Goal: Information Seeking & Learning: Learn about a topic

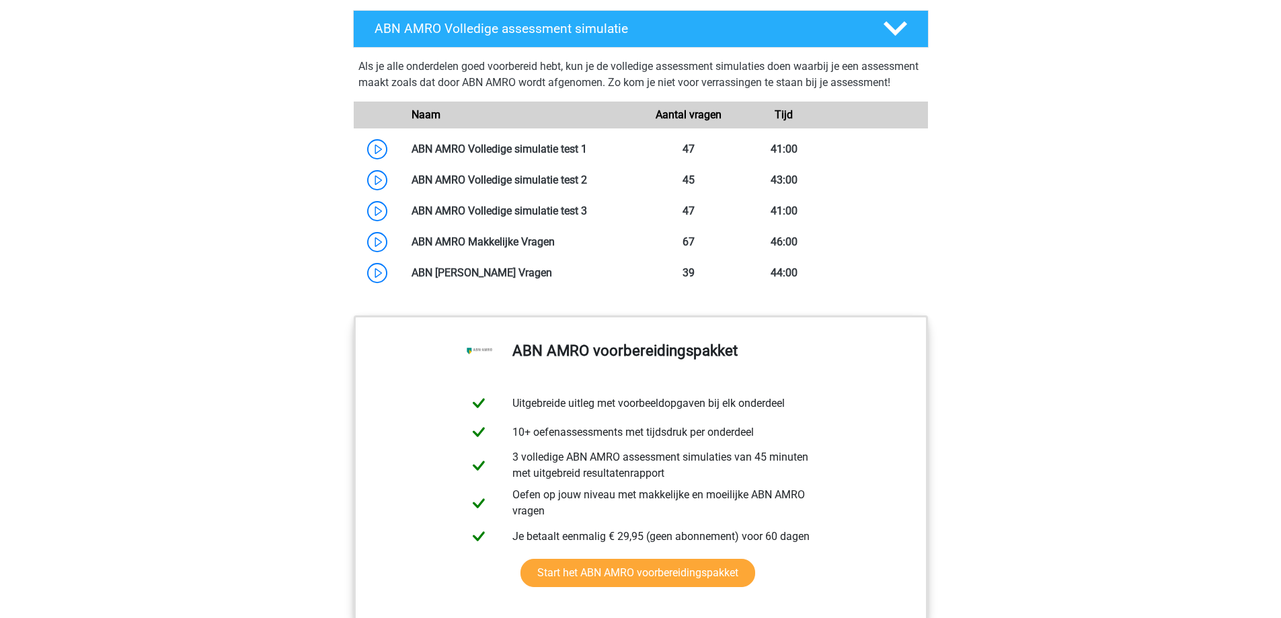
scroll to position [1278, 0]
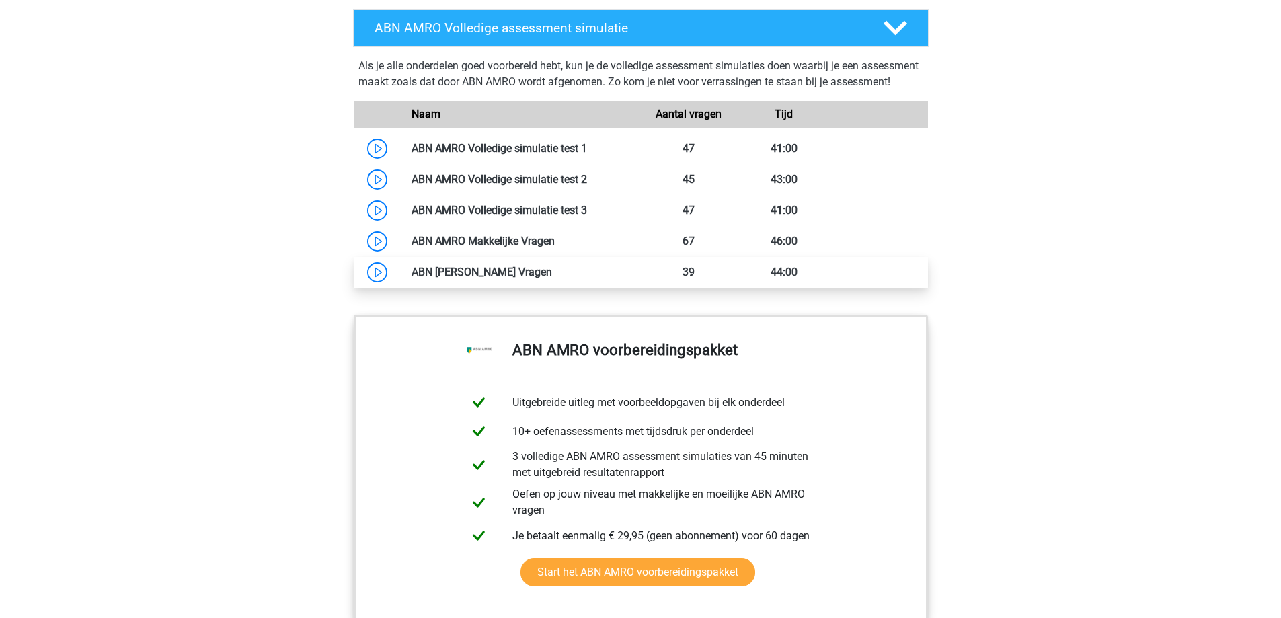
click at [552, 278] on link at bounding box center [552, 272] width 0 height 13
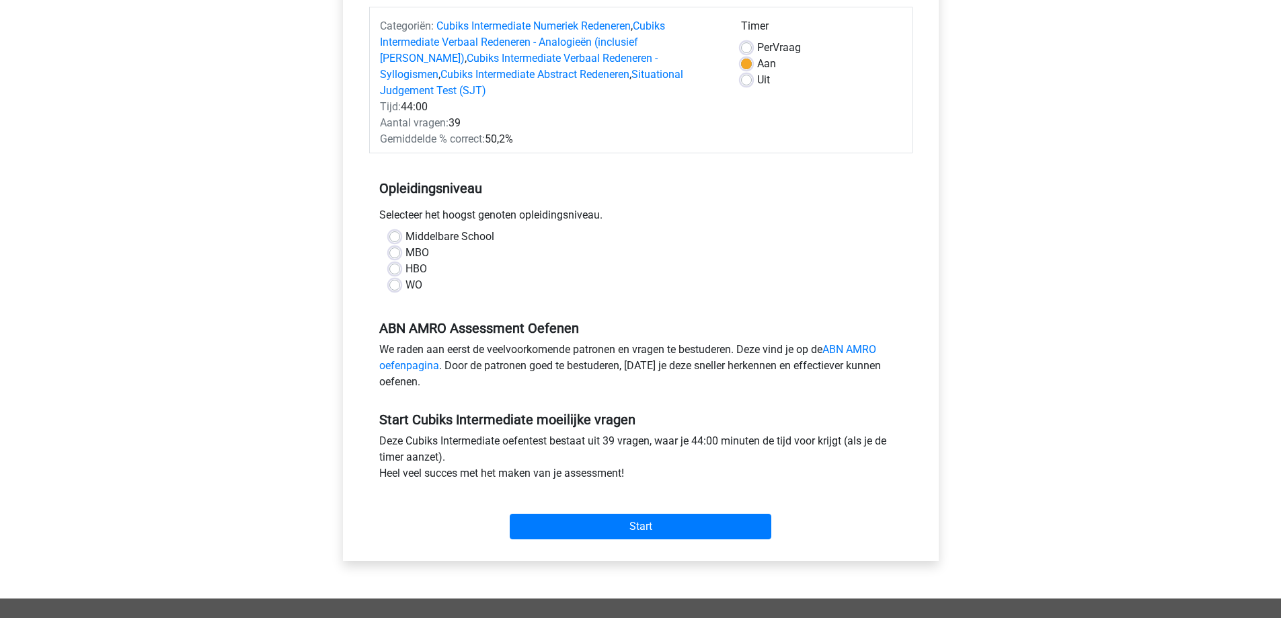
scroll to position [202, 0]
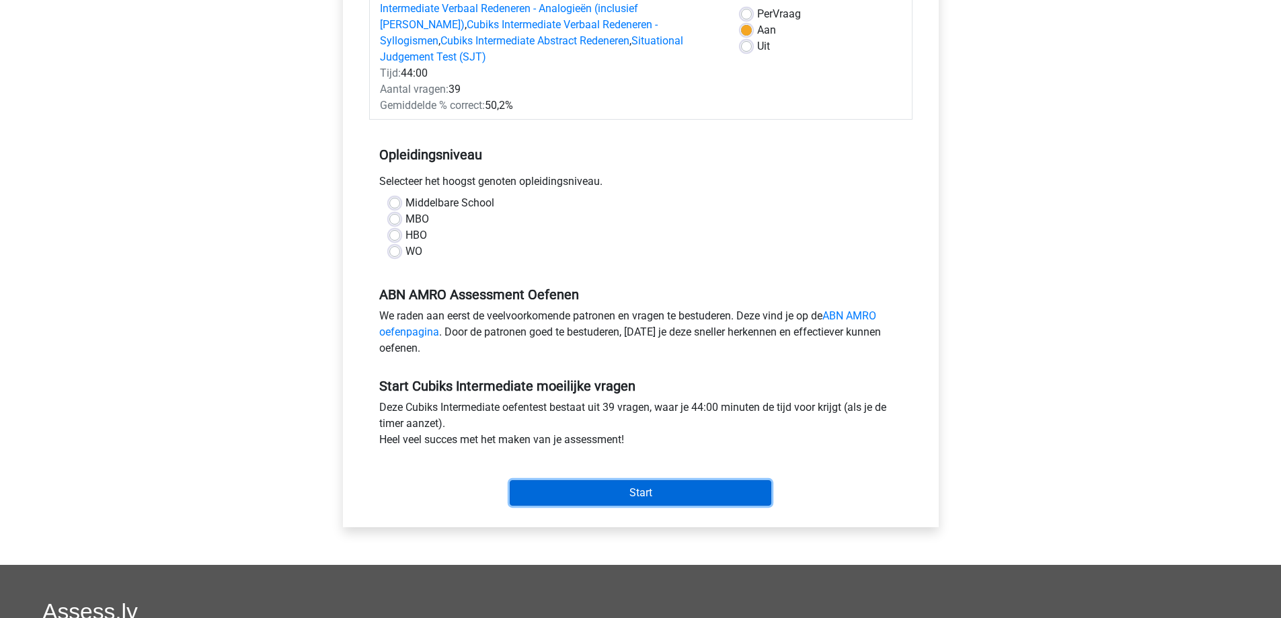
click at [637, 480] on input "Start" at bounding box center [641, 493] width 262 height 26
click at [633, 211] on div "MBO" at bounding box center [640, 219] width 503 height 16
click at [405, 227] on label "HBO" at bounding box center [416, 235] width 22 height 16
click at [397, 227] on input "HBO" at bounding box center [394, 233] width 11 height 13
radio input "true"
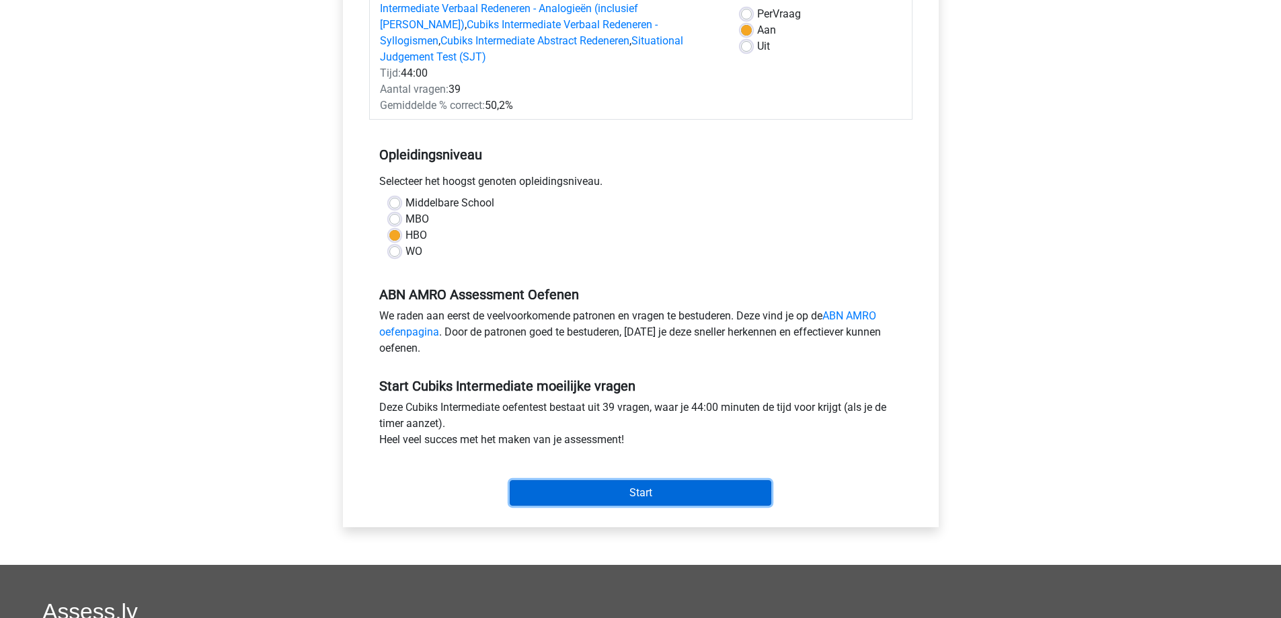
click at [659, 480] on input "Start" at bounding box center [641, 493] width 262 height 26
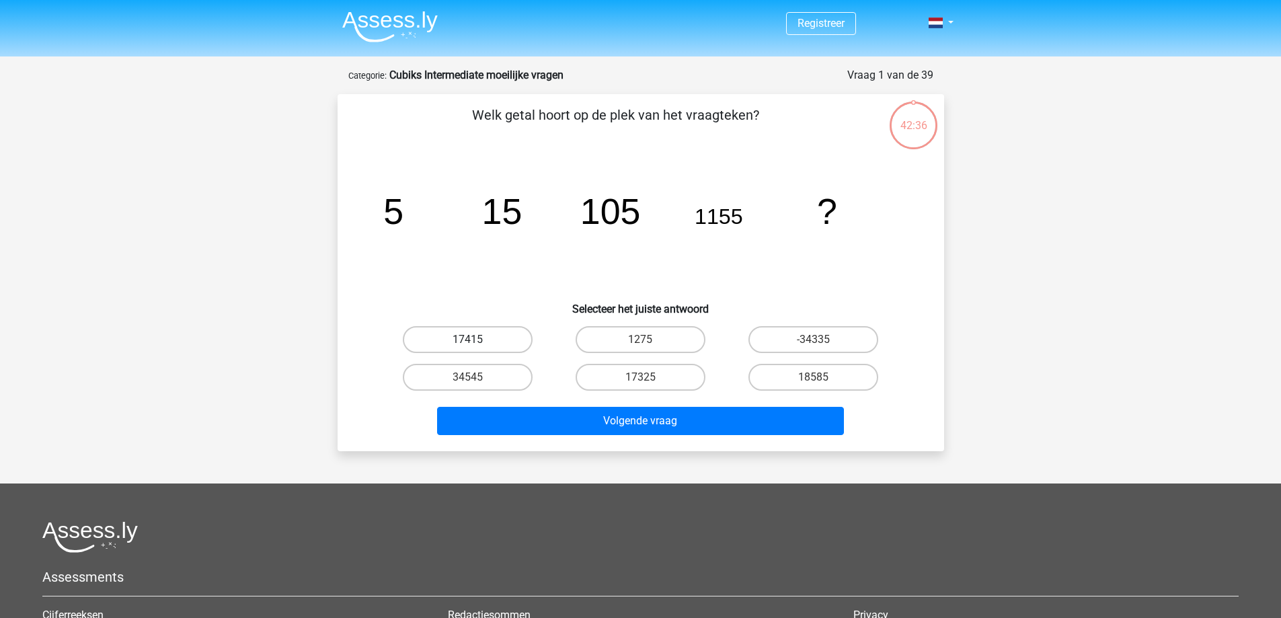
click at [482, 340] on label "17415" at bounding box center [468, 339] width 130 height 27
click at [476, 340] on input "17415" at bounding box center [471, 344] width 9 height 9
radio input "true"
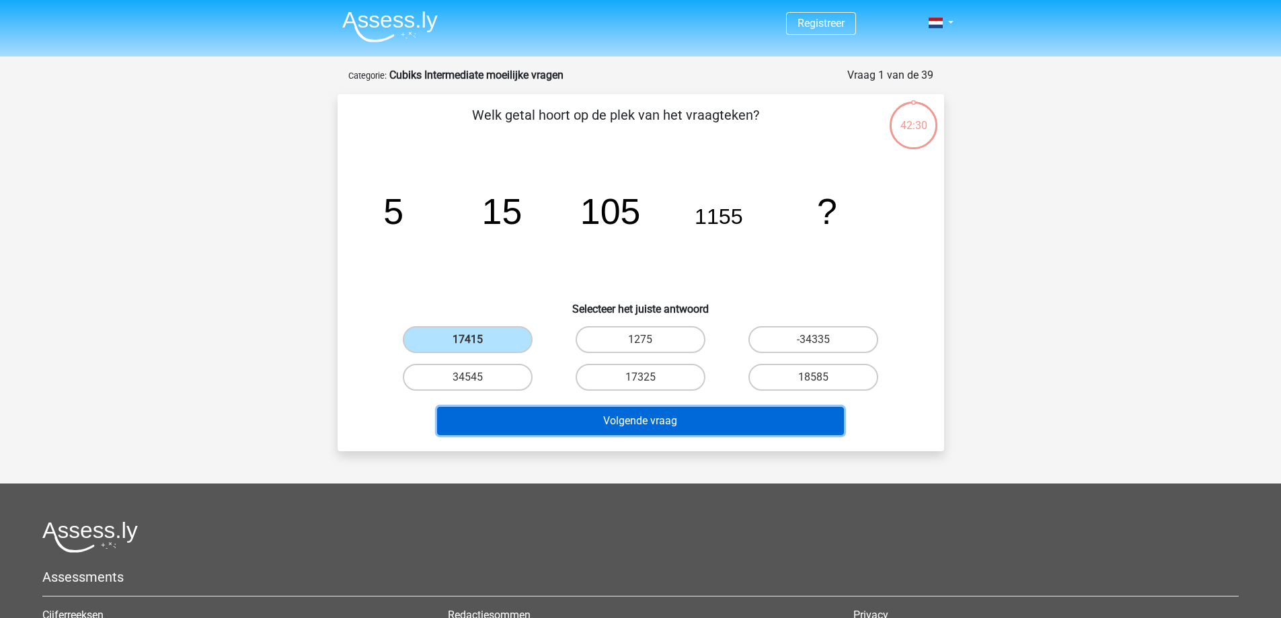
click at [685, 416] on button "Volgende vraag" at bounding box center [640, 421] width 407 height 28
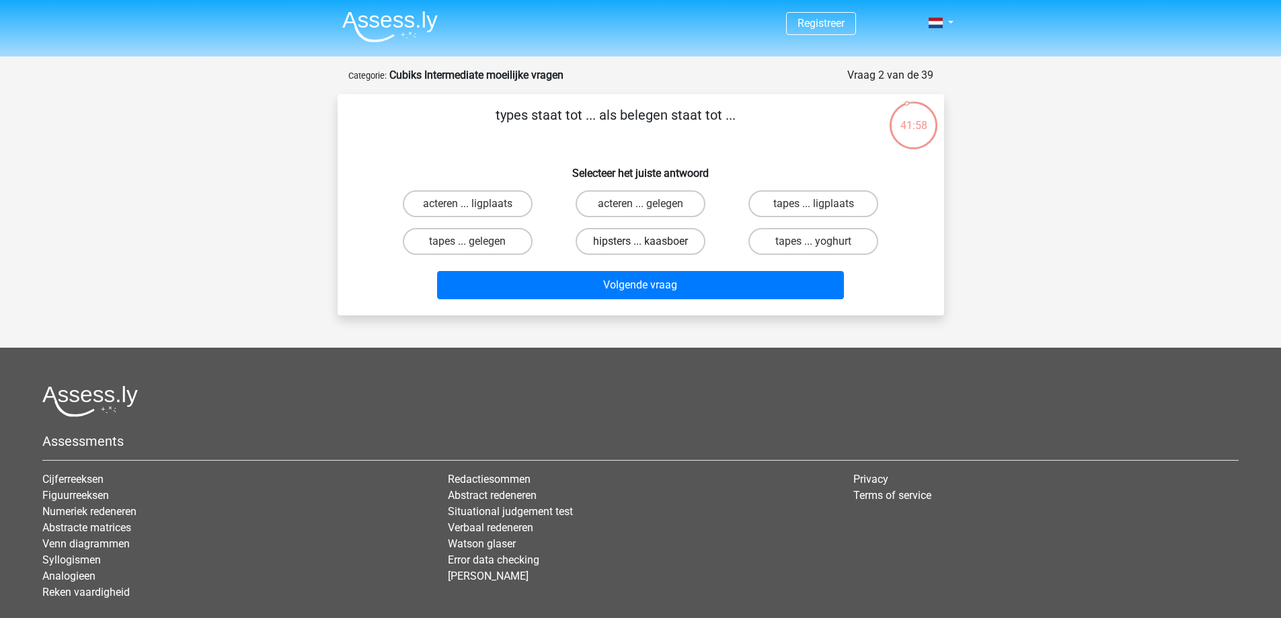
click at [654, 240] on label "hipsters ... kaasboer" at bounding box center [641, 241] width 130 height 27
click at [649, 241] on input "hipsters ... kaasboer" at bounding box center [644, 245] width 9 height 9
radio input "true"
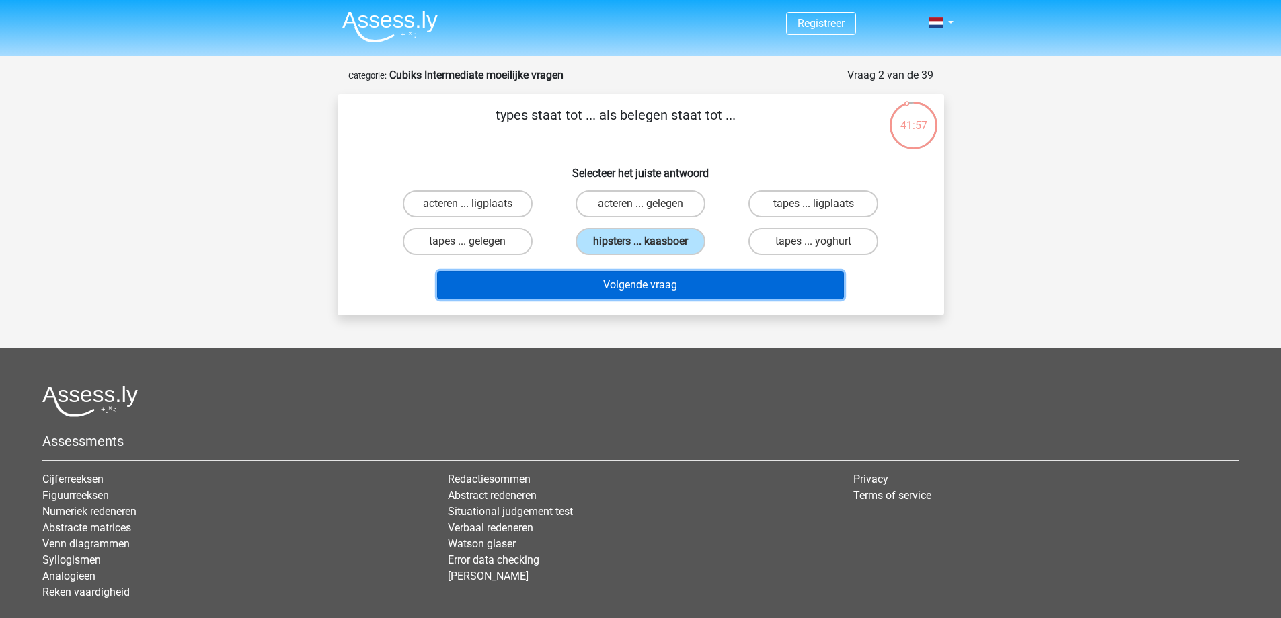
click at [666, 276] on button "Volgende vraag" at bounding box center [640, 285] width 407 height 28
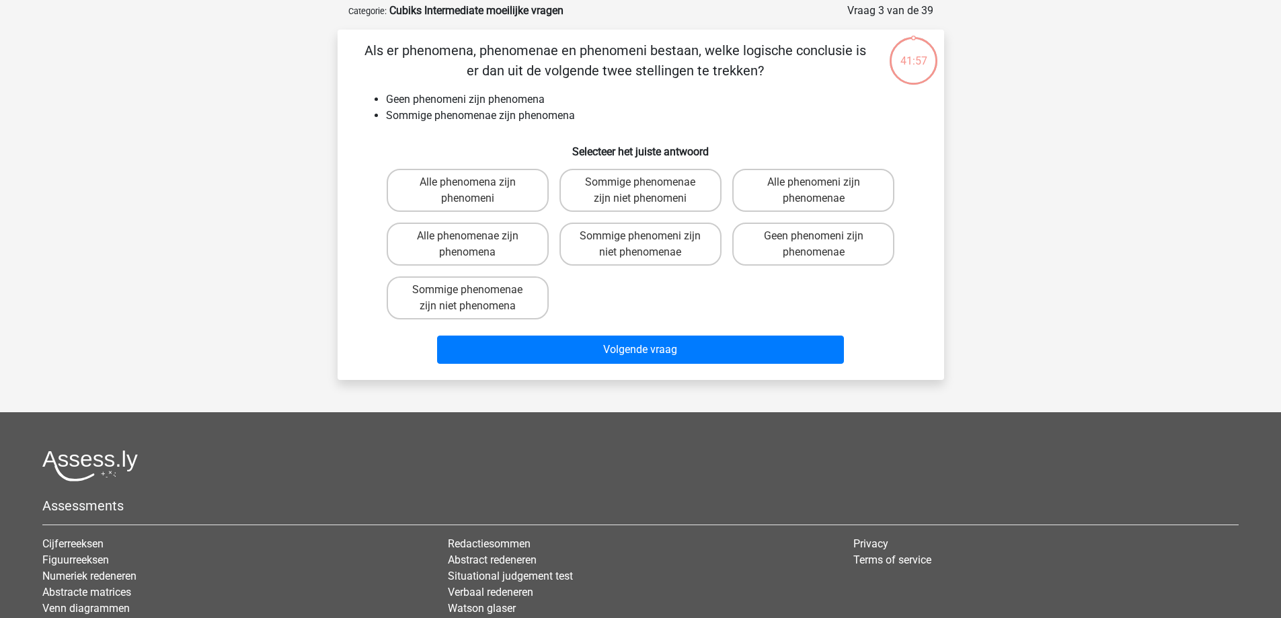
scroll to position [67, 0]
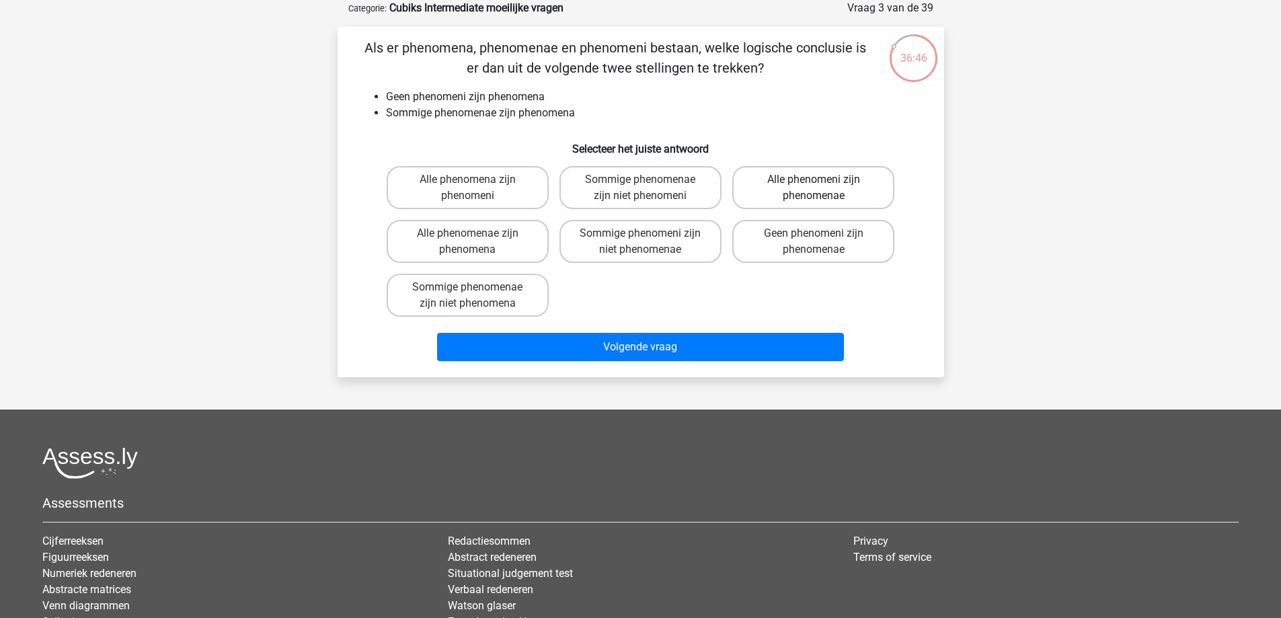
click at [807, 194] on label "Alle phenomeni zijn phenomenae" at bounding box center [813, 187] width 162 height 43
click at [814, 188] on input "Alle phenomeni zijn phenomenae" at bounding box center [818, 184] width 9 height 9
radio input "true"
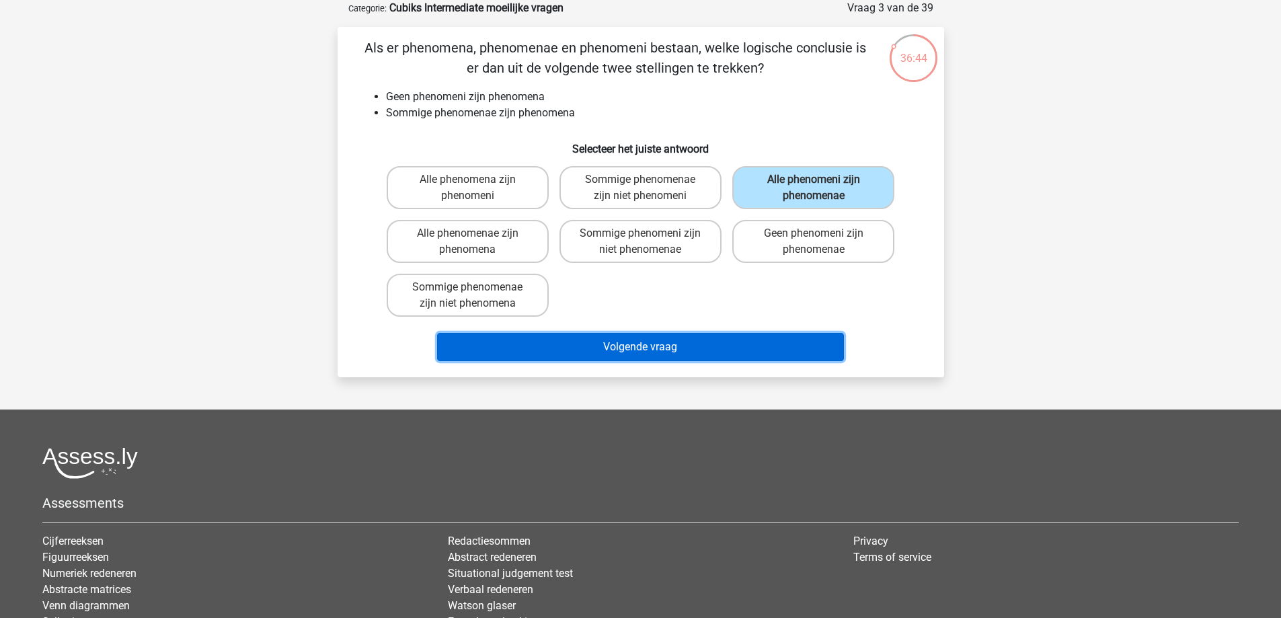
click at [640, 347] on button "Volgende vraag" at bounding box center [640, 347] width 407 height 28
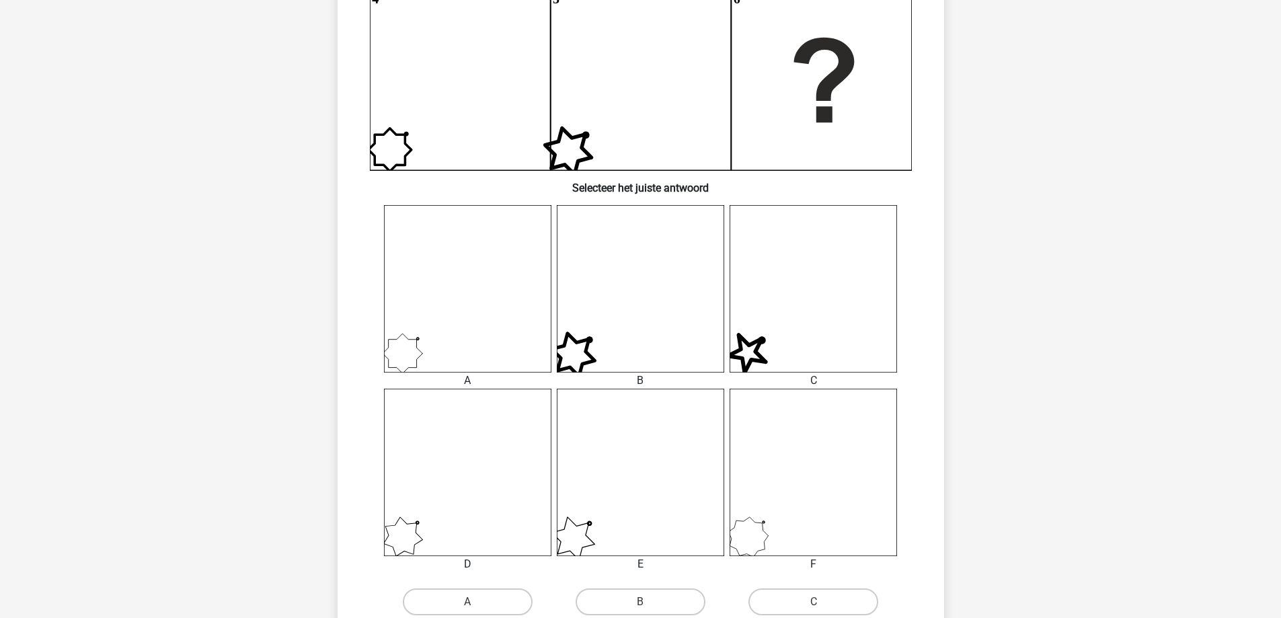
scroll to position [471, 0]
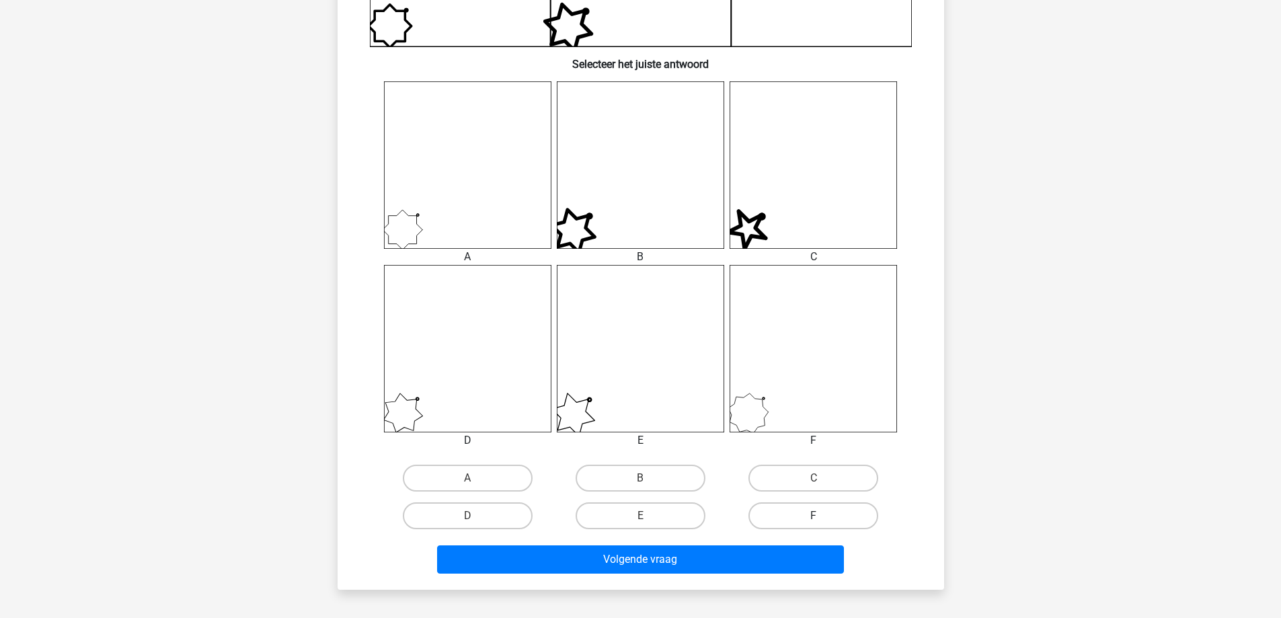
click at [816, 514] on label "F" at bounding box center [813, 515] width 130 height 27
click at [816, 516] on input "F" at bounding box center [818, 520] width 9 height 9
radio input "true"
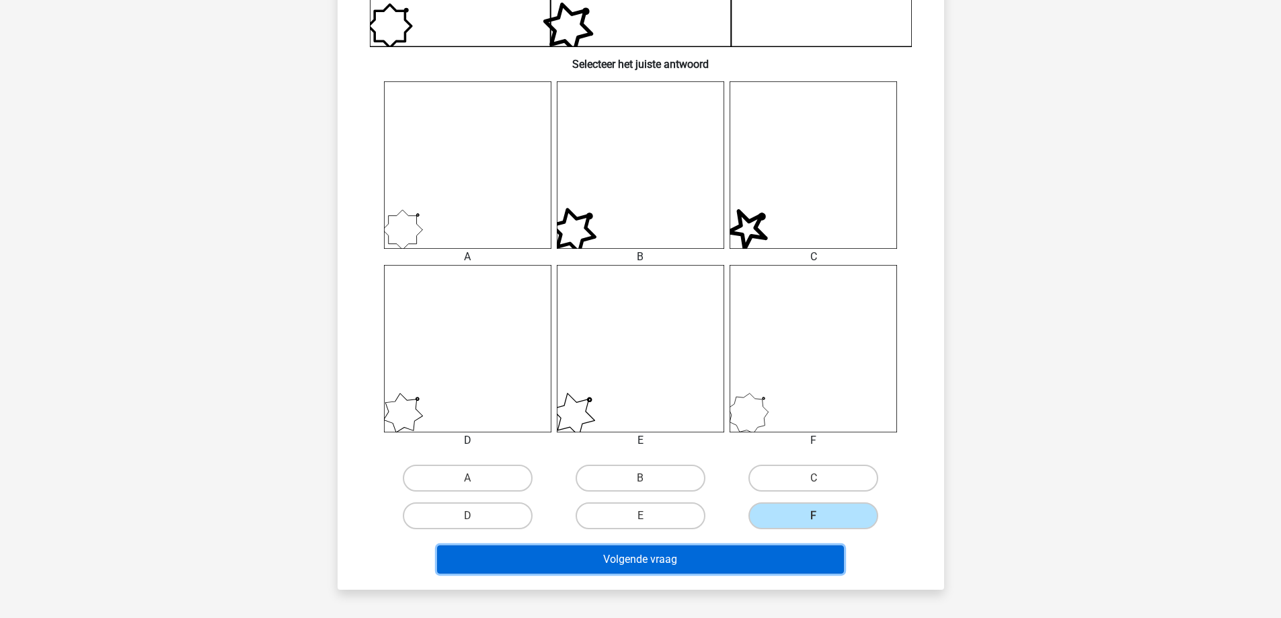
click at [705, 568] on button "Volgende vraag" at bounding box center [640, 559] width 407 height 28
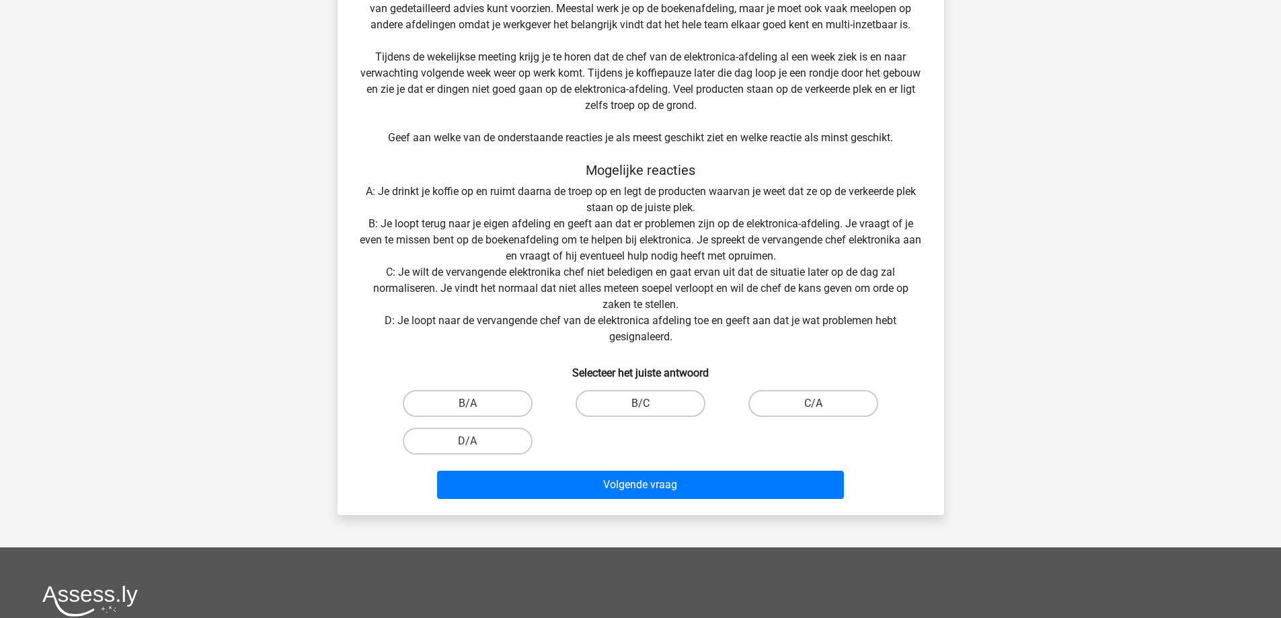
scroll to position [269, 0]
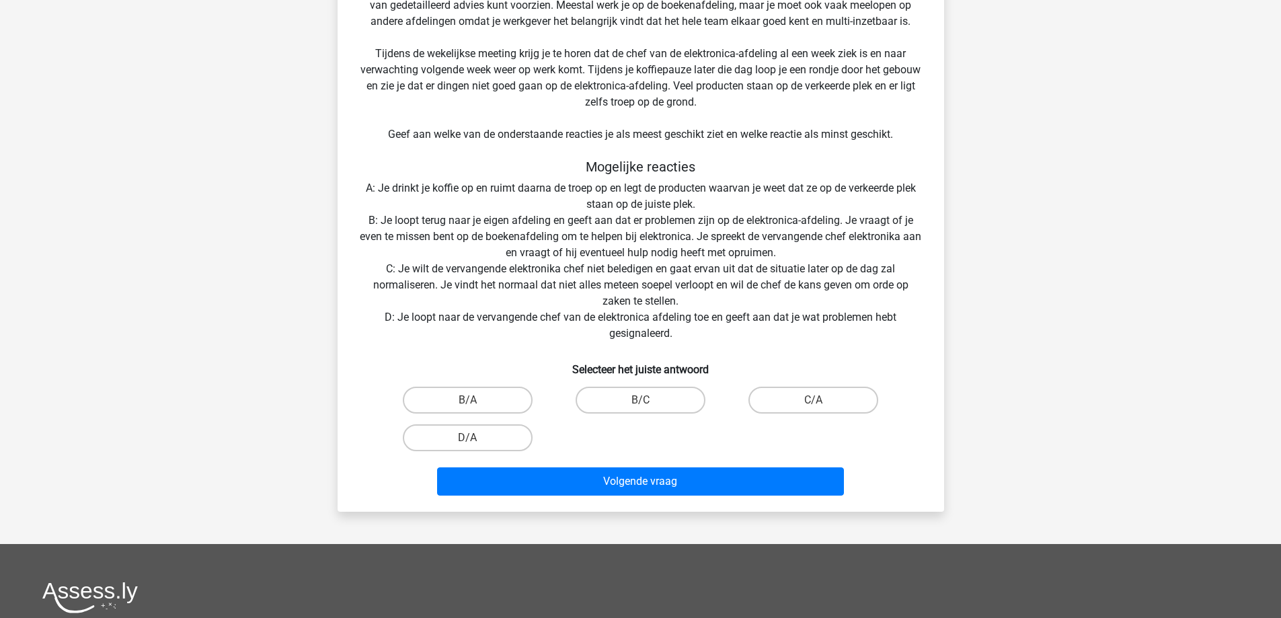
click at [643, 404] on input "B/C" at bounding box center [644, 404] width 9 height 9
radio input "true"
click at [494, 436] on label "D/A" at bounding box center [468, 437] width 130 height 27
click at [476, 438] on input "D/A" at bounding box center [471, 442] width 9 height 9
radio input "true"
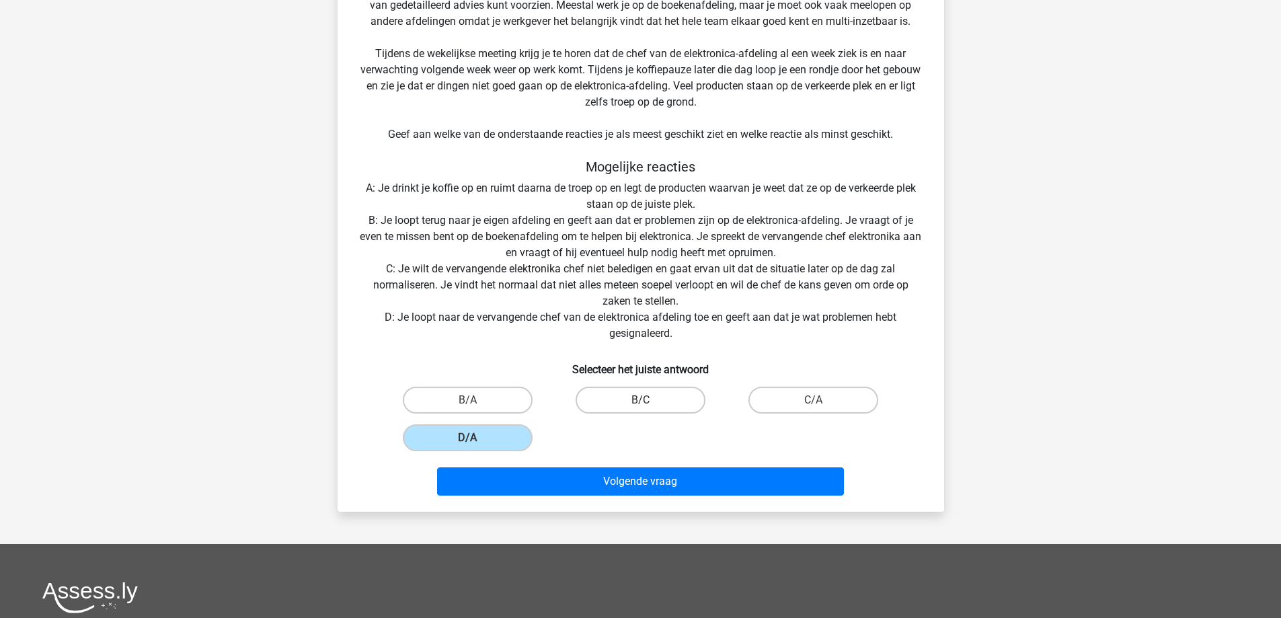
click at [618, 401] on label "B/C" at bounding box center [641, 400] width 130 height 27
click at [640, 401] on input "B/C" at bounding box center [644, 404] width 9 height 9
radio input "true"
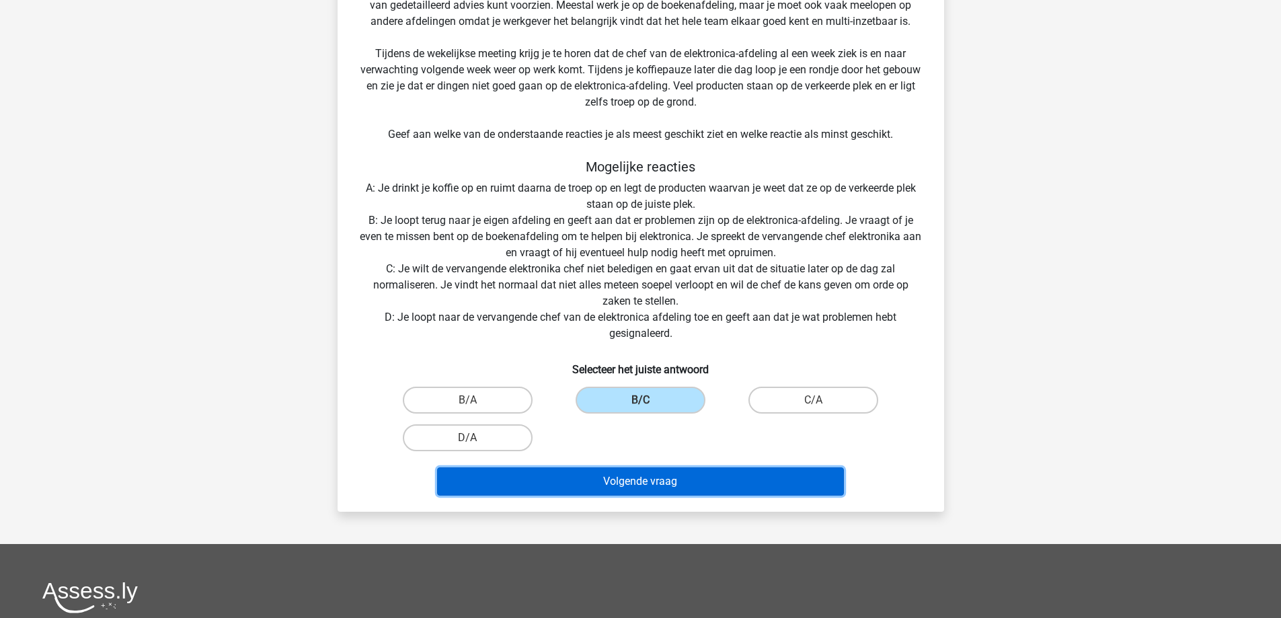
click at [633, 476] on button "Volgende vraag" at bounding box center [640, 481] width 407 height 28
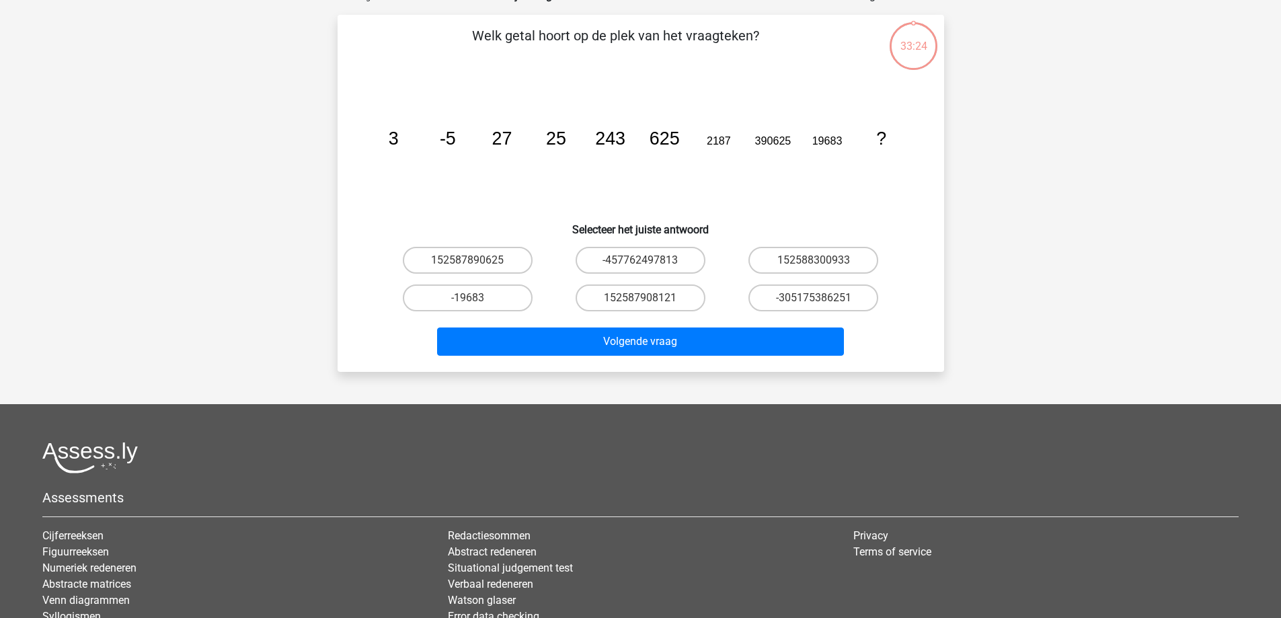
scroll to position [67, 0]
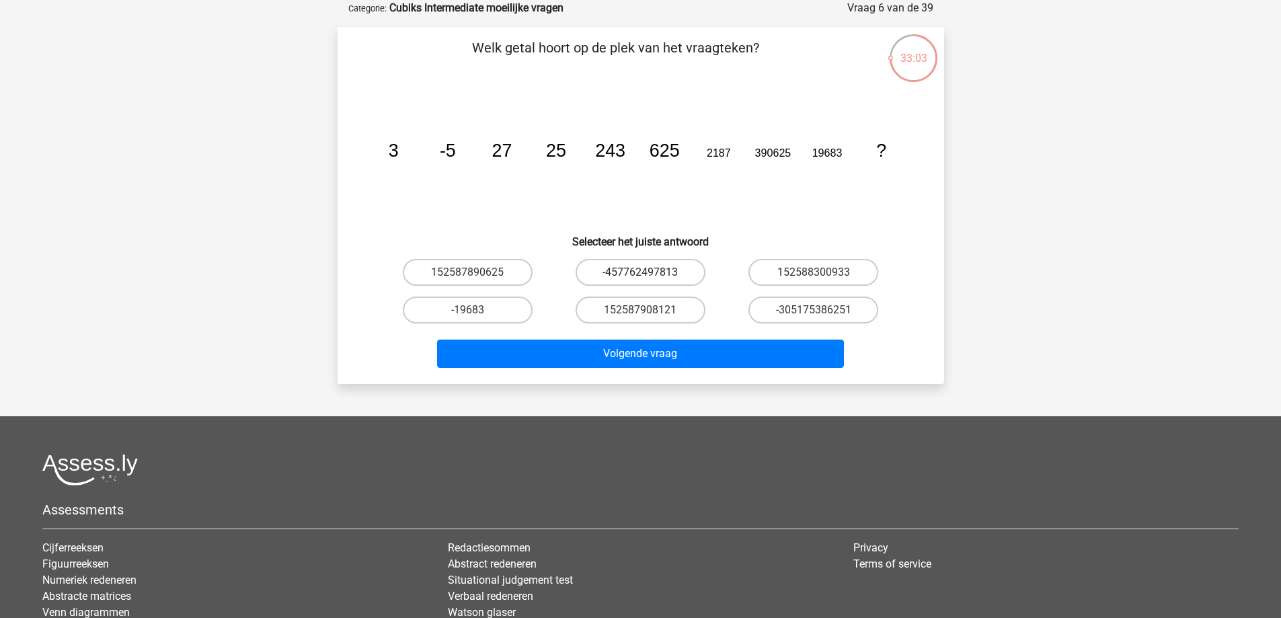
click at [631, 282] on label "-457762497813" at bounding box center [641, 272] width 130 height 27
click at [640, 281] on input "-457762497813" at bounding box center [644, 276] width 9 height 9
radio input "true"
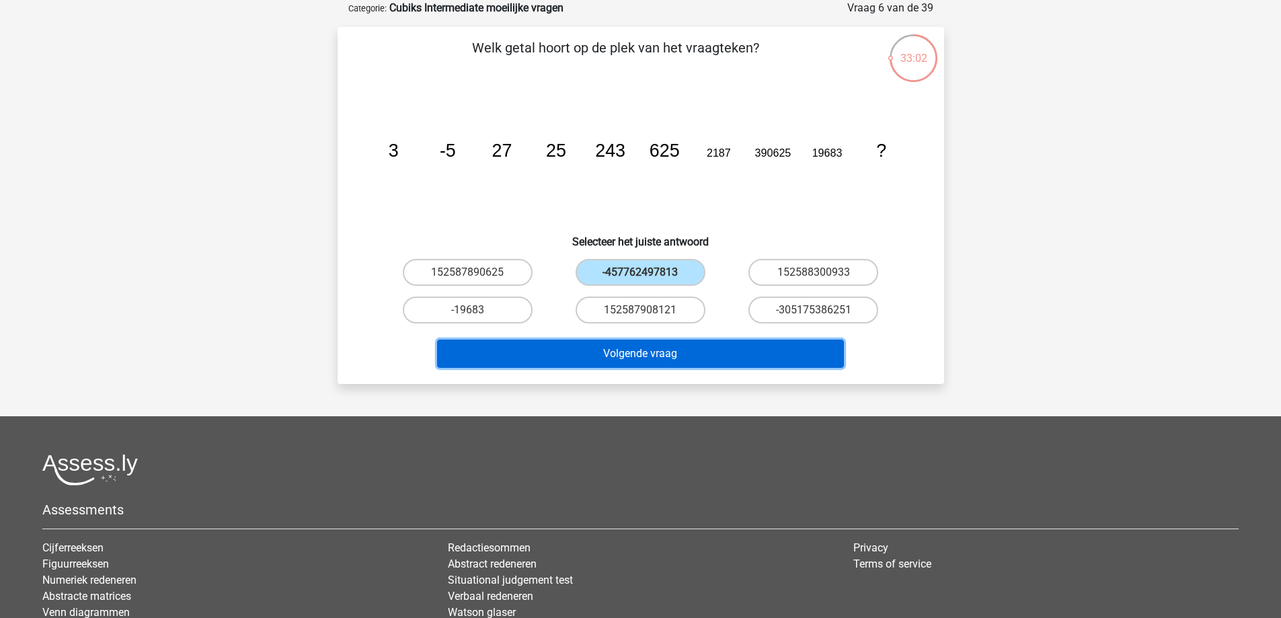
click at [650, 358] on button "Volgende vraag" at bounding box center [640, 354] width 407 height 28
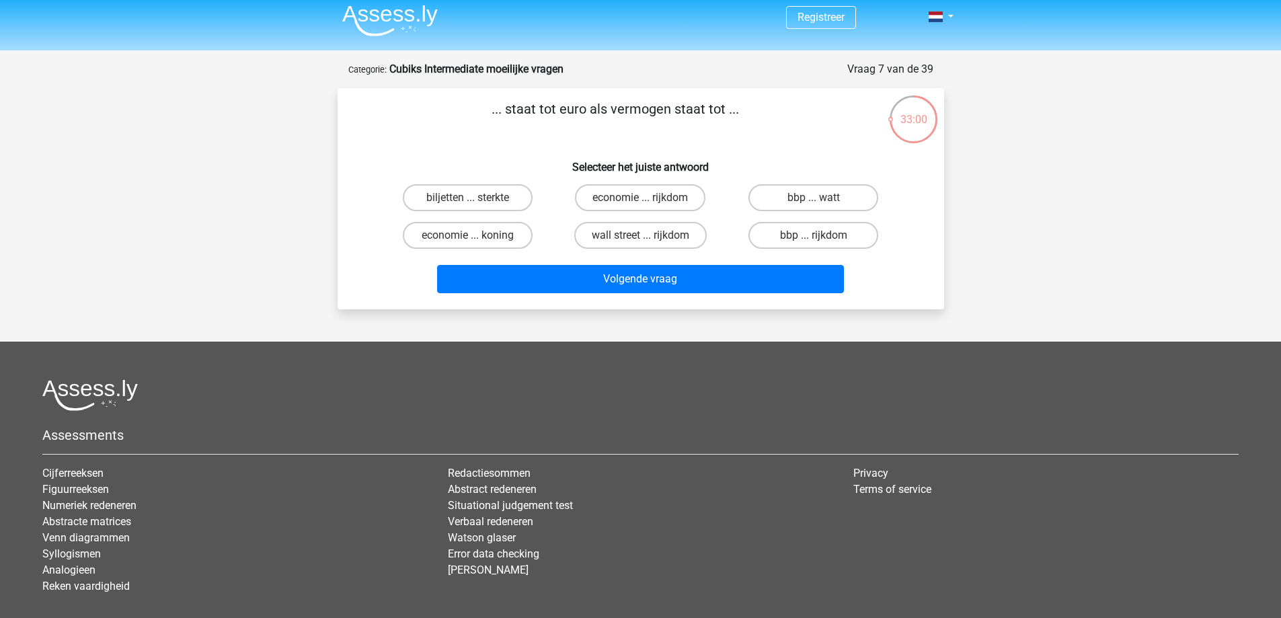
scroll to position [0, 0]
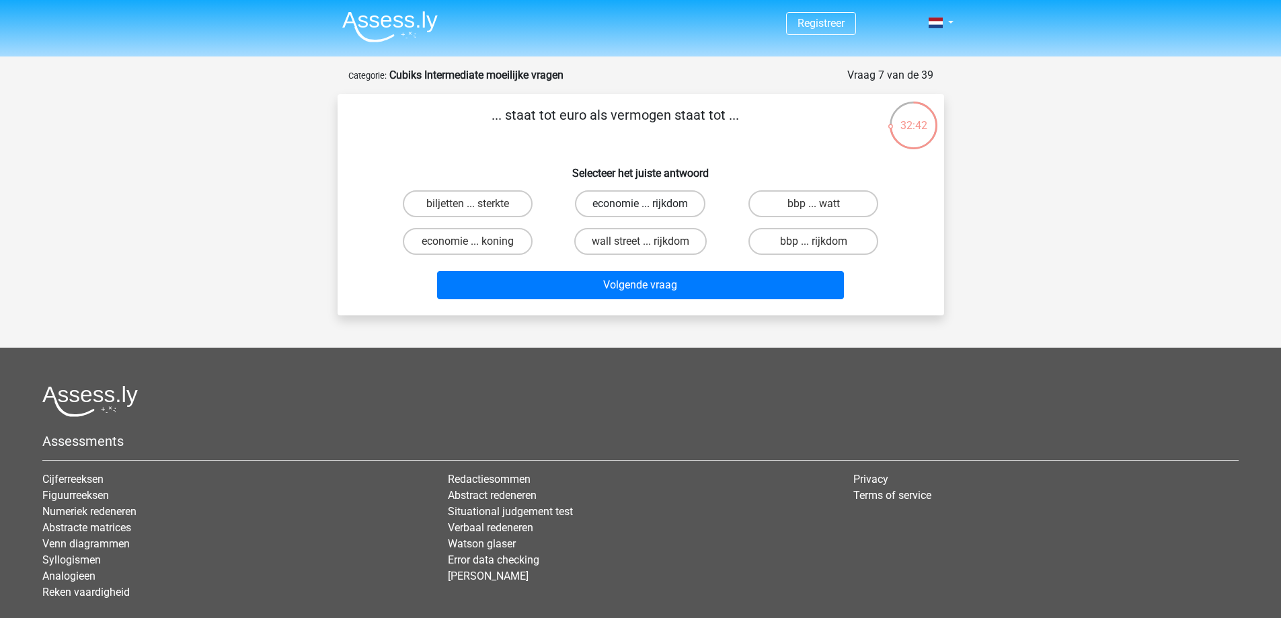
click at [654, 206] on label "economie ... rijkdom" at bounding box center [640, 203] width 130 height 27
click at [649, 206] on input "economie ... rijkdom" at bounding box center [644, 208] width 9 height 9
radio input "true"
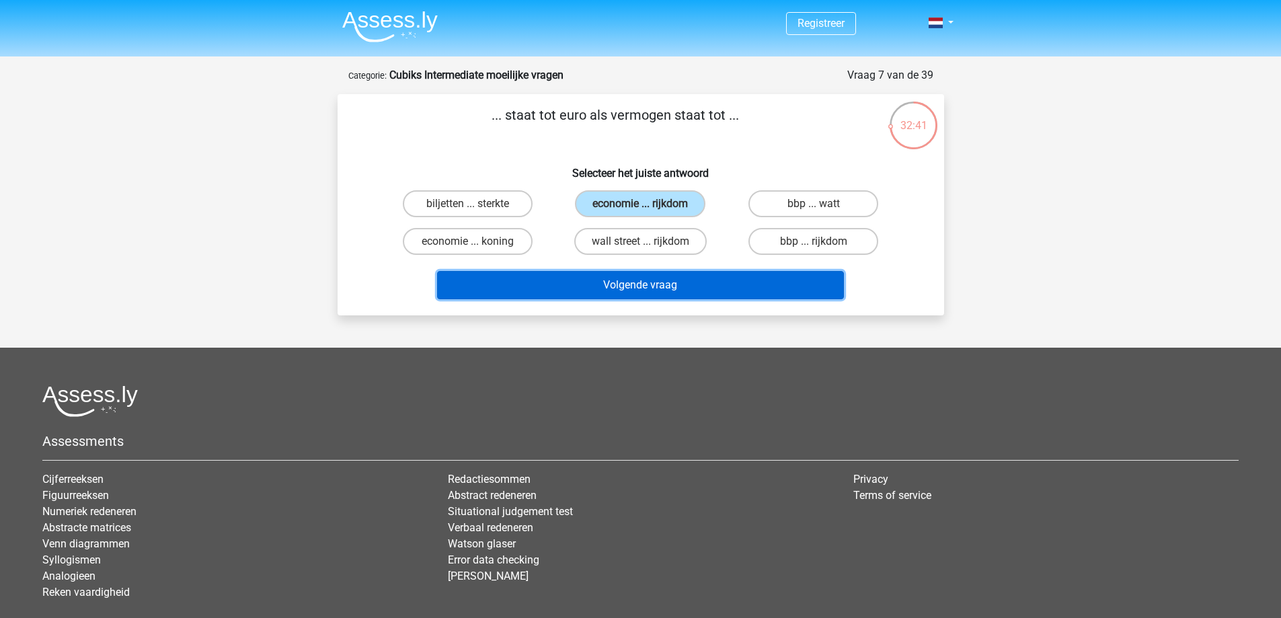
click at [664, 282] on button "Volgende vraag" at bounding box center [640, 285] width 407 height 28
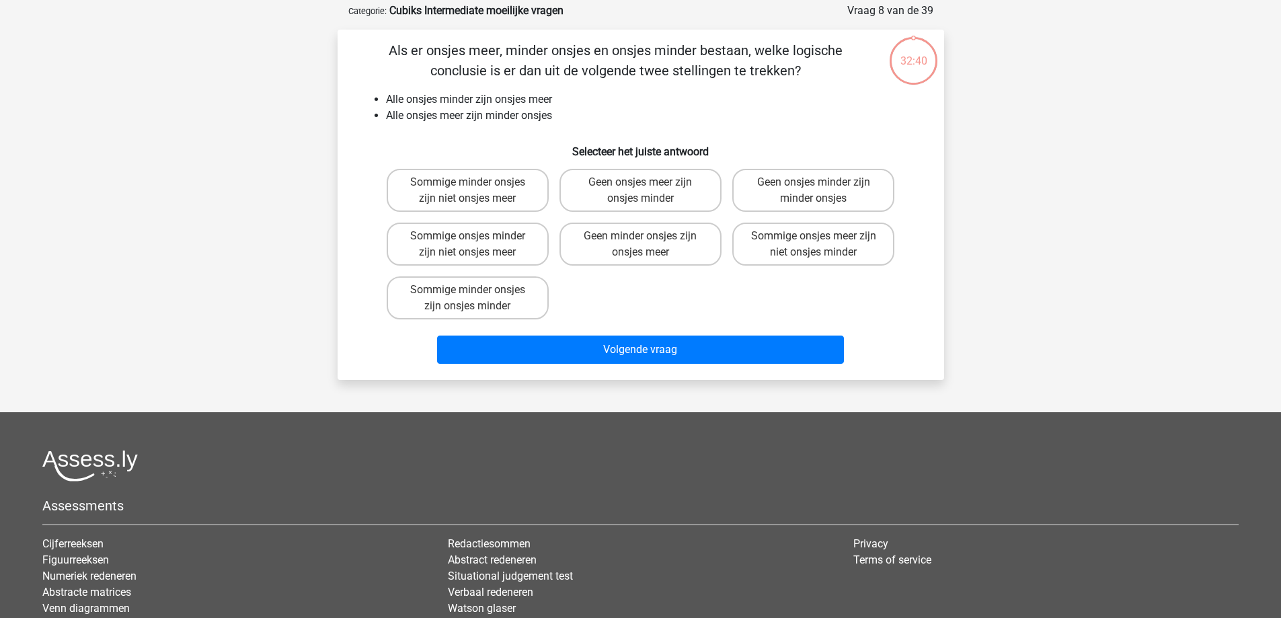
scroll to position [67, 0]
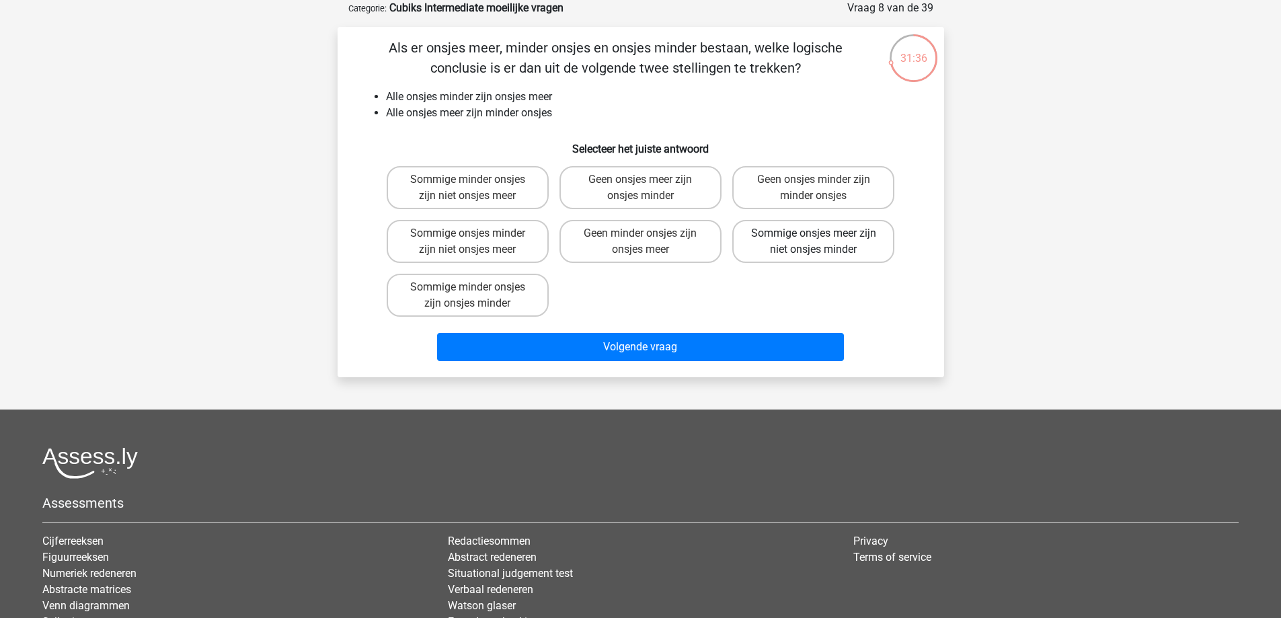
drag, startPoint x: 744, startPoint y: 241, endPoint x: 808, endPoint y: 251, distance: 65.3
click at [808, 251] on label "Sommige onsjes meer zijn niet onsjes minder" at bounding box center [813, 241] width 162 height 43
click at [814, 242] on input "Sommige onsjes meer zijn niet onsjes minder" at bounding box center [818, 237] width 9 height 9
radio input "true"
click at [800, 256] on label "Sommige onsjes meer zijn niet onsjes minder" at bounding box center [813, 241] width 162 height 43
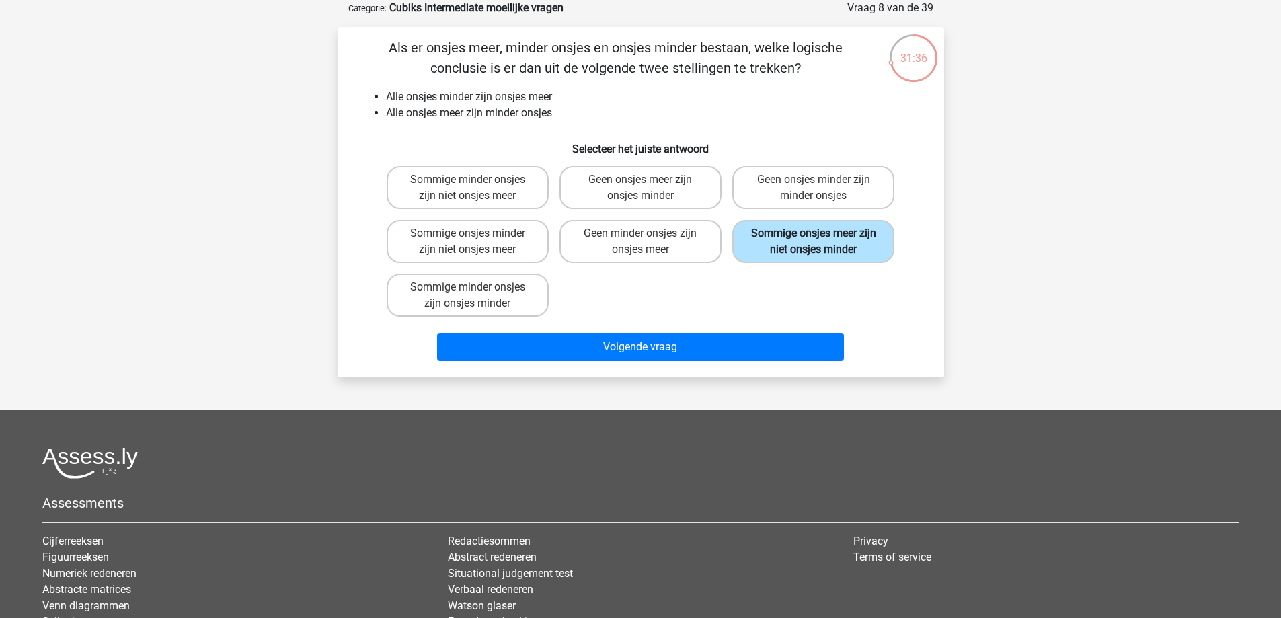
click at [814, 242] on input "Sommige onsjes meer zijn niet onsjes minder" at bounding box center [818, 237] width 9 height 9
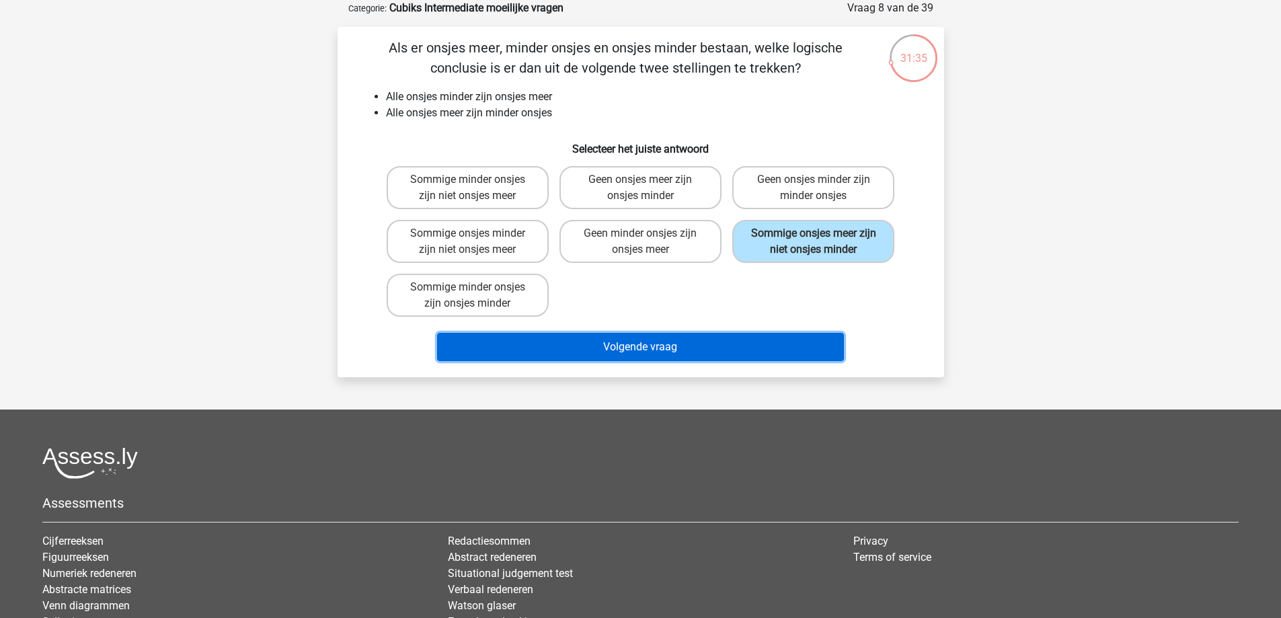
click at [660, 350] on button "Volgende vraag" at bounding box center [640, 347] width 407 height 28
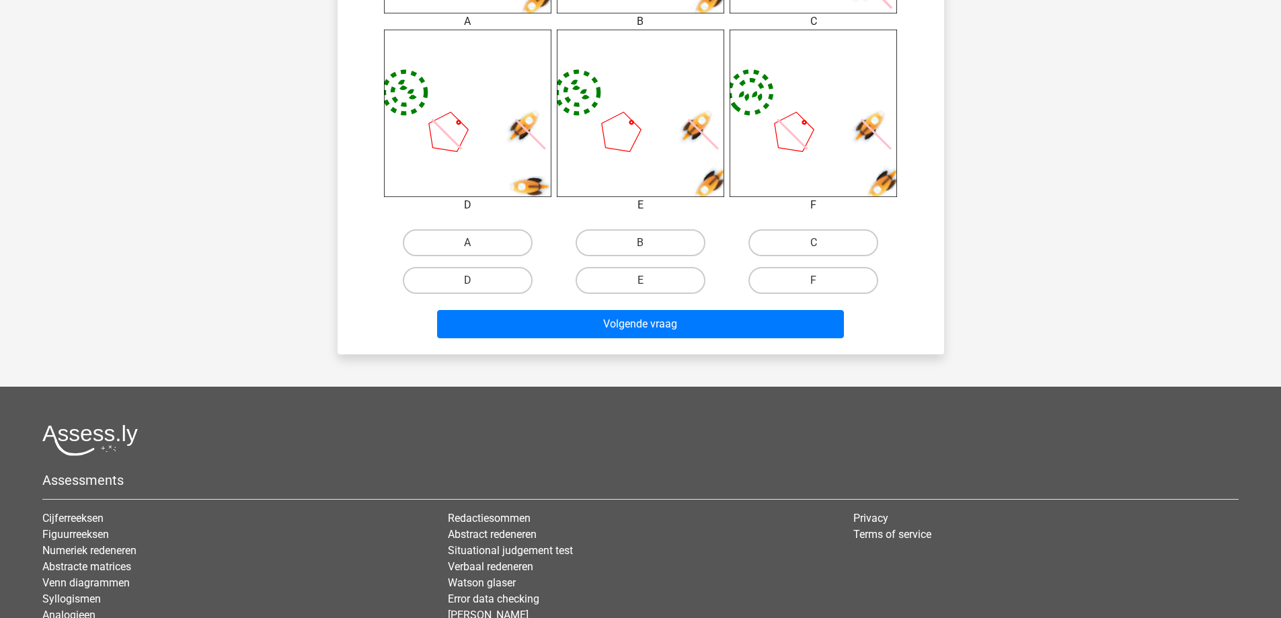
scroll to position [830, 0]
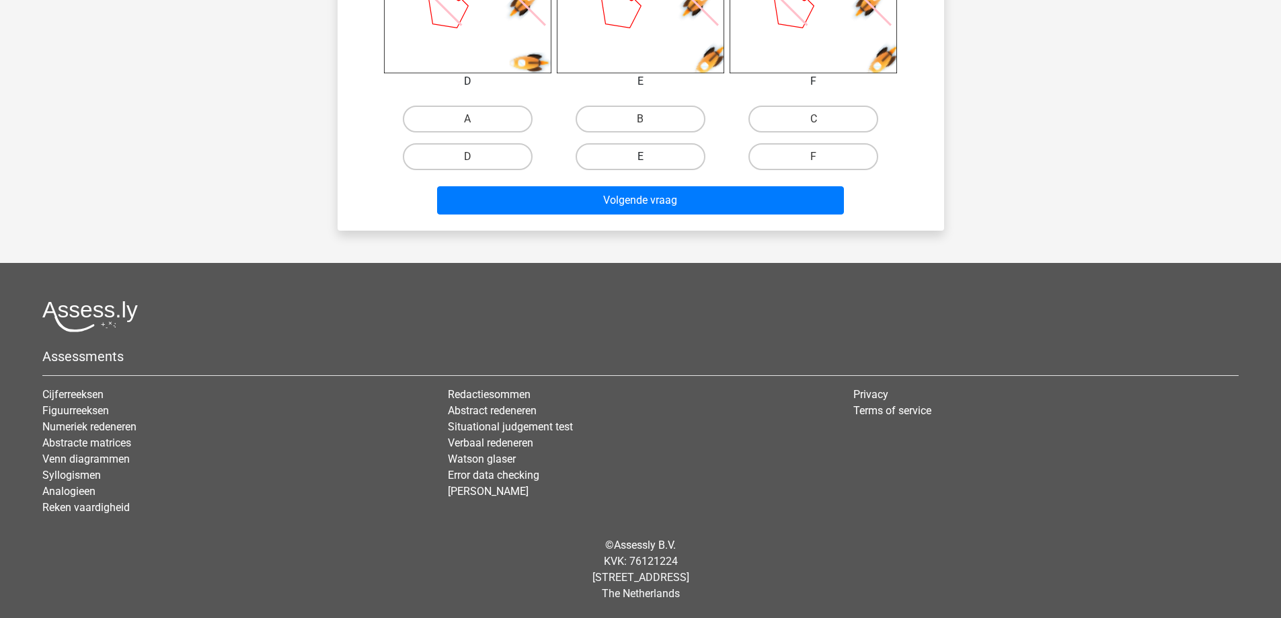
click at [626, 159] on label "E" at bounding box center [641, 156] width 130 height 27
click at [640, 159] on input "E" at bounding box center [644, 161] width 9 height 9
radio input "true"
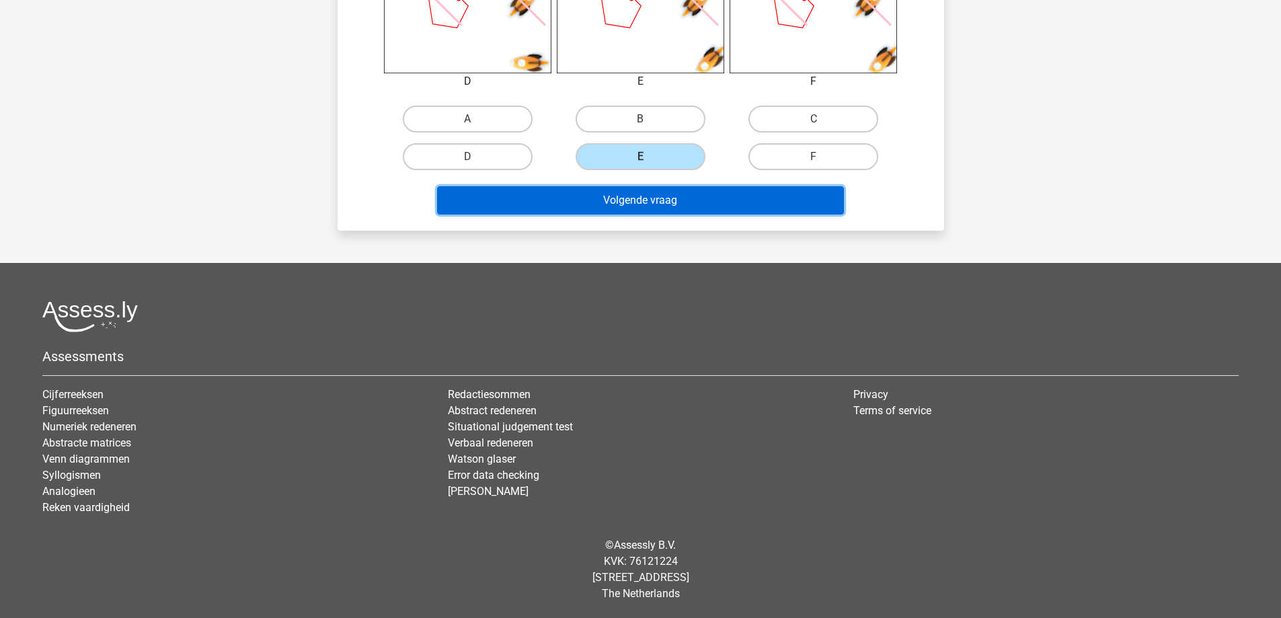
click at [631, 193] on button "Volgende vraag" at bounding box center [640, 200] width 407 height 28
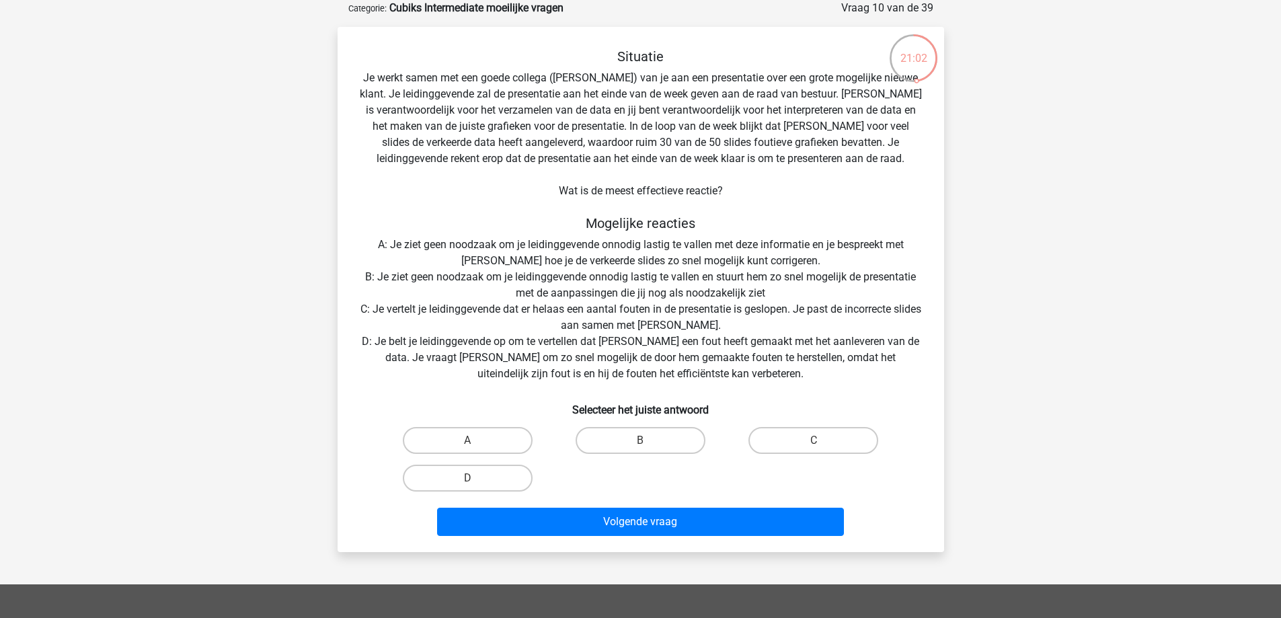
scroll to position [0, 0]
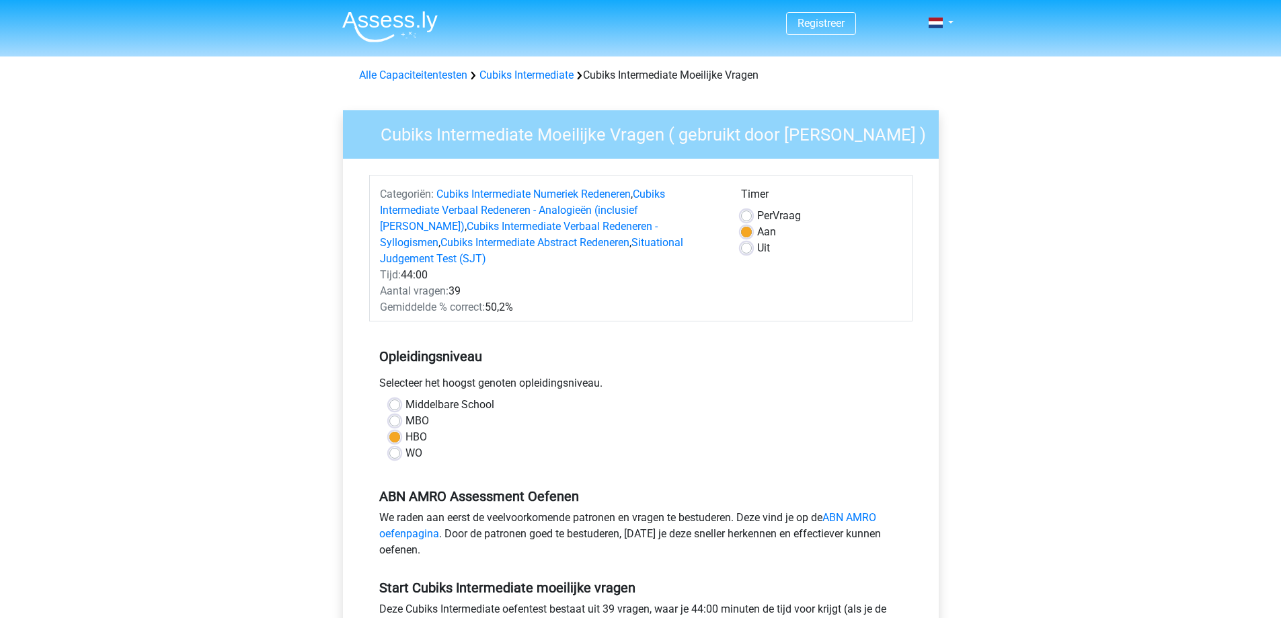
scroll to position [202, 0]
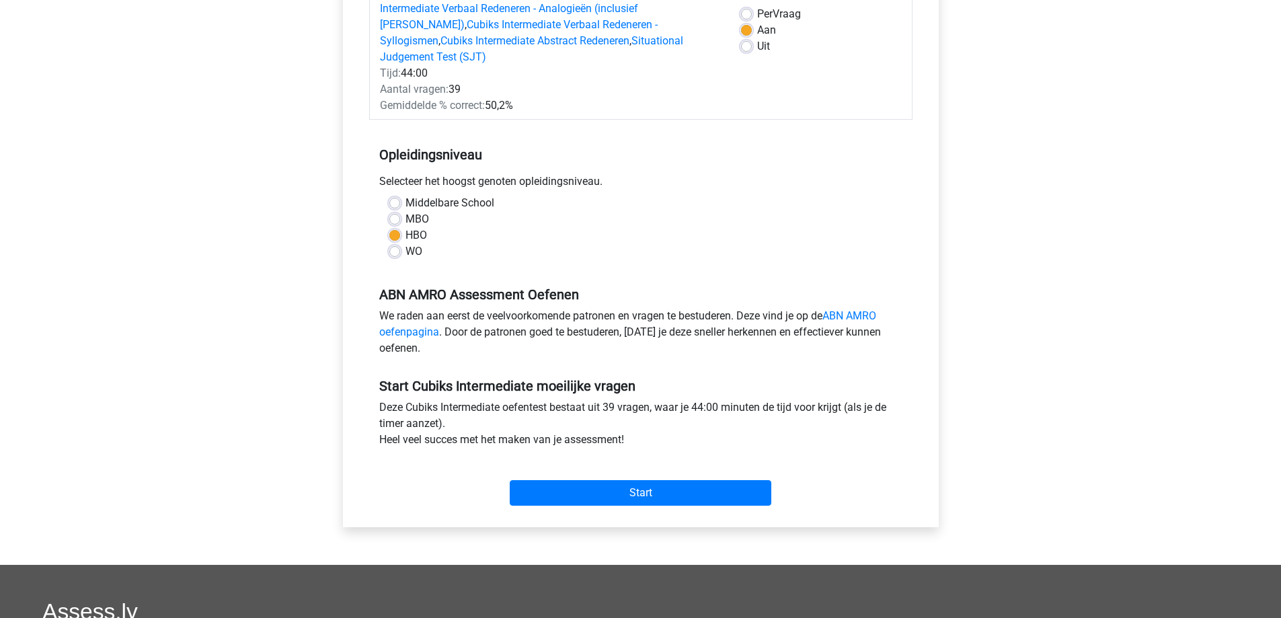
click at [405, 211] on label "MBO" at bounding box center [417, 219] width 24 height 16
click at [395, 211] on input "MBO" at bounding box center [394, 217] width 11 height 13
radio input "true"
click at [679, 480] on input "Start" at bounding box center [641, 493] width 262 height 26
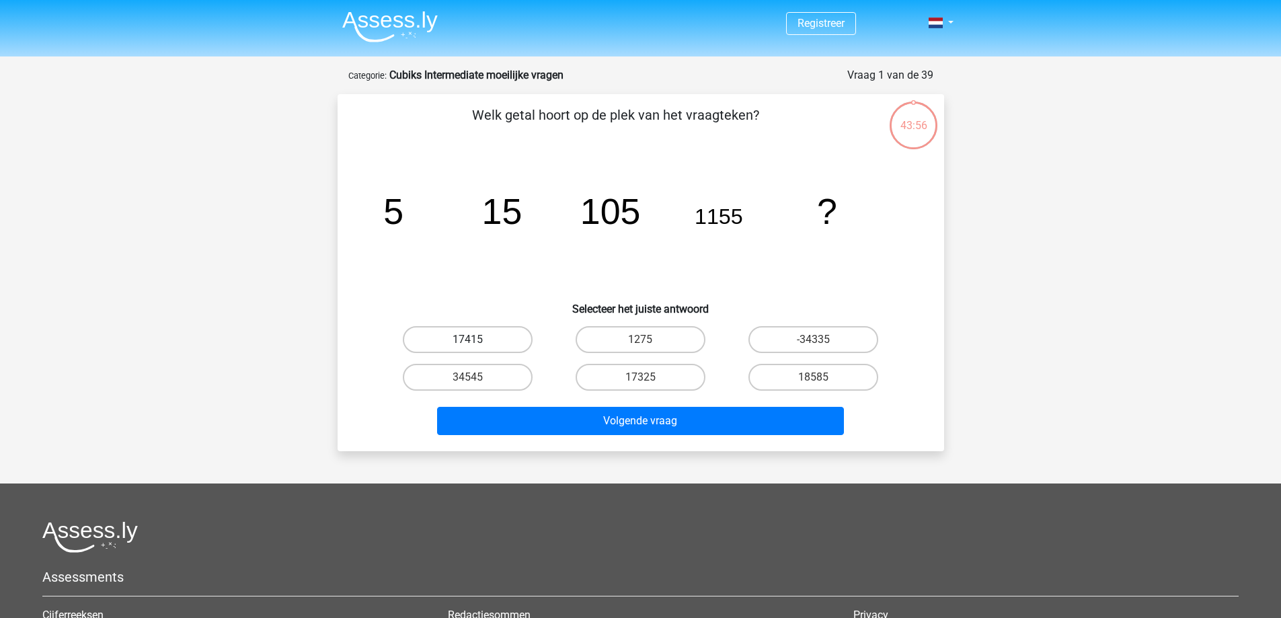
click at [486, 346] on label "17415" at bounding box center [468, 339] width 130 height 27
click at [476, 346] on input "17415" at bounding box center [471, 344] width 9 height 9
radio input "true"
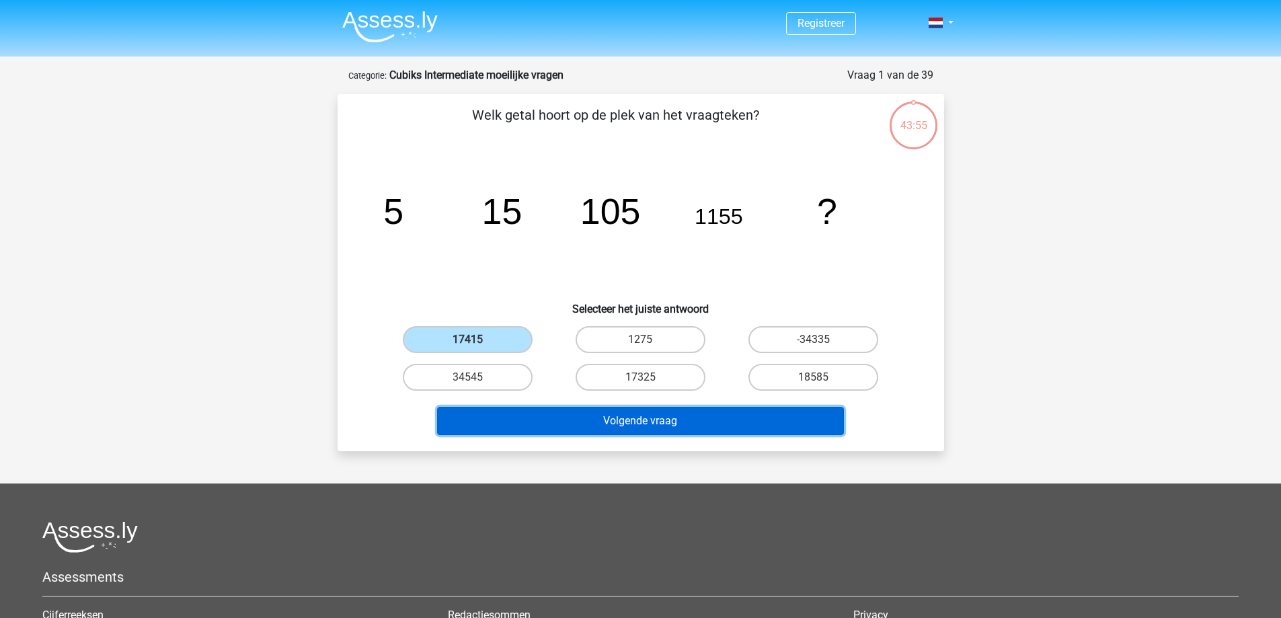
click at [687, 420] on button "Volgende vraag" at bounding box center [640, 421] width 407 height 28
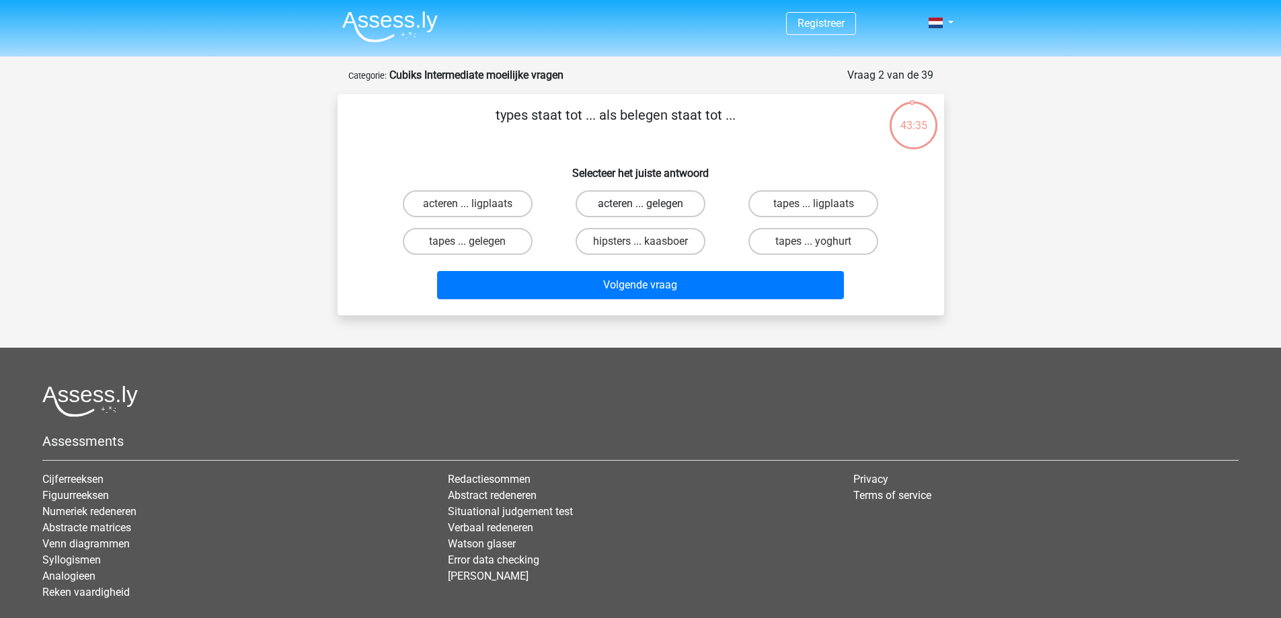
click at [623, 203] on label "acteren ... gelegen" at bounding box center [641, 203] width 130 height 27
click at [640, 204] on input "acteren ... gelegen" at bounding box center [644, 208] width 9 height 9
radio input "true"
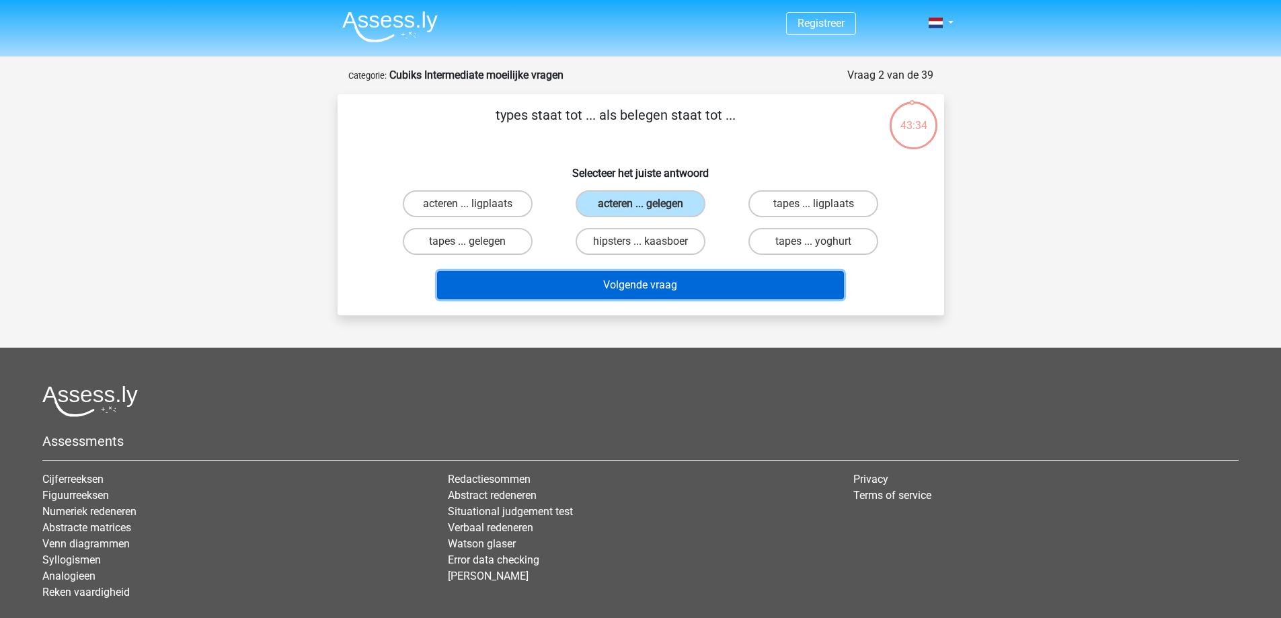
click at [649, 289] on button "Volgende vraag" at bounding box center [640, 285] width 407 height 28
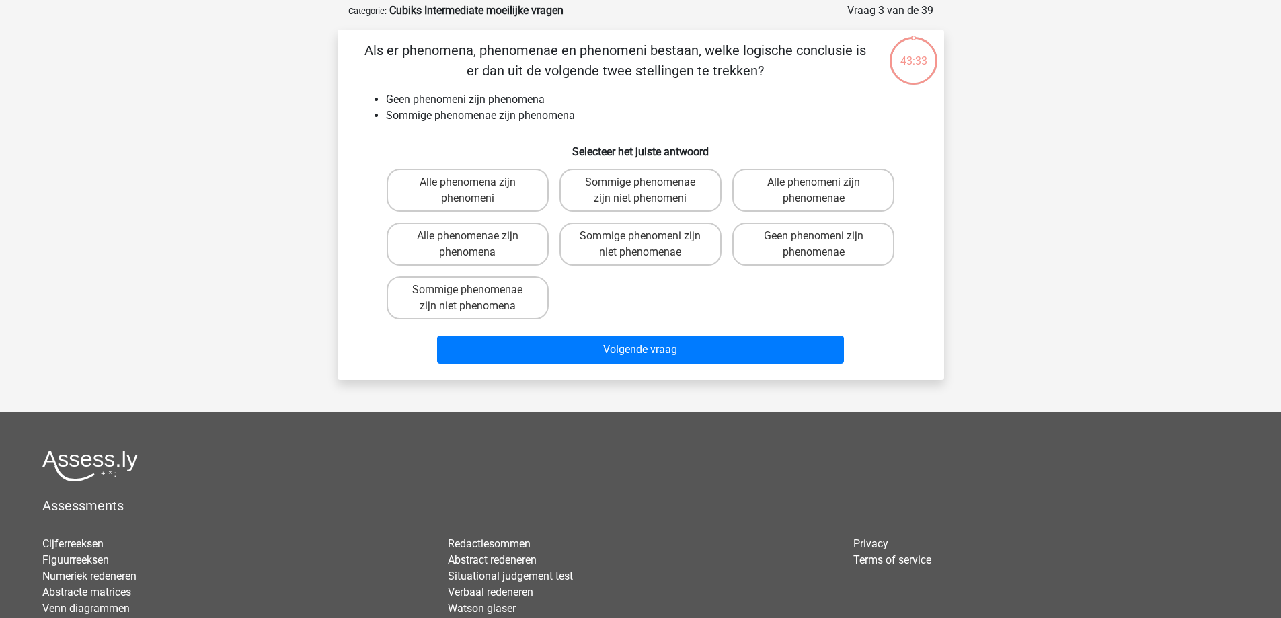
scroll to position [67, 0]
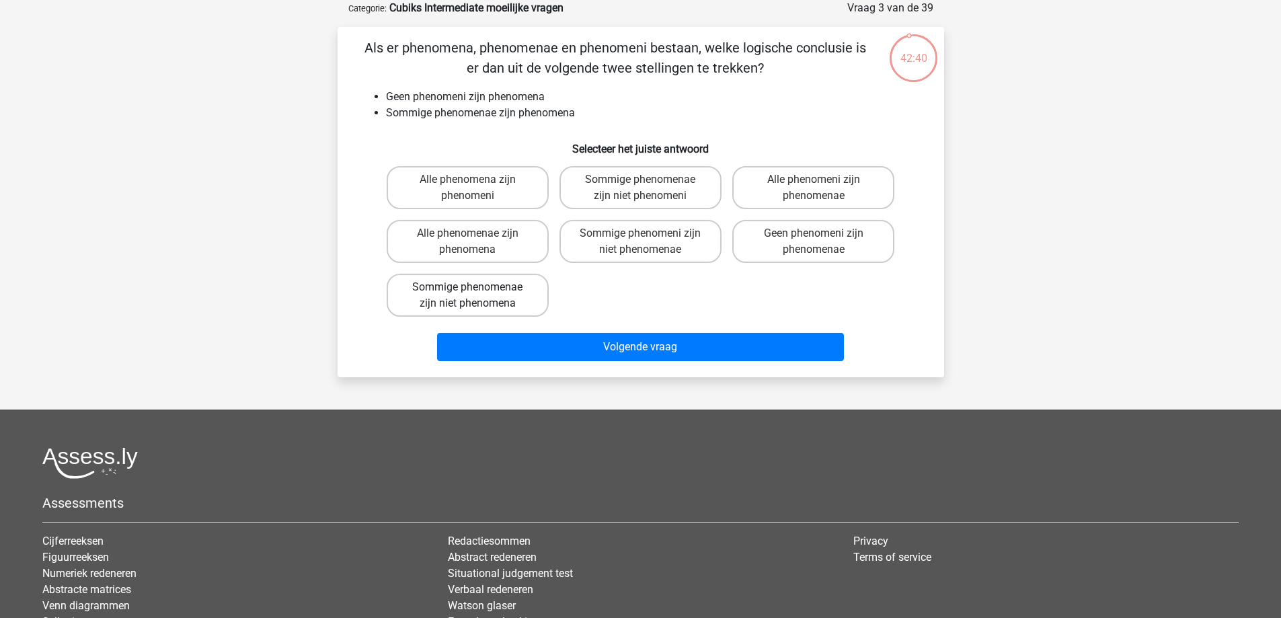
click at [521, 299] on label "Sommige phenomenae zijn niet phenomena" at bounding box center [468, 295] width 162 height 43
click at [476, 296] on input "Sommige phenomenae zijn niet phenomena" at bounding box center [471, 291] width 9 height 9
radio input "true"
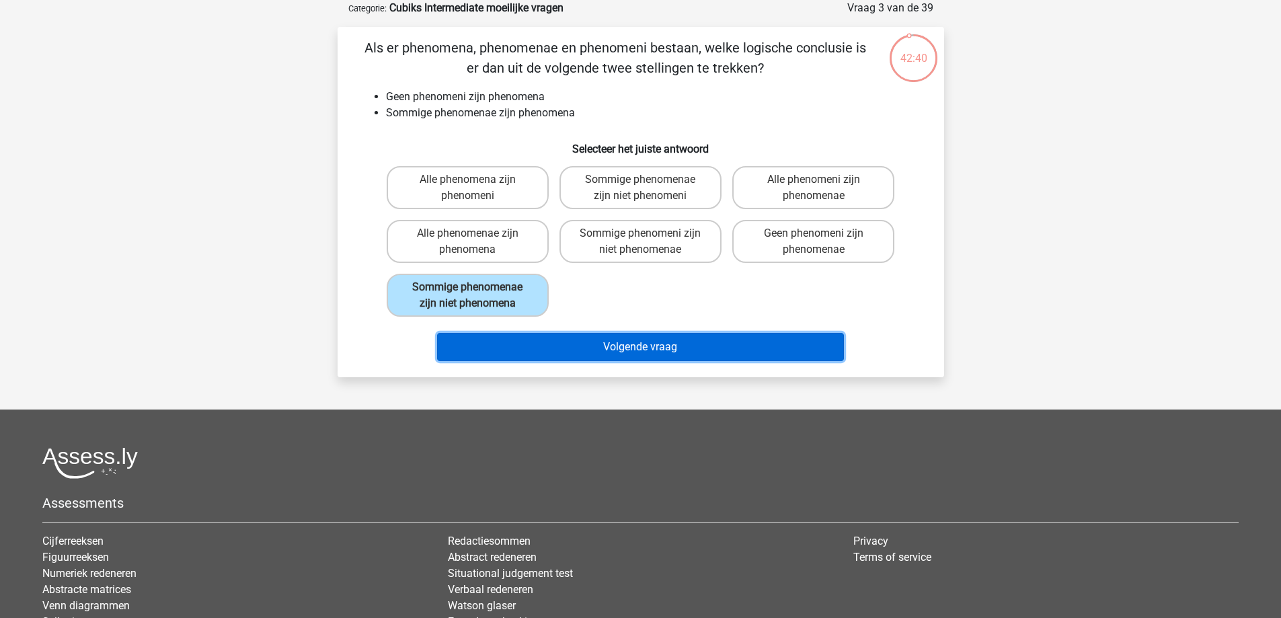
click at [630, 335] on button "Volgende vraag" at bounding box center [640, 347] width 407 height 28
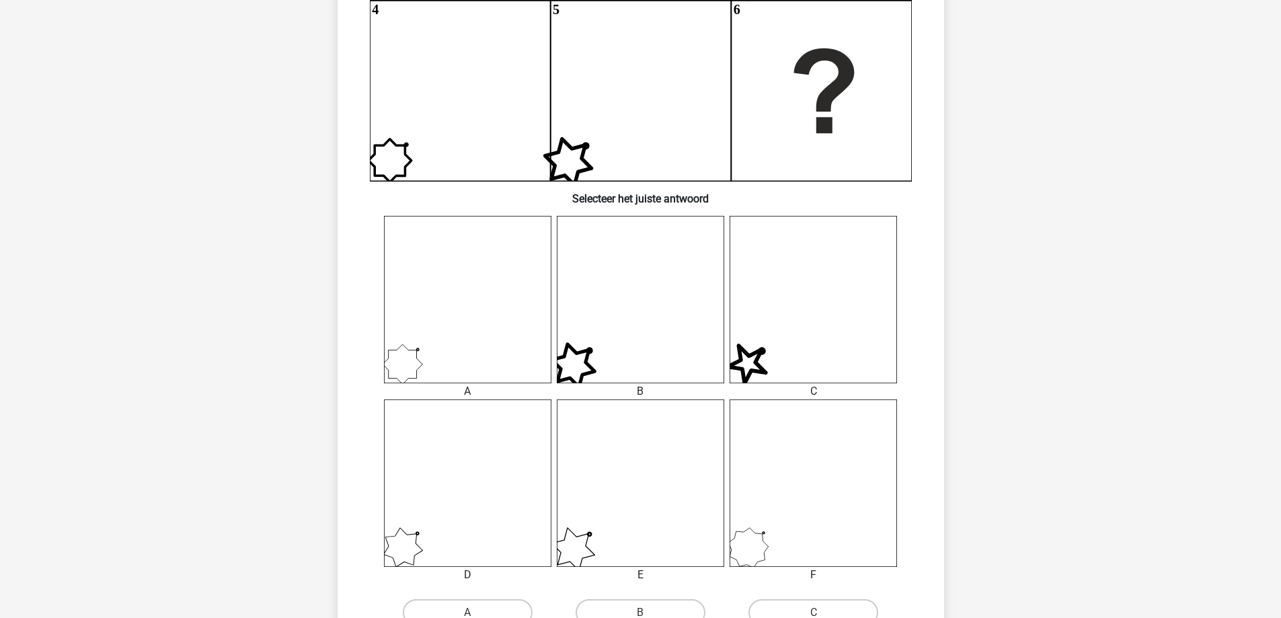
scroll to position [538, 0]
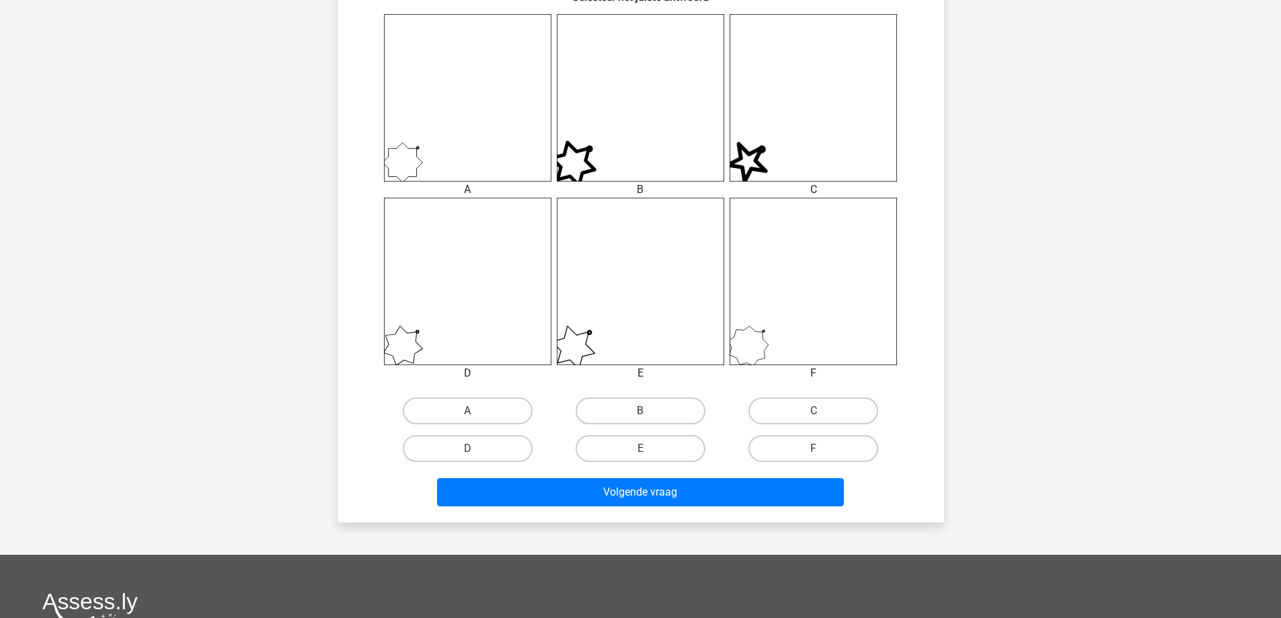
click at [758, 344] on icon at bounding box center [813, 281] width 167 height 167
click at [817, 458] on label "F" at bounding box center [813, 448] width 130 height 27
click at [817, 457] on input "F" at bounding box center [818, 453] width 9 height 9
radio input "true"
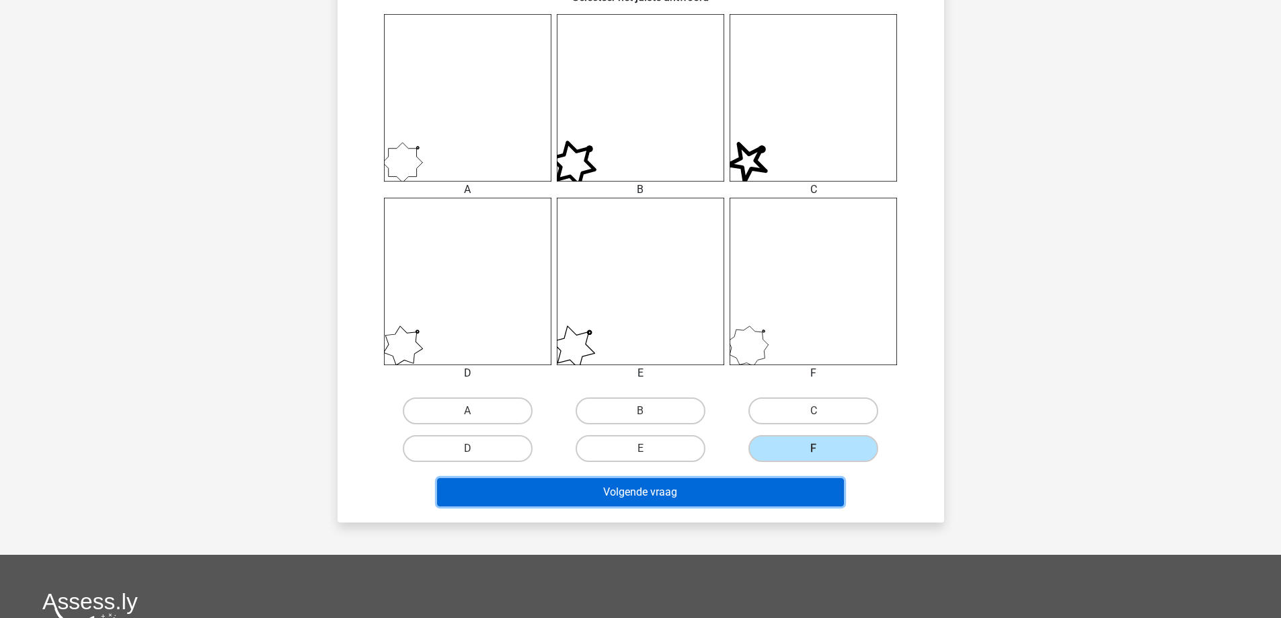
click at [765, 500] on button "Volgende vraag" at bounding box center [640, 492] width 407 height 28
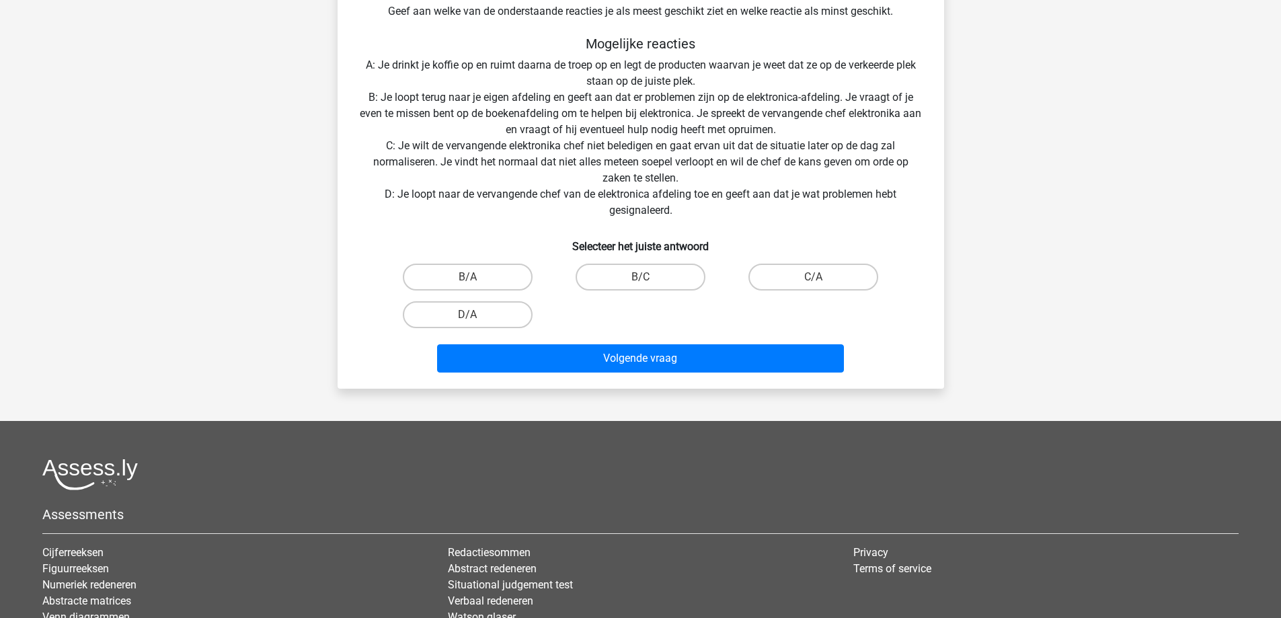
scroll to position [403, 0]
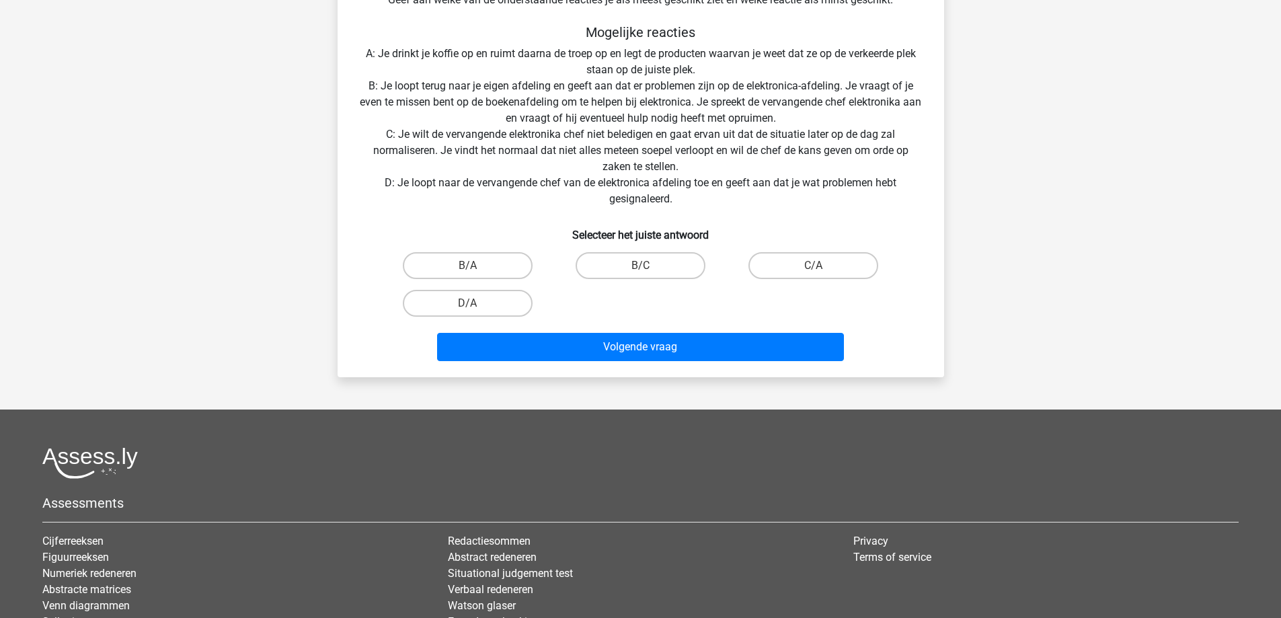
click at [1053, 182] on div "Registreer" at bounding box center [640, 181] width 1281 height 1168
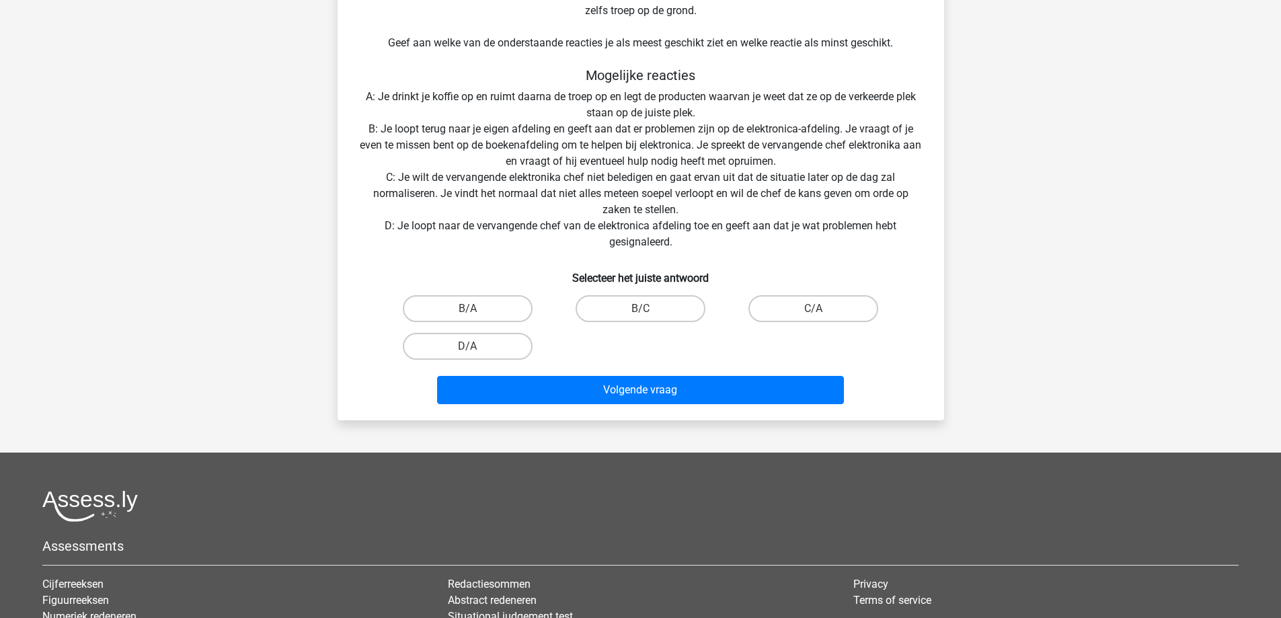
scroll to position [336, 0]
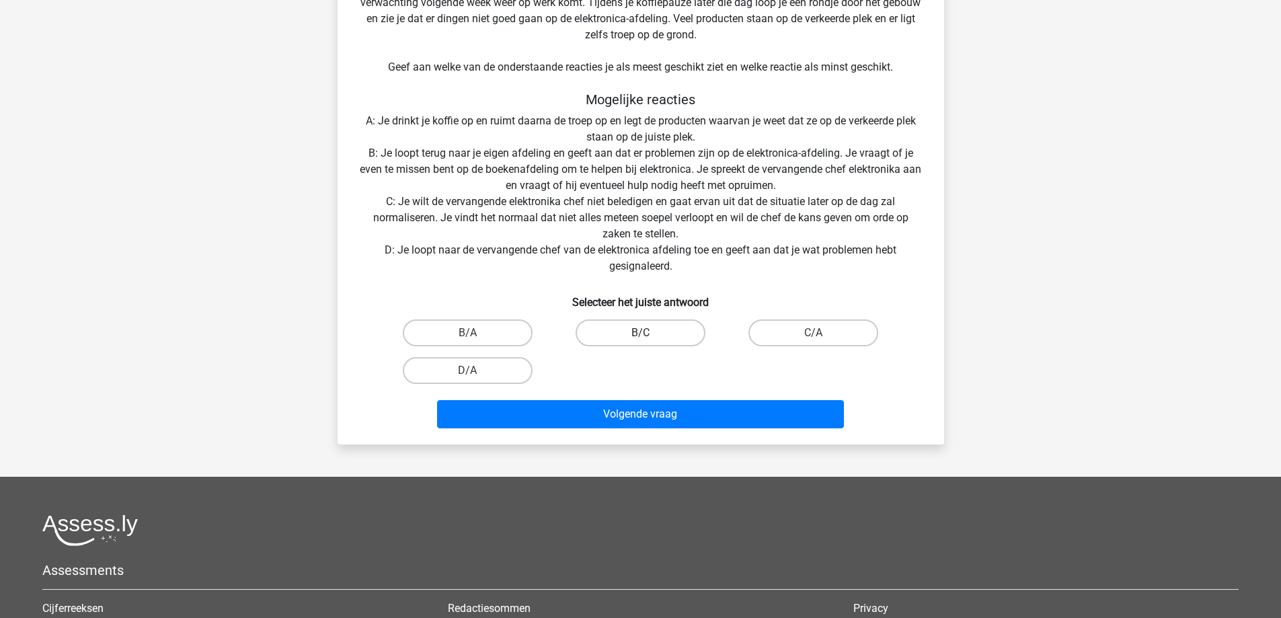
click at [639, 338] on label "B/C" at bounding box center [641, 332] width 130 height 27
click at [640, 338] on input "B/C" at bounding box center [644, 337] width 9 height 9
radio input "true"
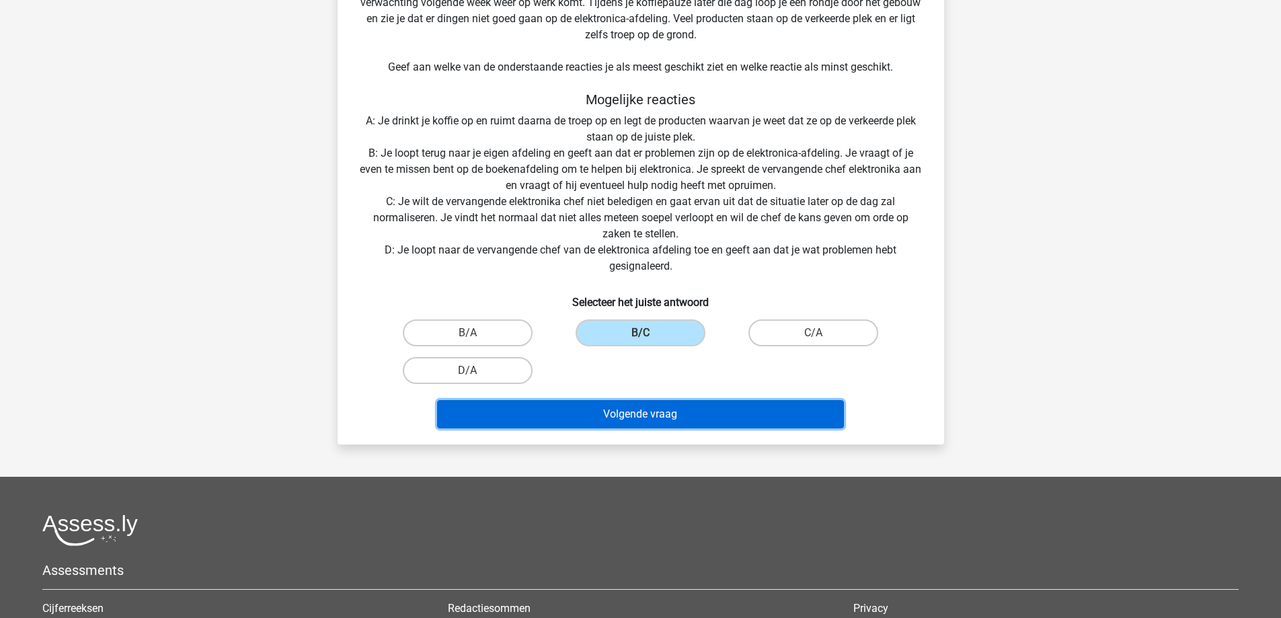
click at [684, 416] on button "Volgende vraag" at bounding box center [640, 414] width 407 height 28
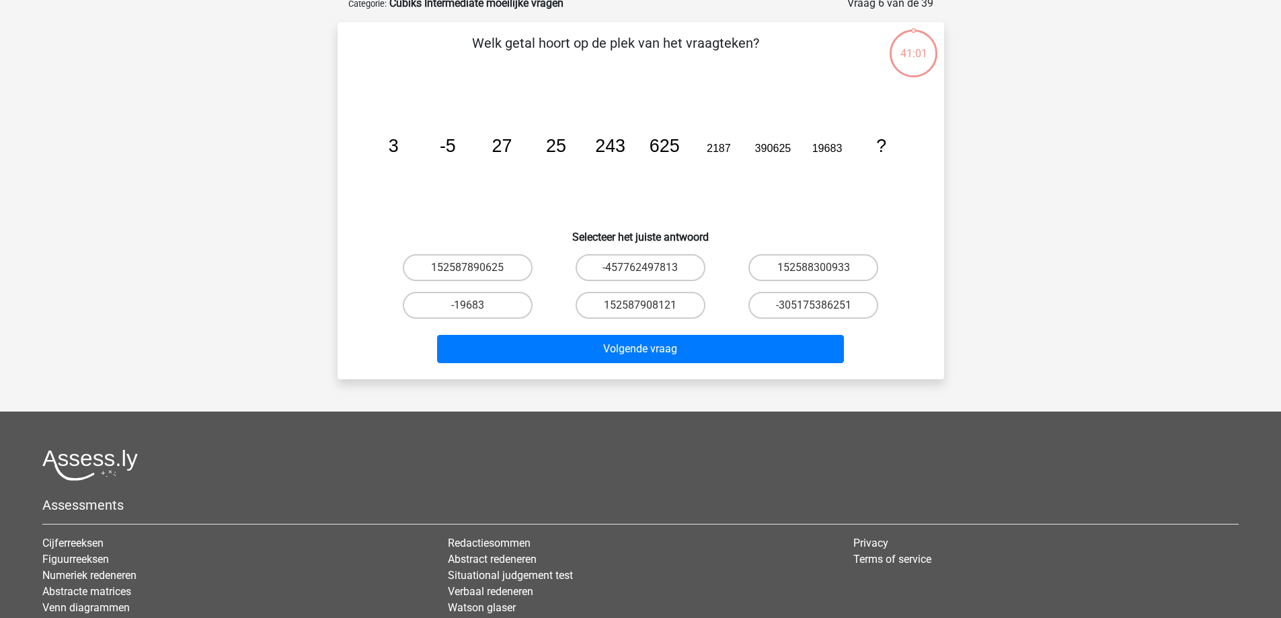
scroll to position [67, 0]
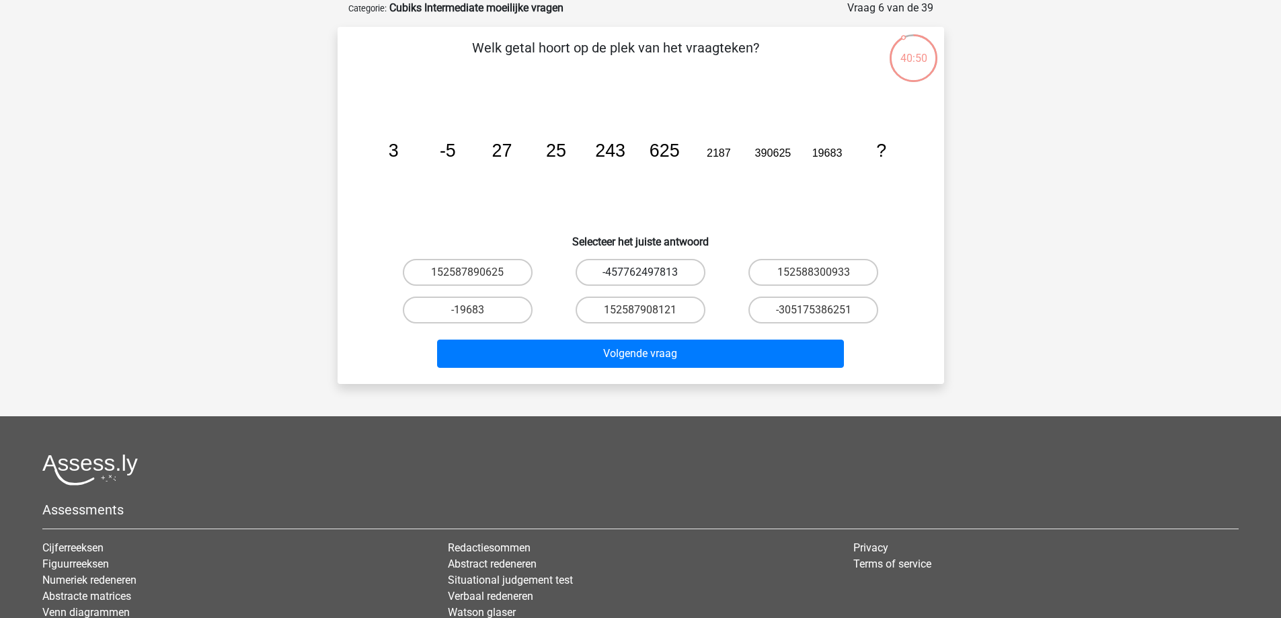
click at [619, 275] on label "-457762497813" at bounding box center [641, 272] width 130 height 27
click at [640, 275] on input "-457762497813" at bounding box center [644, 276] width 9 height 9
radio input "true"
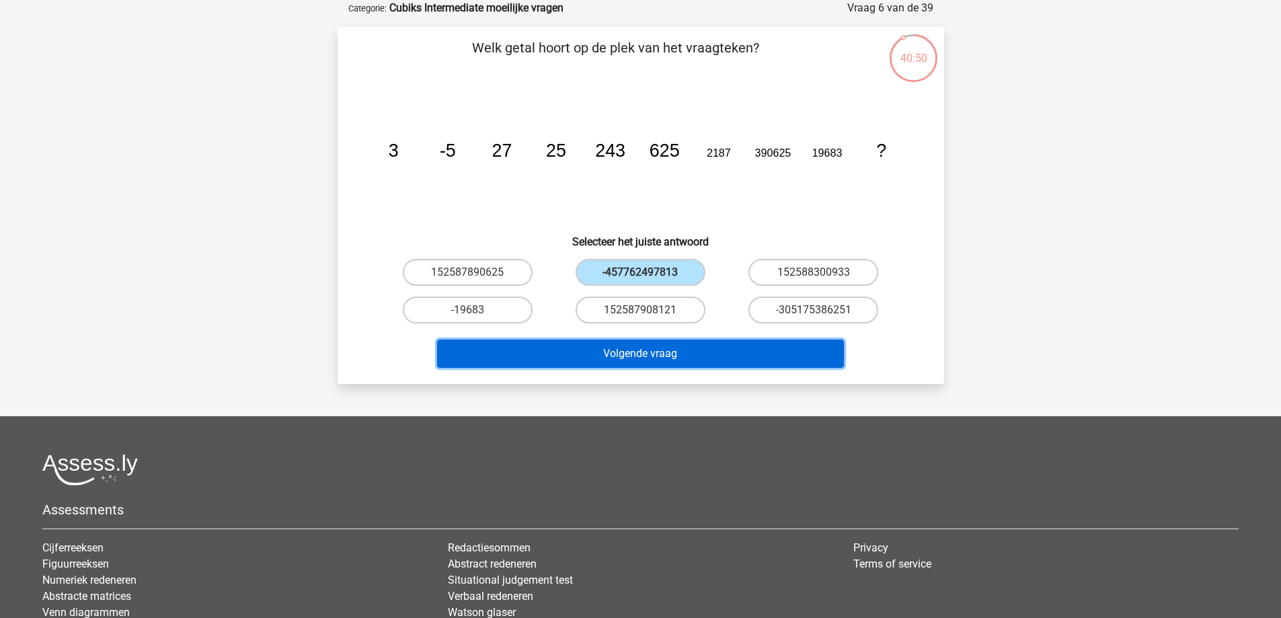
click at [646, 348] on button "Volgende vraag" at bounding box center [640, 354] width 407 height 28
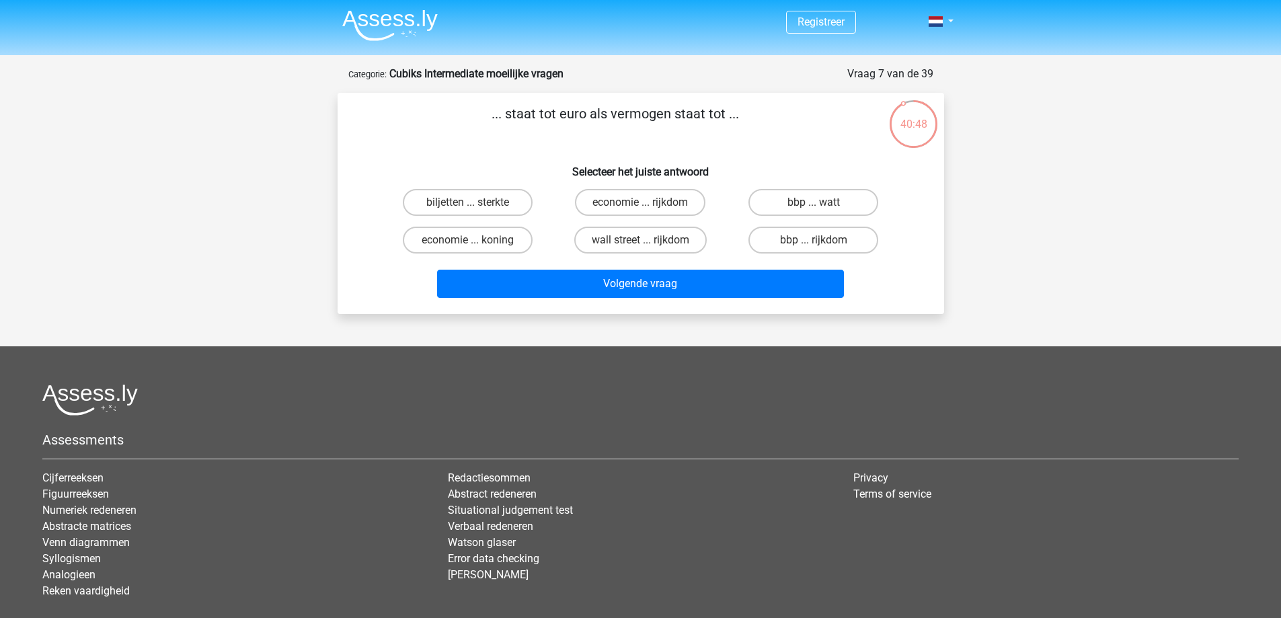
scroll to position [0, 0]
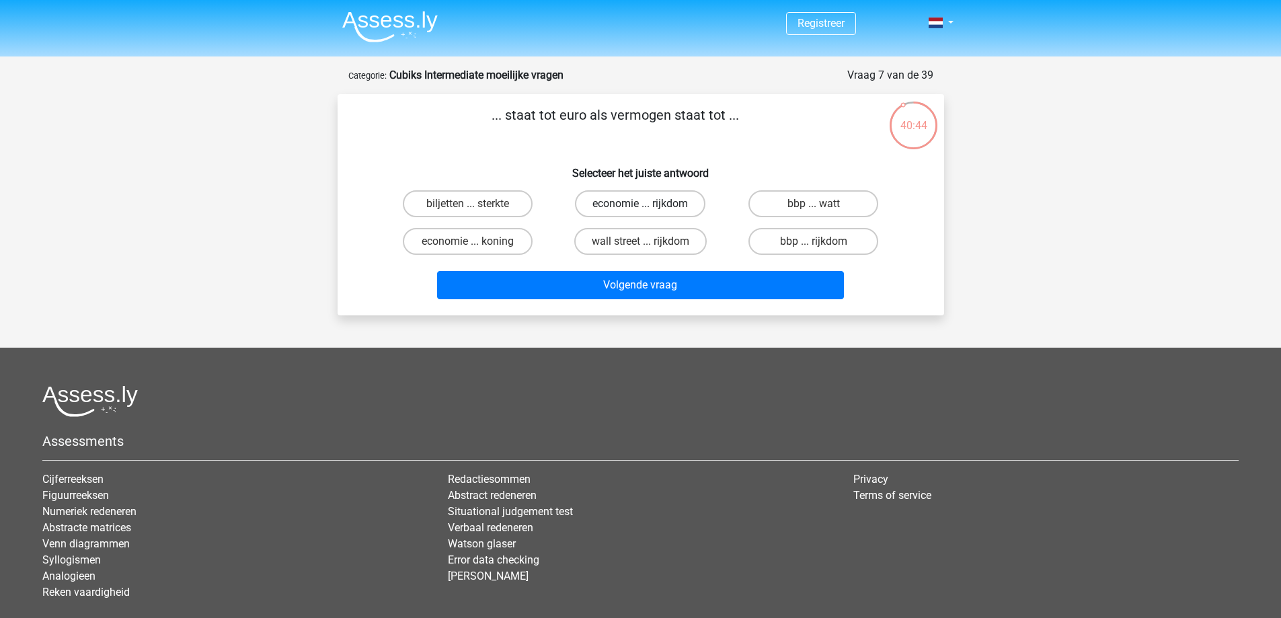
click at [635, 205] on label "economie ... rijkdom" at bounding box center [640, 203] width 130 height 27
click at [640, 205] on input "economie ... rijkdom" at bounding box center [644, 208] width 9 height 9
radio input "true"
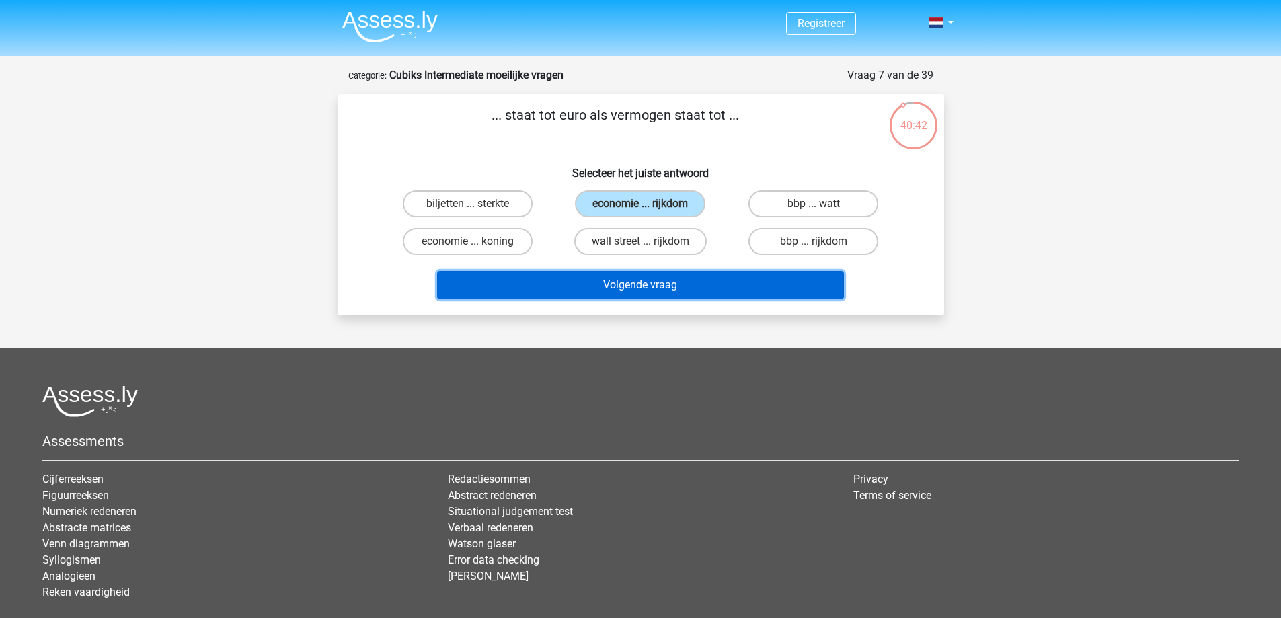
click at [640, 290] on button "Volgende vraag" at bounding box center [640, 285] width 407 height 28
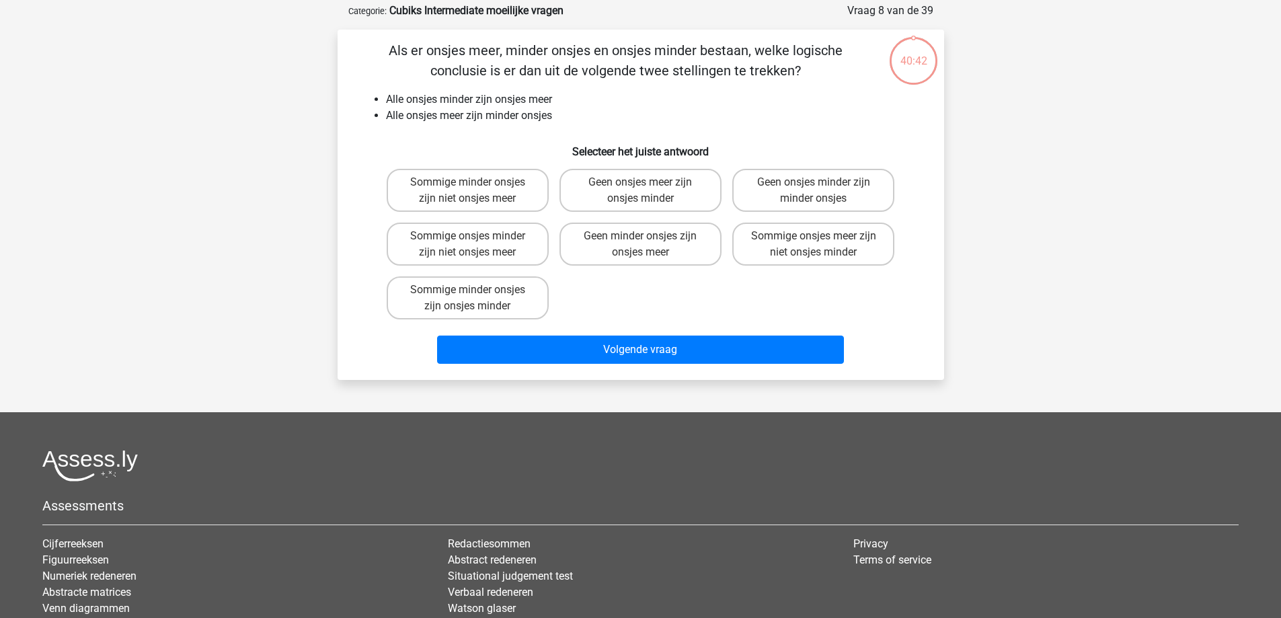
scroll to position [67, 0]
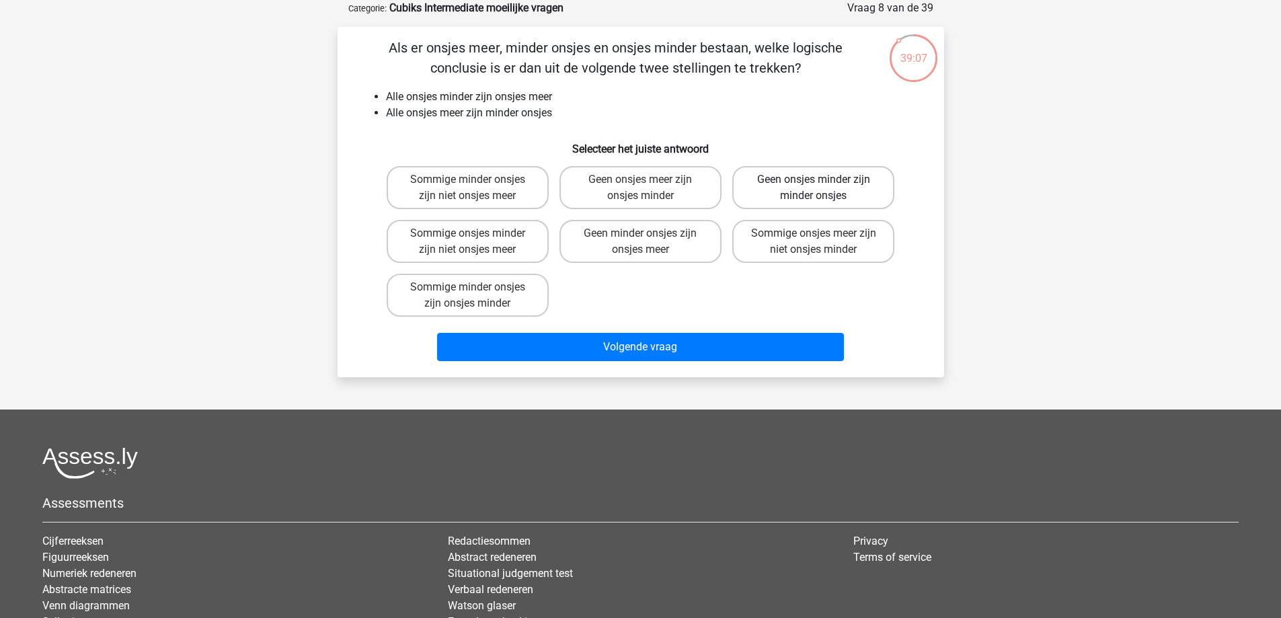
click at [802, 187] on label "Geen onsjes minder zijn minder onsjes" at bounding box center [813, 187] width 162 height 43
click at [814, 187] on input "Geen onsjes minder zijn minder onsjes" at bounding box center [818, 184] width 9 height 9
radio input "true"
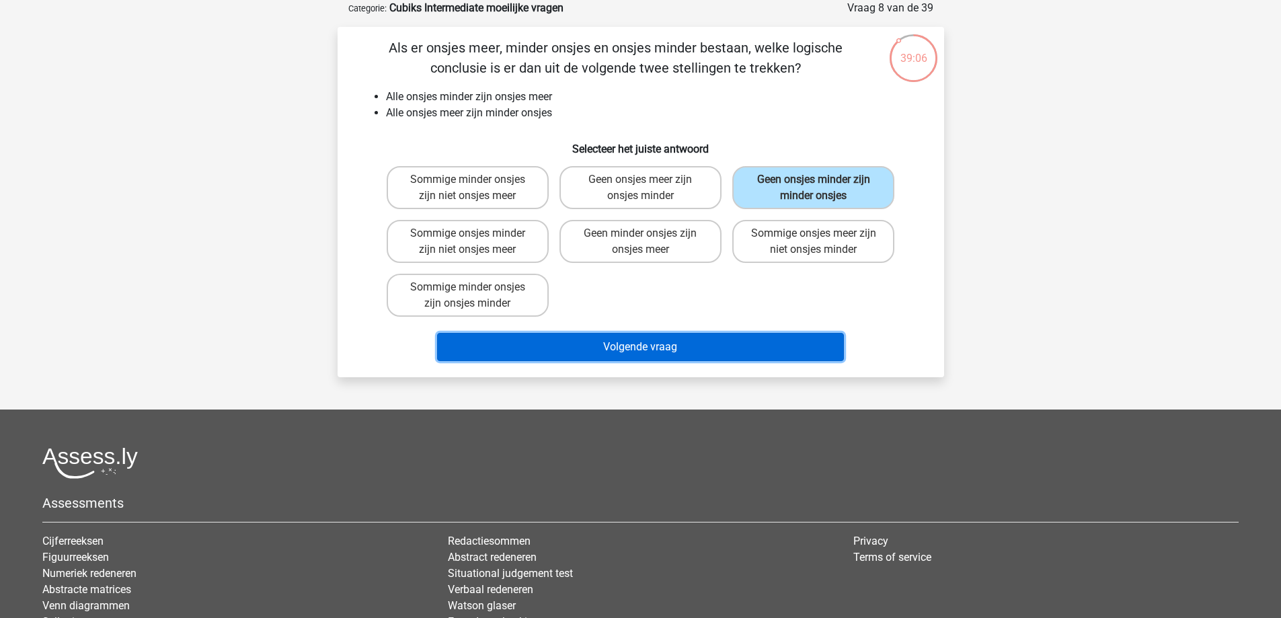
click at [645, 351] on button "Volgende vraag" at bounding box center [640, 347] width 407 height 28
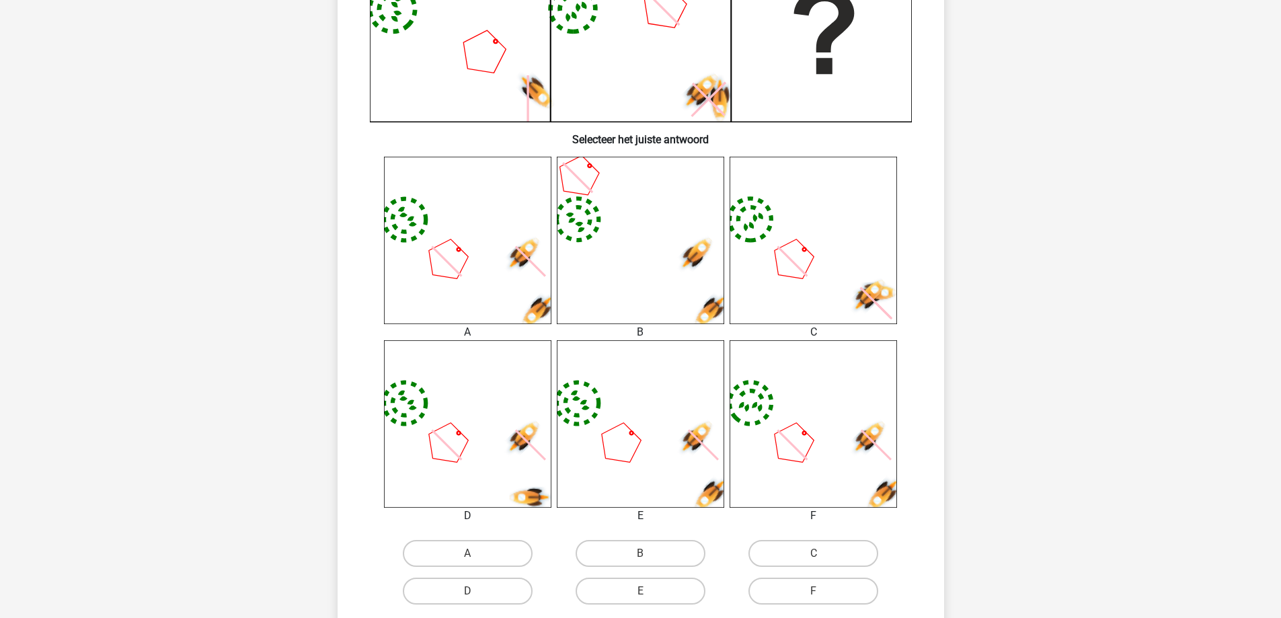
scroll to position [403, 0]
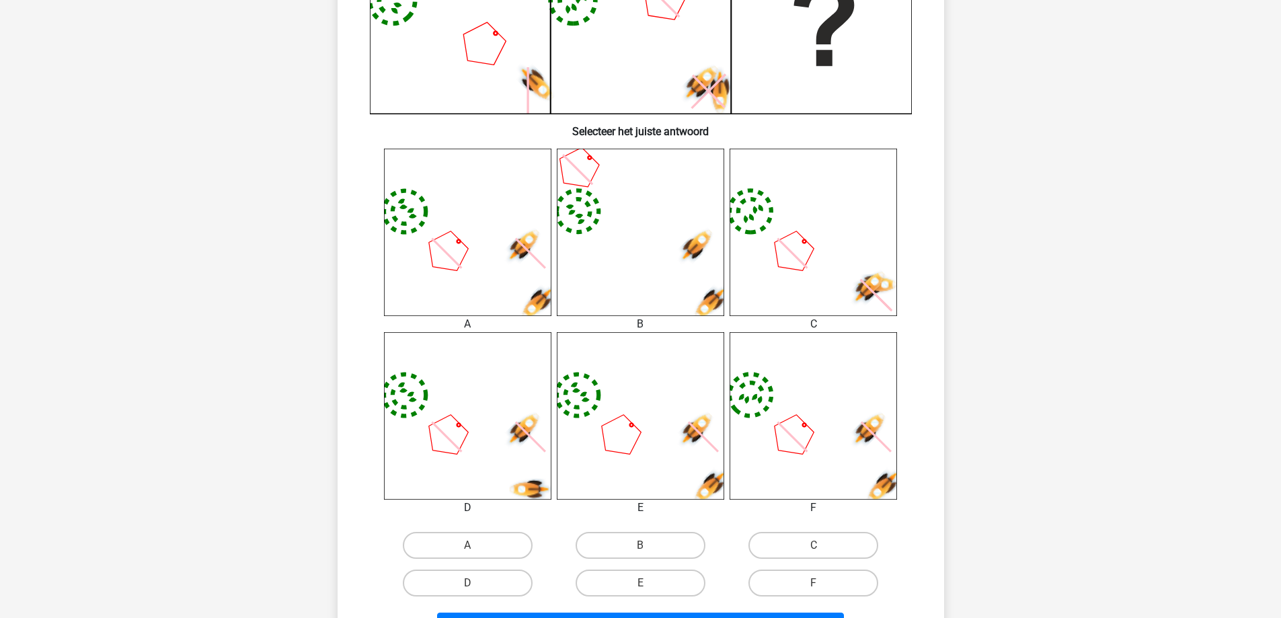
click at [515, 304] on icon "image/svg+xml" at bounding box center [467, 232] width 167 height 167
click at [483, 546] on label "A" at bounding box center [468, 545] width 130 height 27
click at [476, 546] on input "A" at bounding box center [471, 549] width 9 height 9
radio input "true"
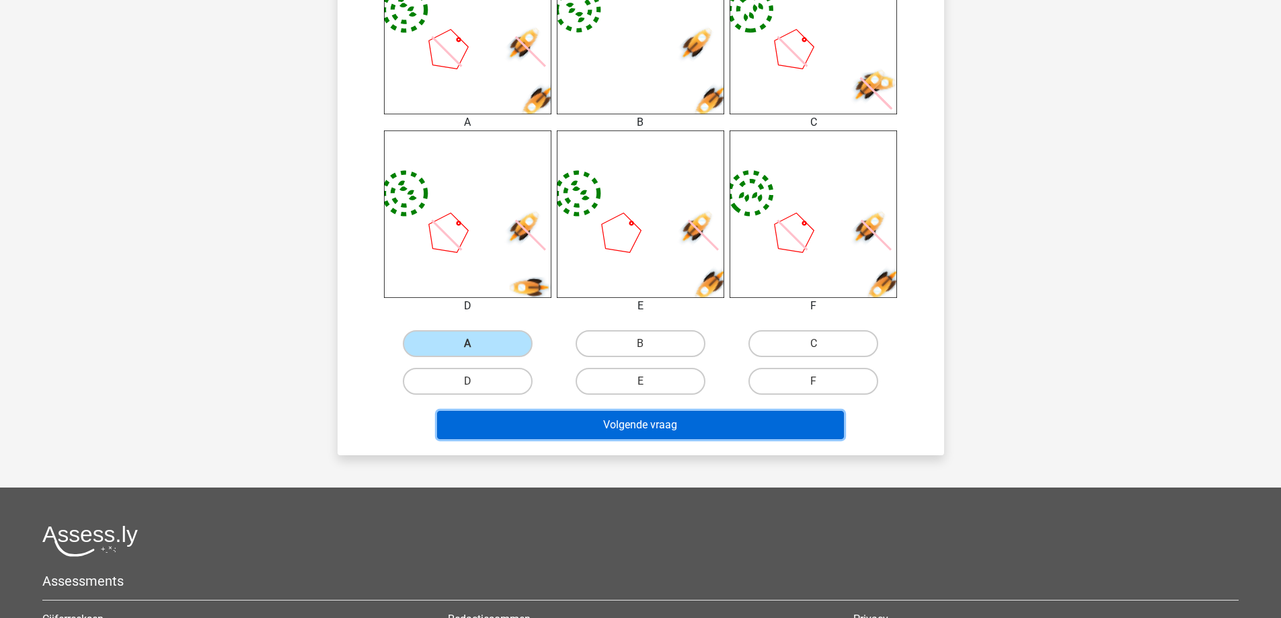
click at [667, 430] on button "Volgende vraag" at bounding box center [640, 425] width 407 height 28
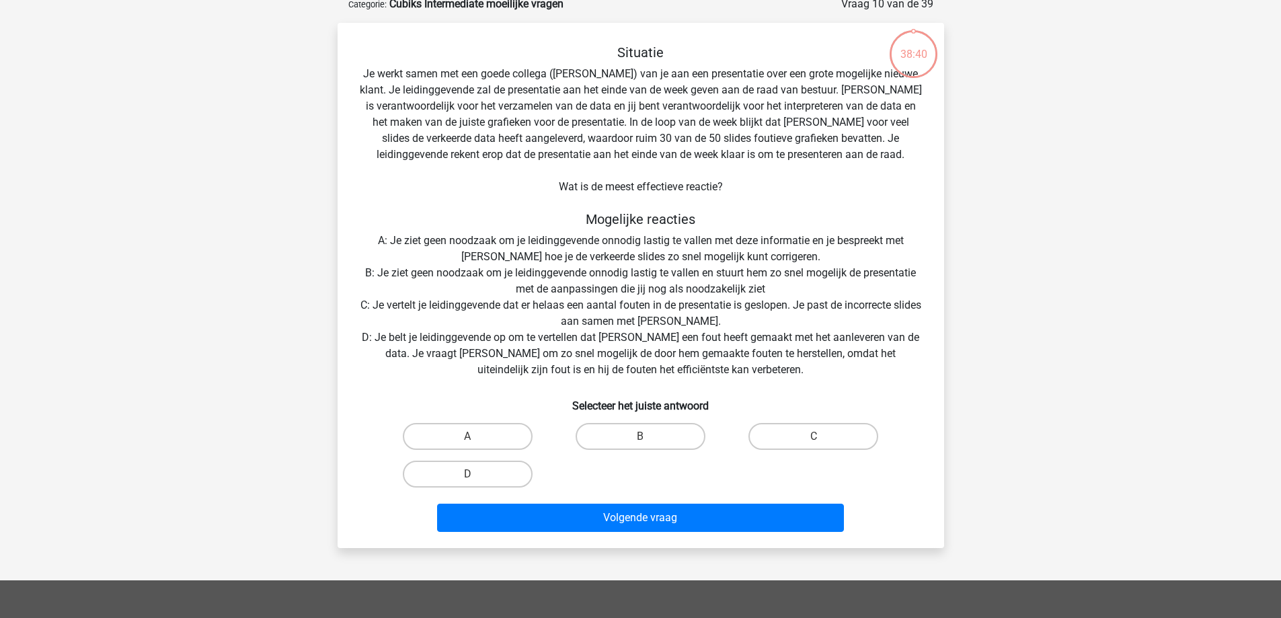
scroll to position [67, 0]
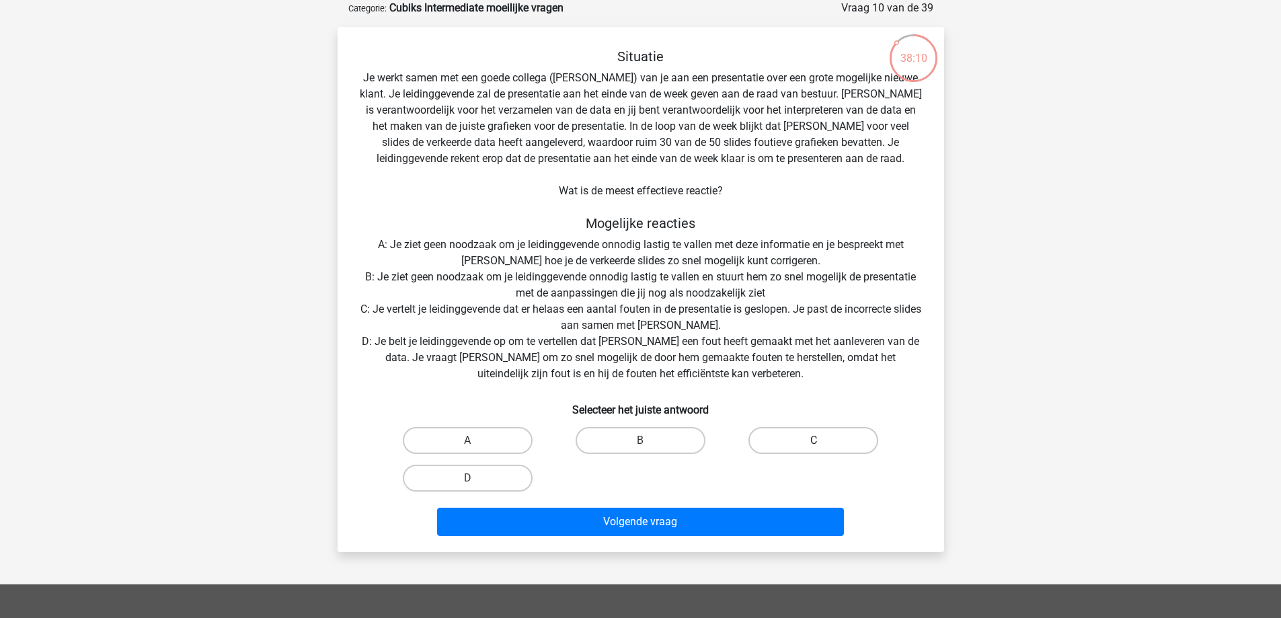
click at [810, 445] on label "C" at bounding box center [813, 440] width 130 height 27
click at [814, 445] on input "C" at bounding box center [818, 444] width 9 height 9
radio input "true"
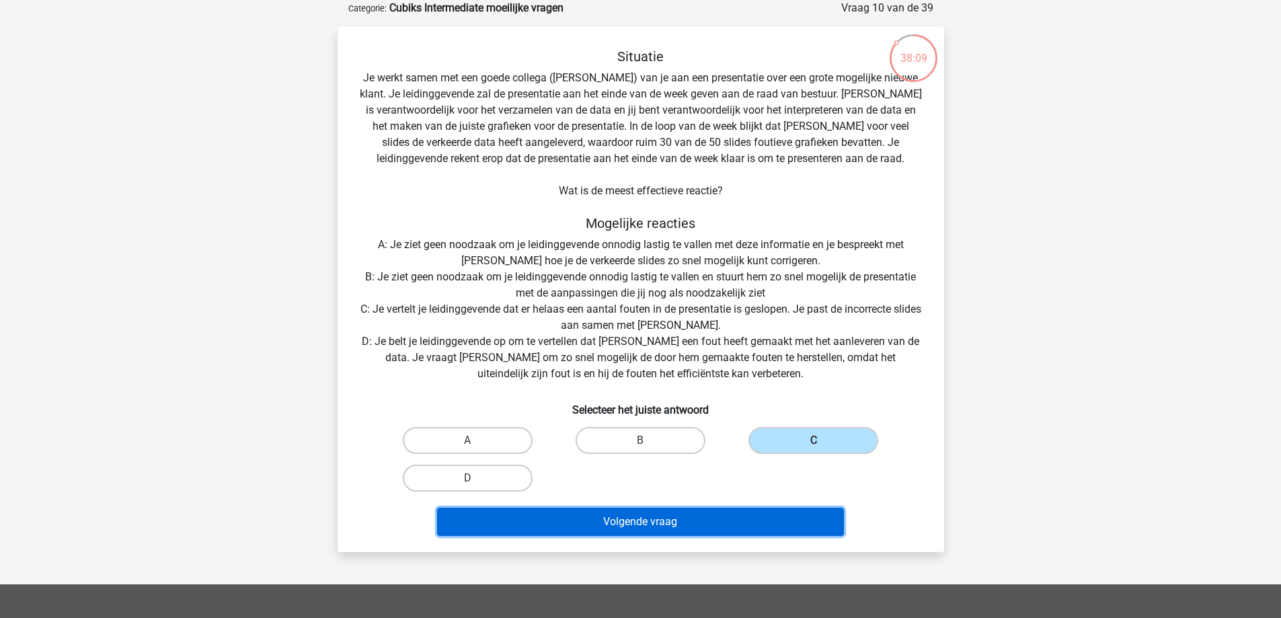
click at [752, 532] on button "Volgende vraag" at bounding box center [640, 522] width 407 height 28
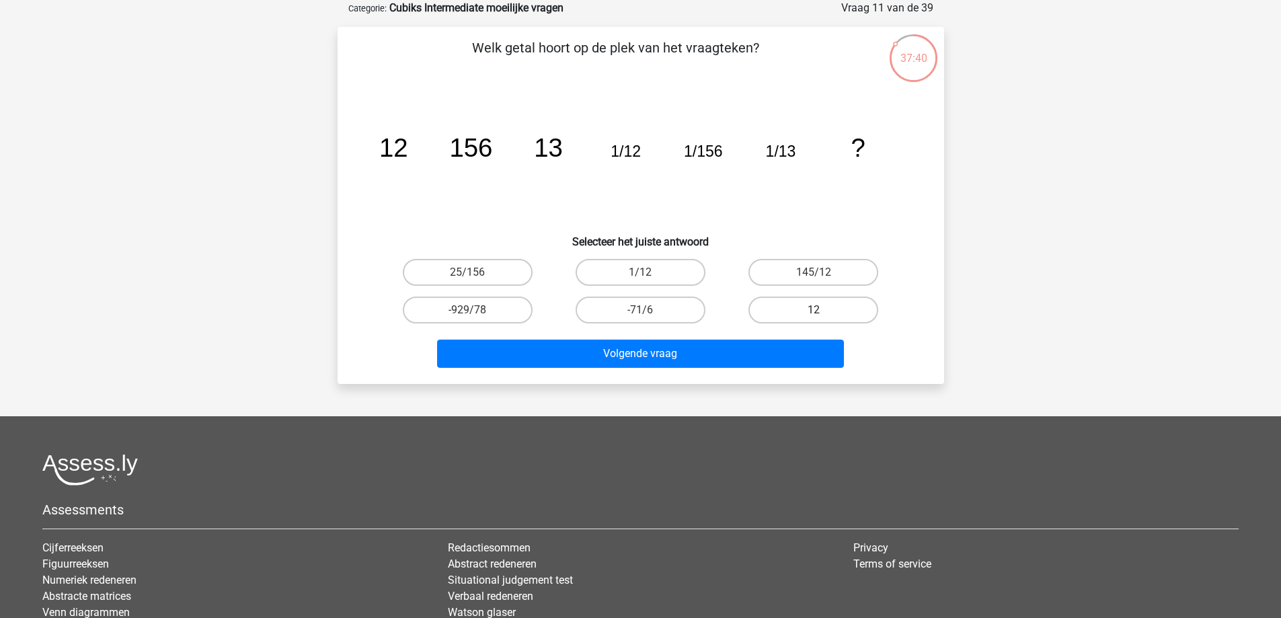
click at [832, 309] on label "12" at bounding box center [813, 310] width 130 height 27
click at [822, 310] on input "12" at bounding box center [818, 314] width 9 height 9
radio input "true"
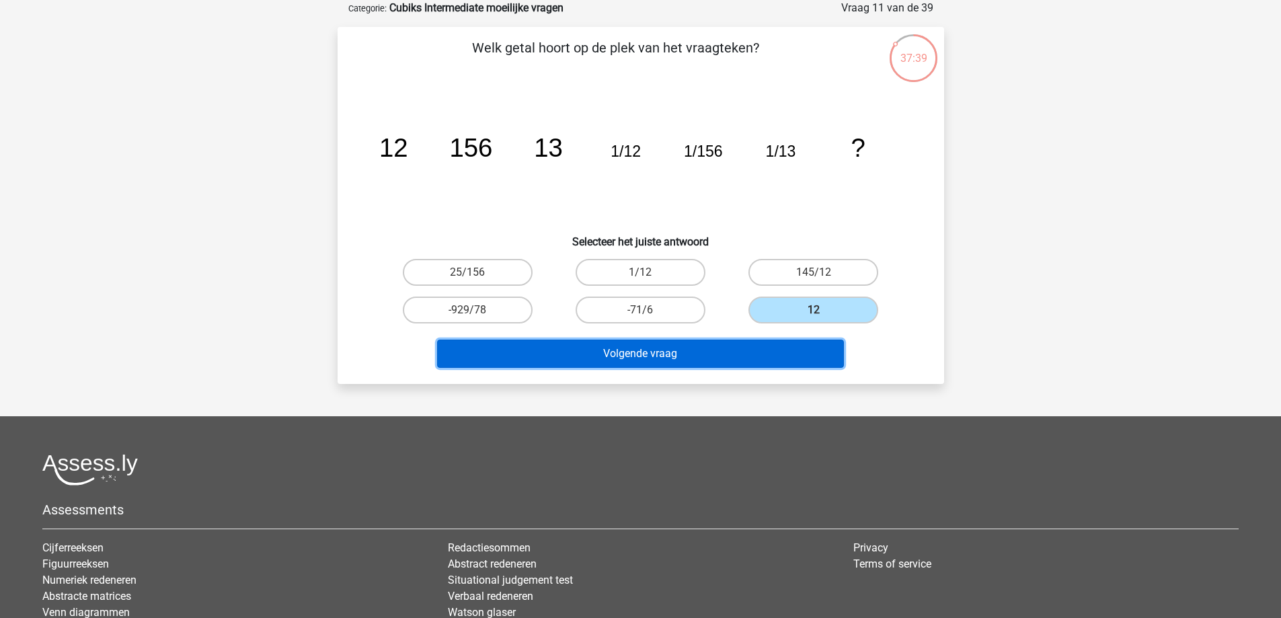
click at [721, 357] on button "Volgende vraag" at bounding box center [640, 354] width 407 height 28
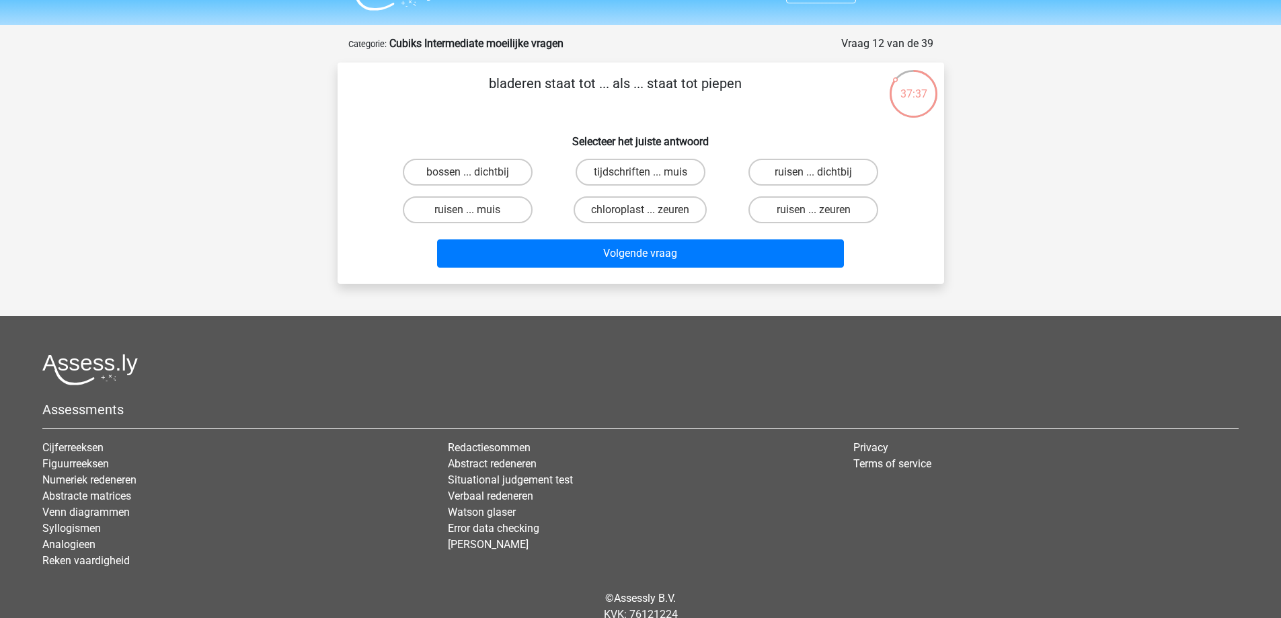
scroll to position [0, 0]
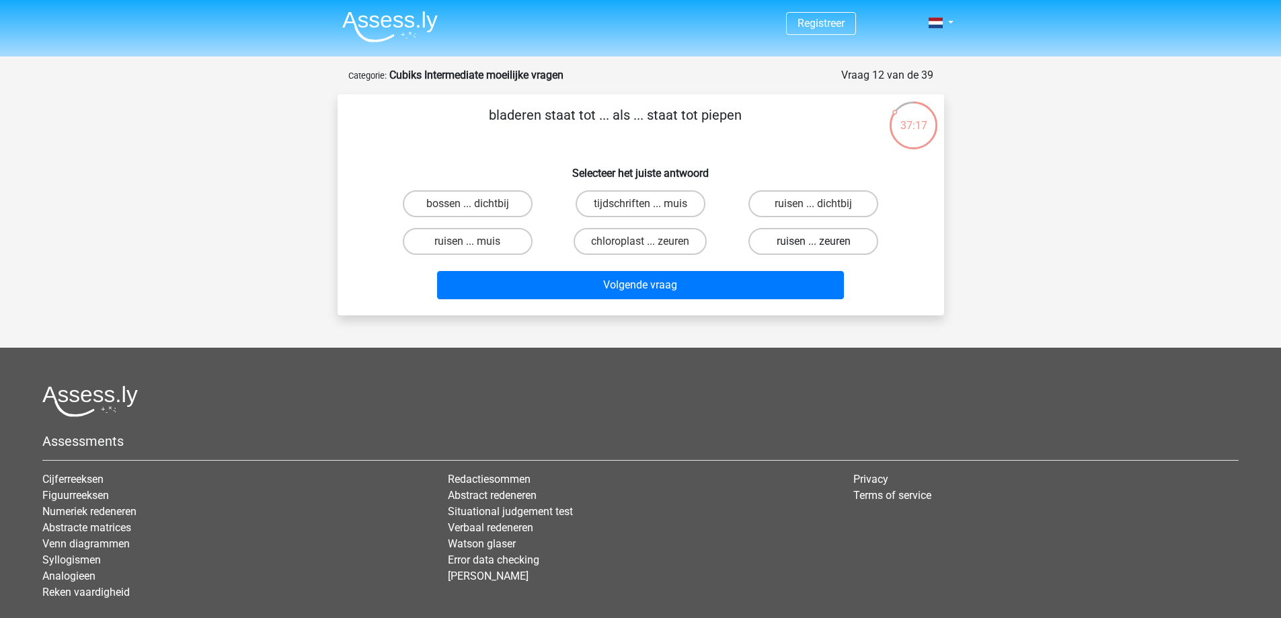
click at [848, 240] on label "ruisen ... zeuren" at bounding box center [813, 241] width 130 height 27
click at [822, 241] on input "ruisen ... zeuren" at bounding box center [818, 245] width 9 height 9
radio input "true"
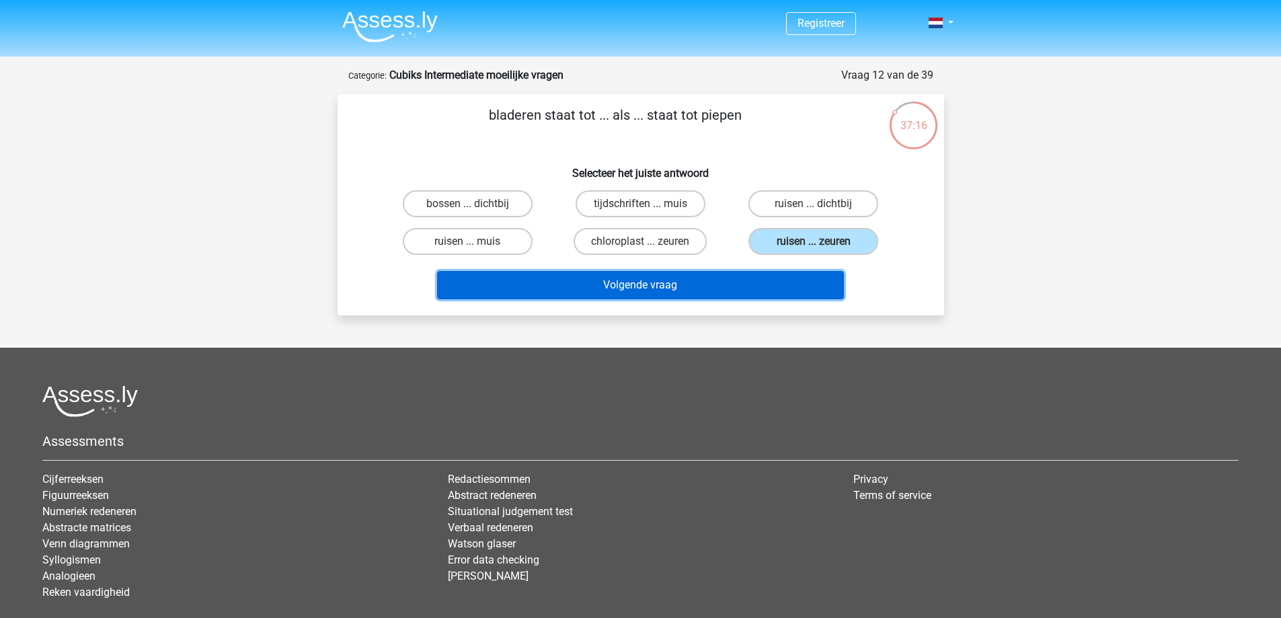
click at [727, 295] on button "Volgende vraag" at bounding box center [640, 285] width 407 height 28
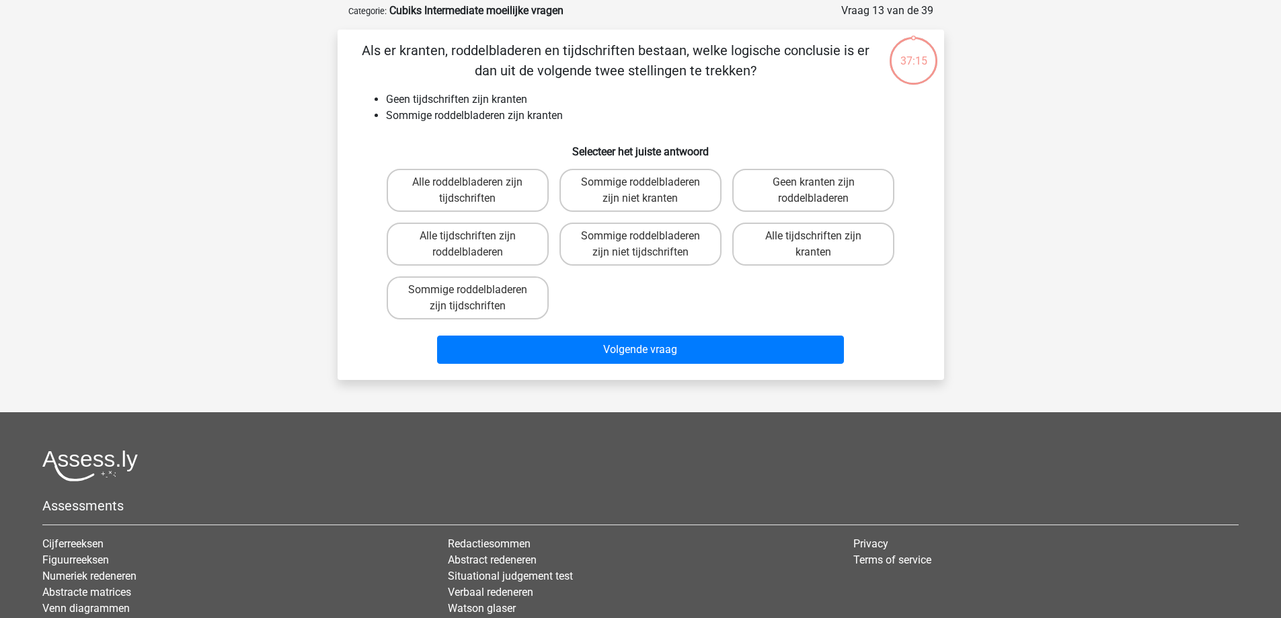
scroll to position [67, 0]
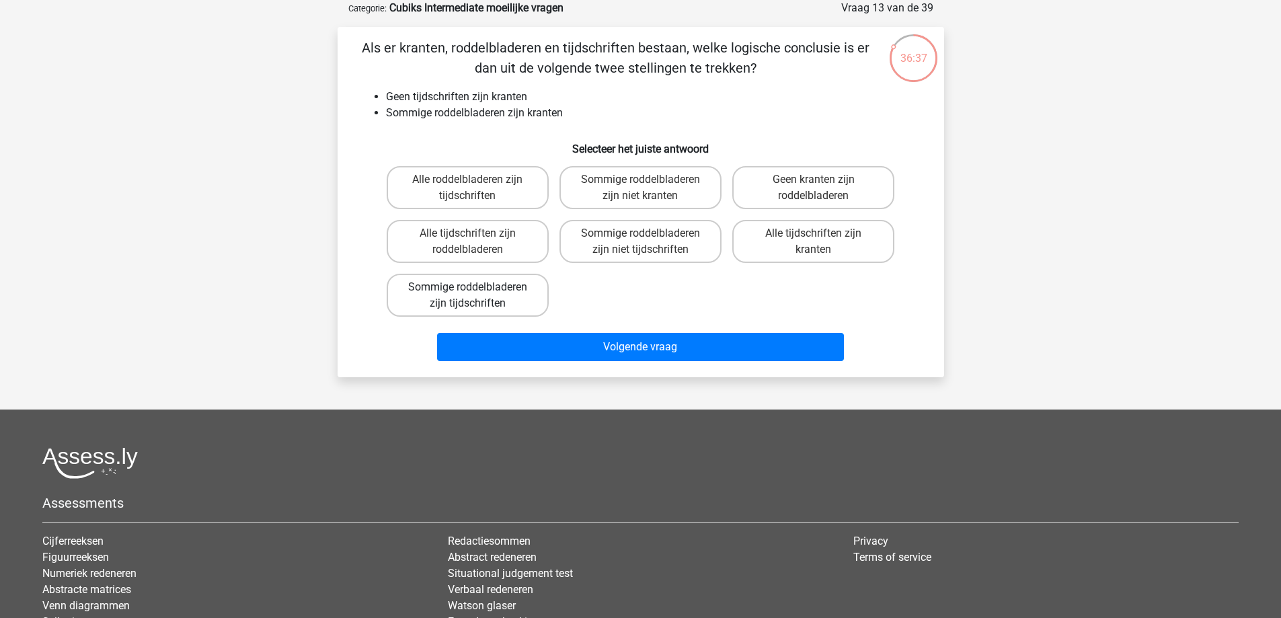
click at [509, 295] on label "Sommige roddelbladeren zijn tijdschriften" at bounding box center [468, 295] width 162 height 43
click at [476, 295] on input "Sommige roddelbladeren zijn tijdschriften" at bounding box center [471, 291] width 9 height 9
radio input "true"
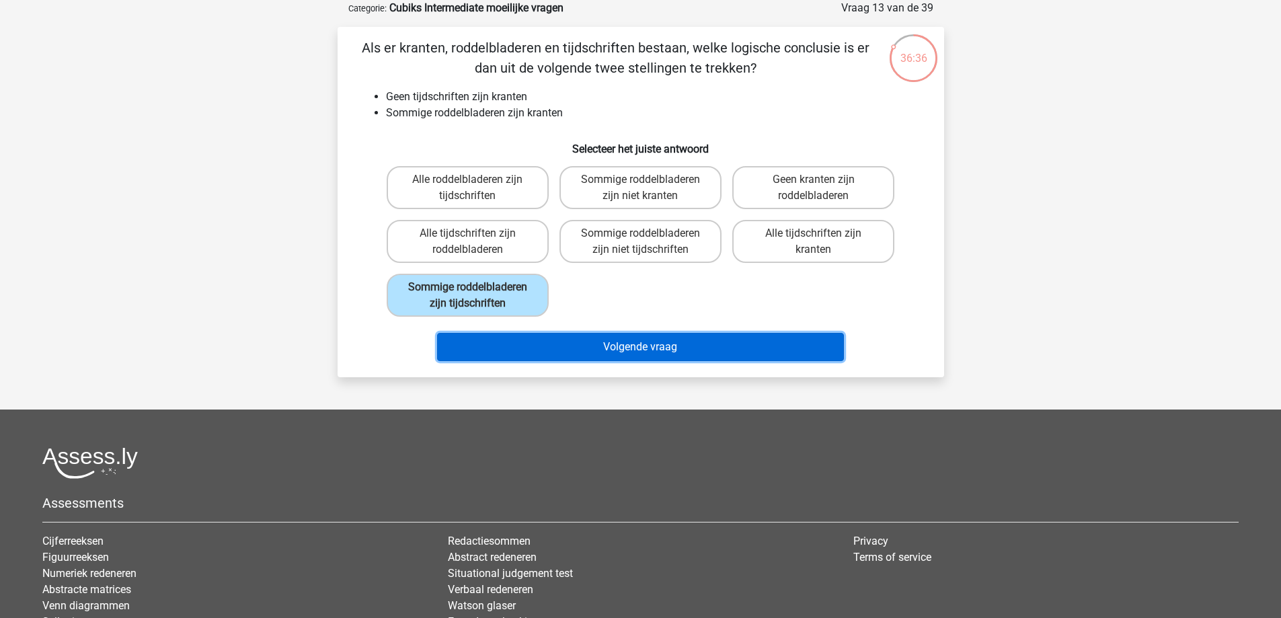
click at [719, 340] on button "Volgende vraag" at bounding box center [640, 347] width 407 height 28
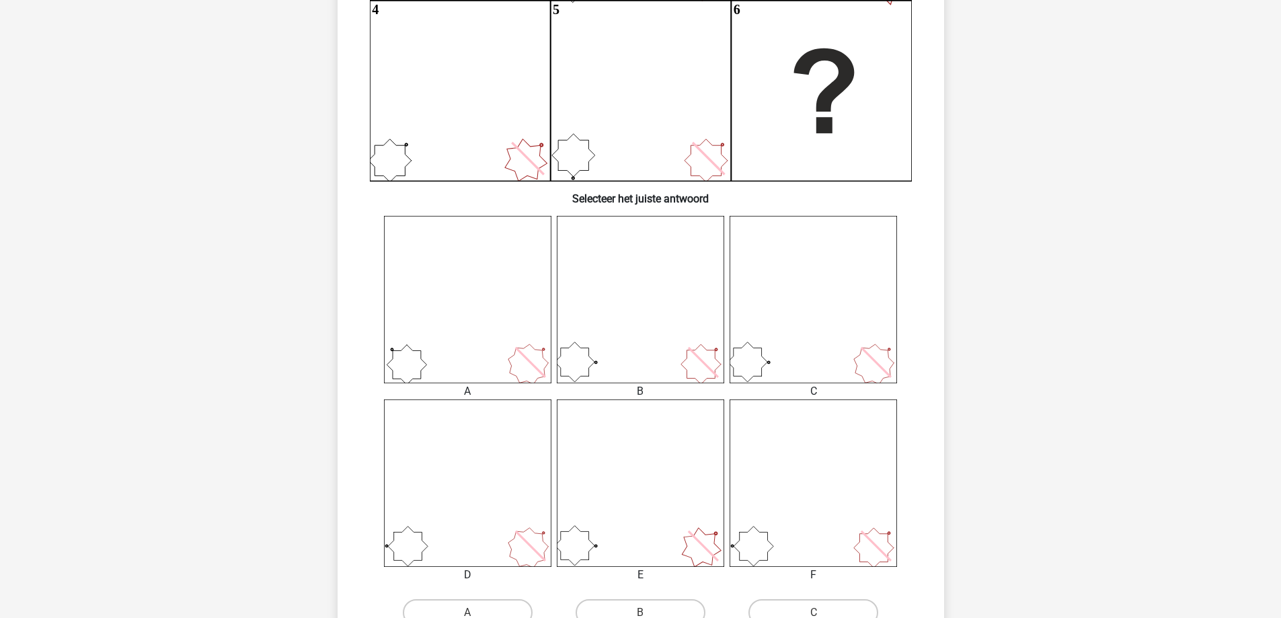
scroll to position [538, 0]
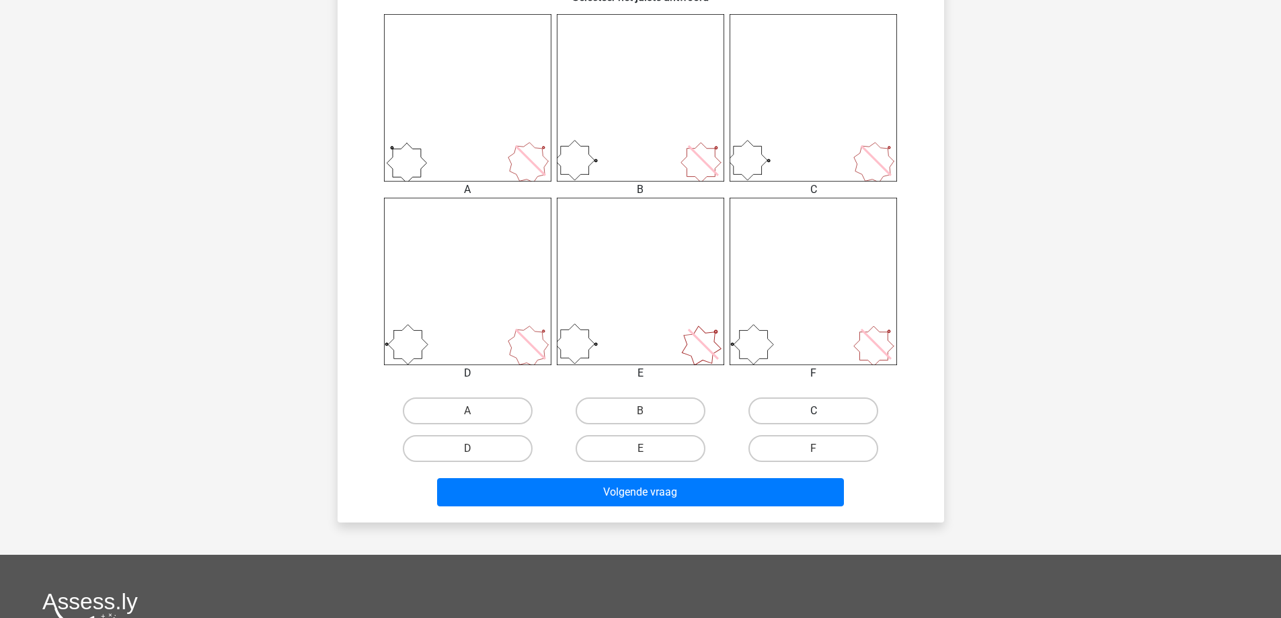
click at [834, 421] on label "C" at bounding box center [813, 410] width 130 height 27
click at [822, 420] on input "C" at bounding box center [818, 415] width 9 height 9
radio input "true"
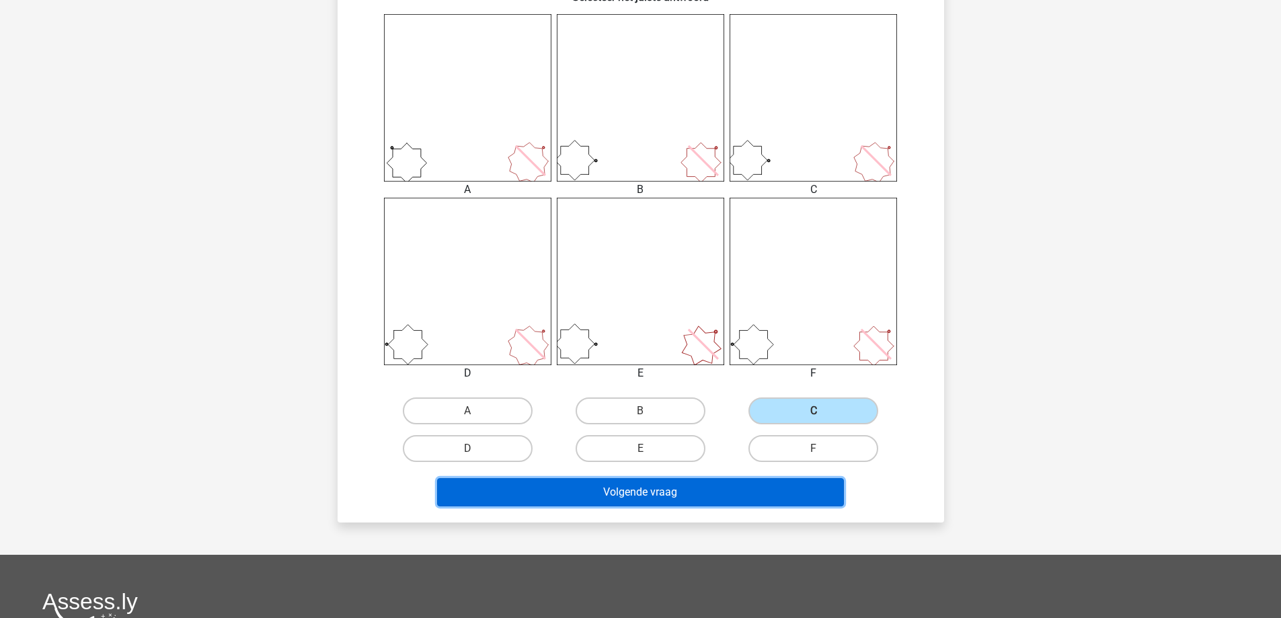
click at [733, 496] on button "Volgende vraag" at bounding box center [640, 492] width 407 height 28
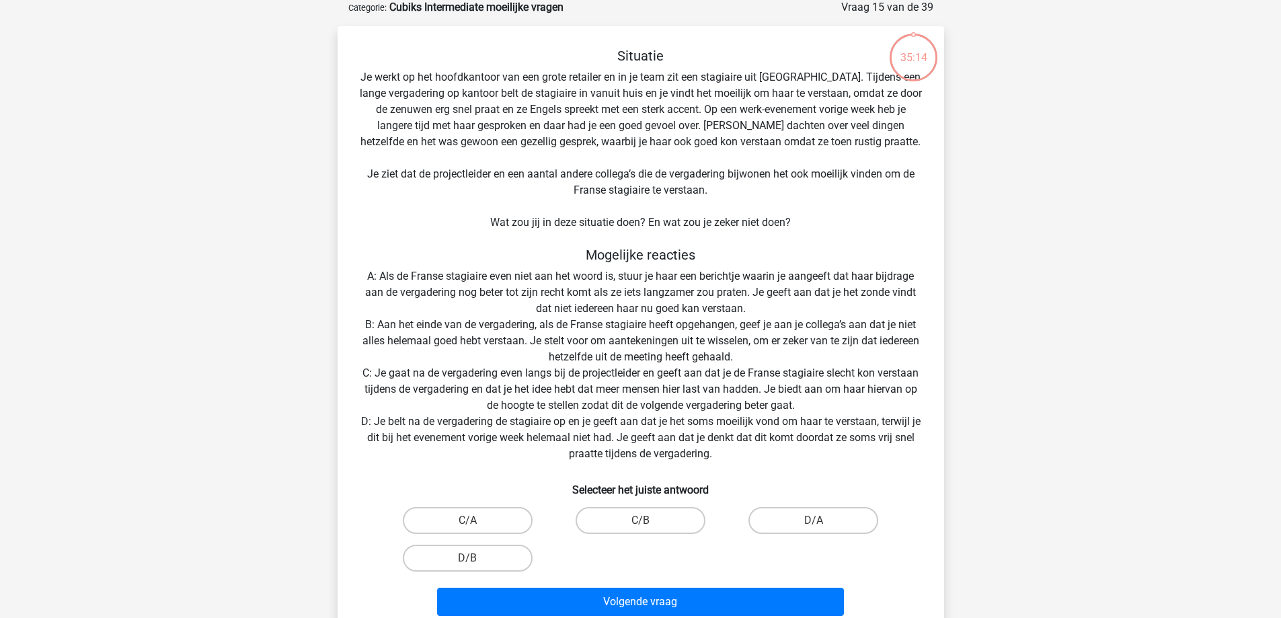
scroll to position [67, 0]
click at [796, 516] on label "D/A" at bounding box center [813, 521] width 130 height 27
click at [814, 521] on input "D/A" at bounding box center [818, 525] width 9 height 9
radio input "true"
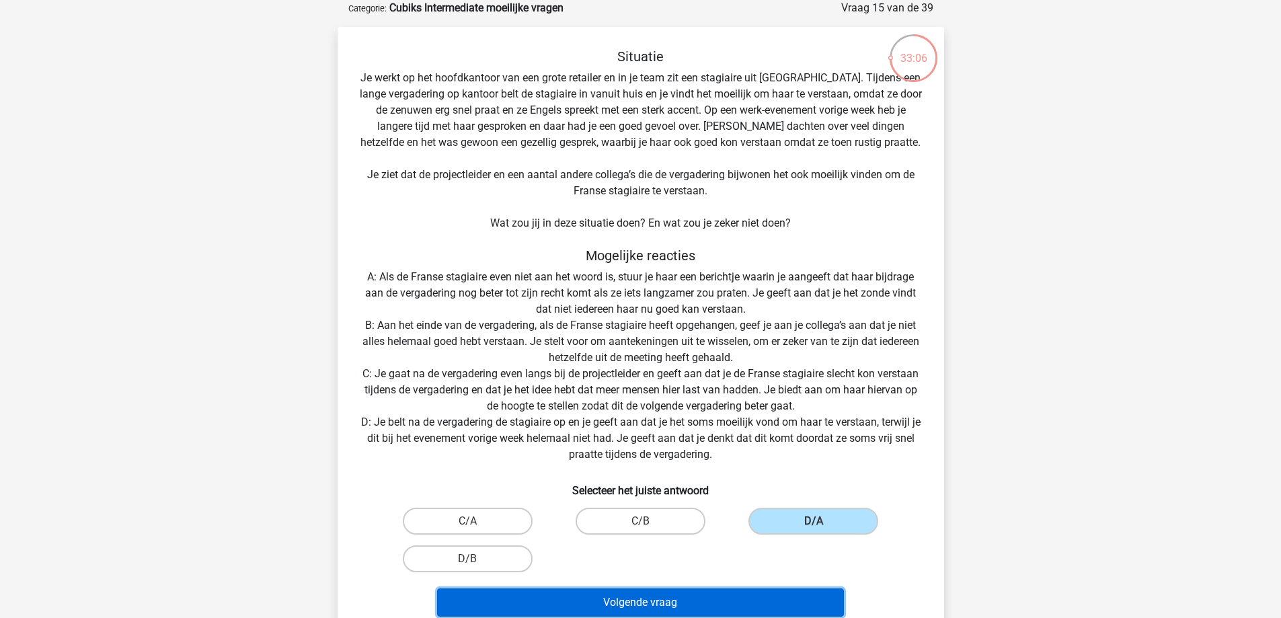
click at [700, 606] on button "Volgende vraag" at bounding box center [640, 602] width 407 height 28
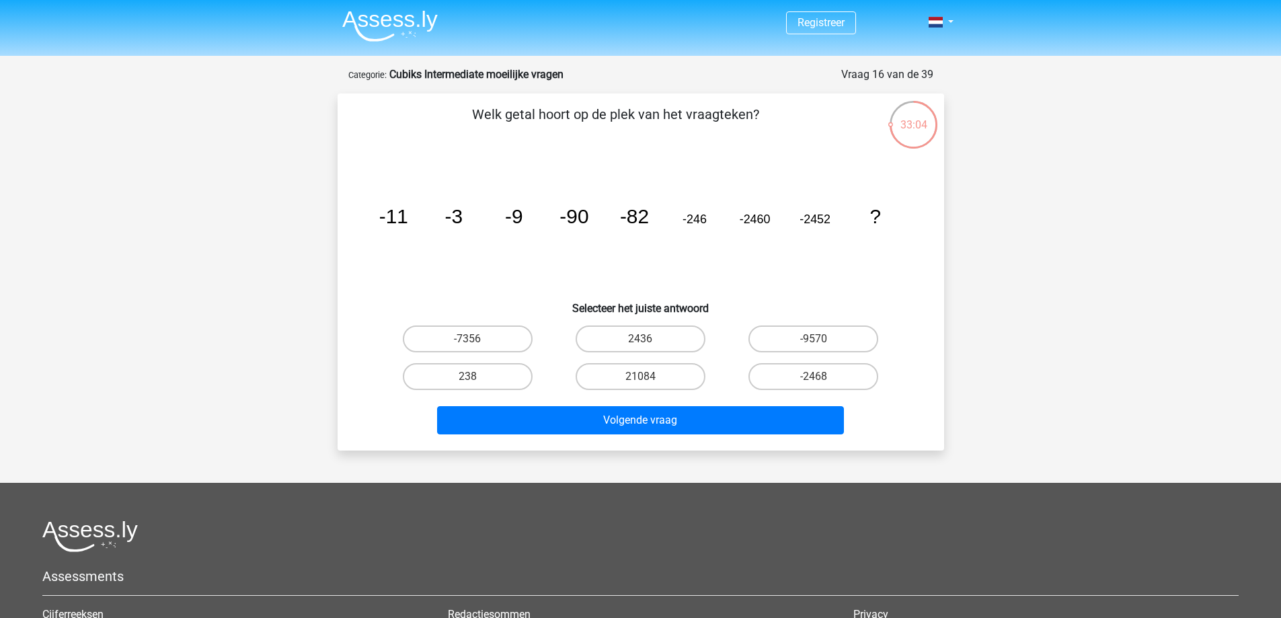
scroll to position [0, 0]
click at [629, 338] on label "2436" at bounding box center [641, 339] width 130 height 27
click at [640, 340] on input "2436" at bounding box center [644, 344] width 9 height 9
radio input "true"
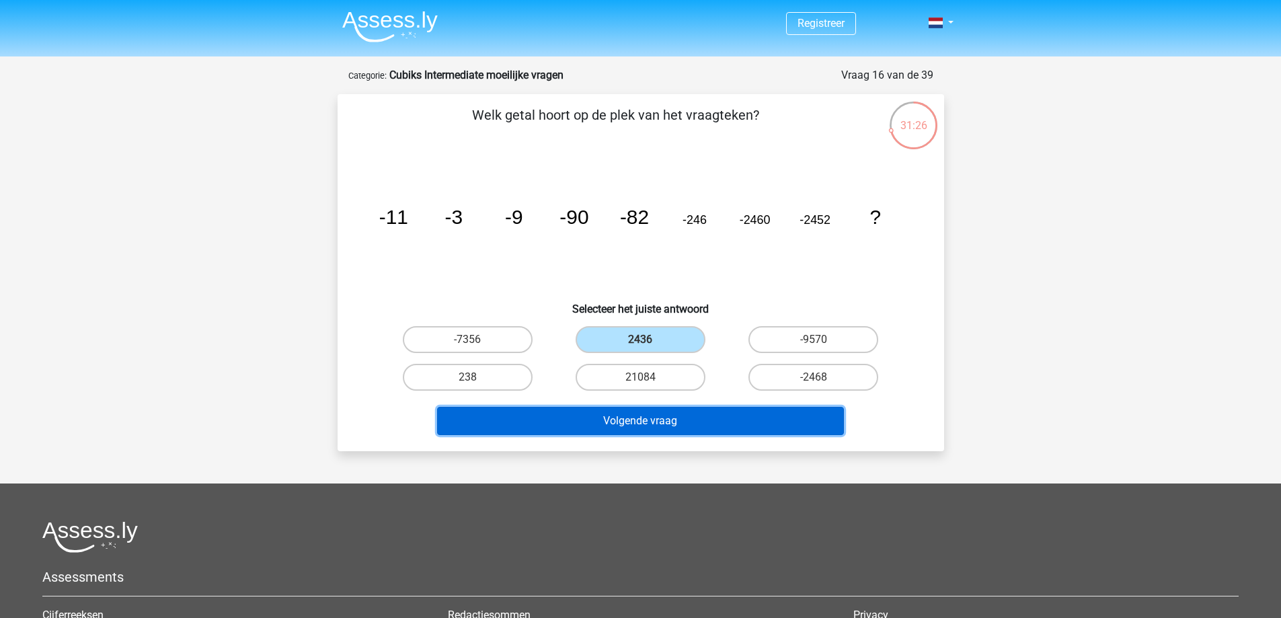
click at [683, 415] on button "Volgende vraag" at bounding box center [640, 421] width 407 height 28
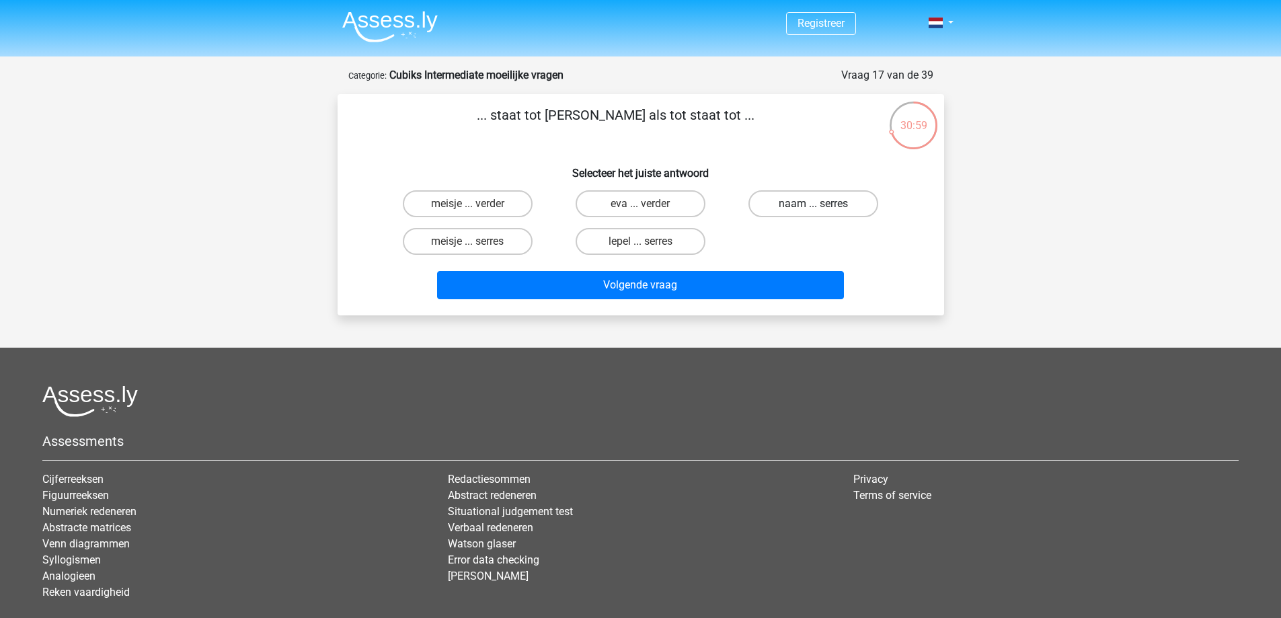
click at [825, 205] on label "naam ... serres" at bounding box center [813, 203] width 130 height 27
click at [822, 205] on input "naam ... serres" at bounding box center [818, 208] width 9 height 9
radio input "true"
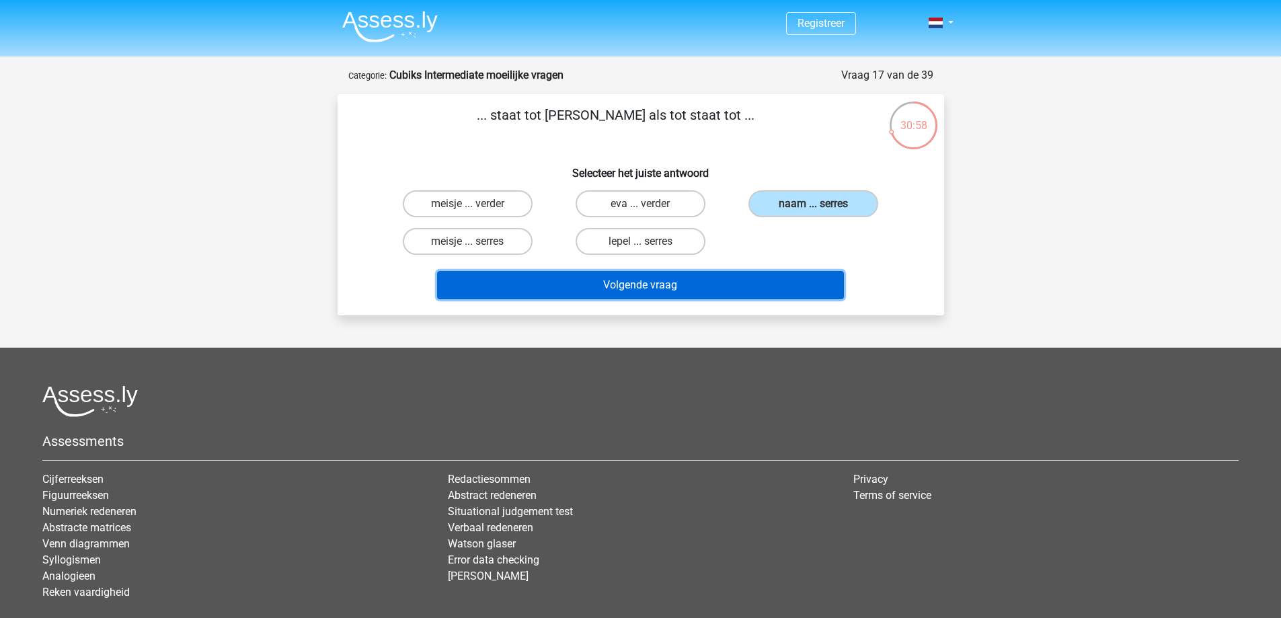
click at [722, 284] on button "Volgende vraag" at bounding box center [640, 285] width 407 height 28
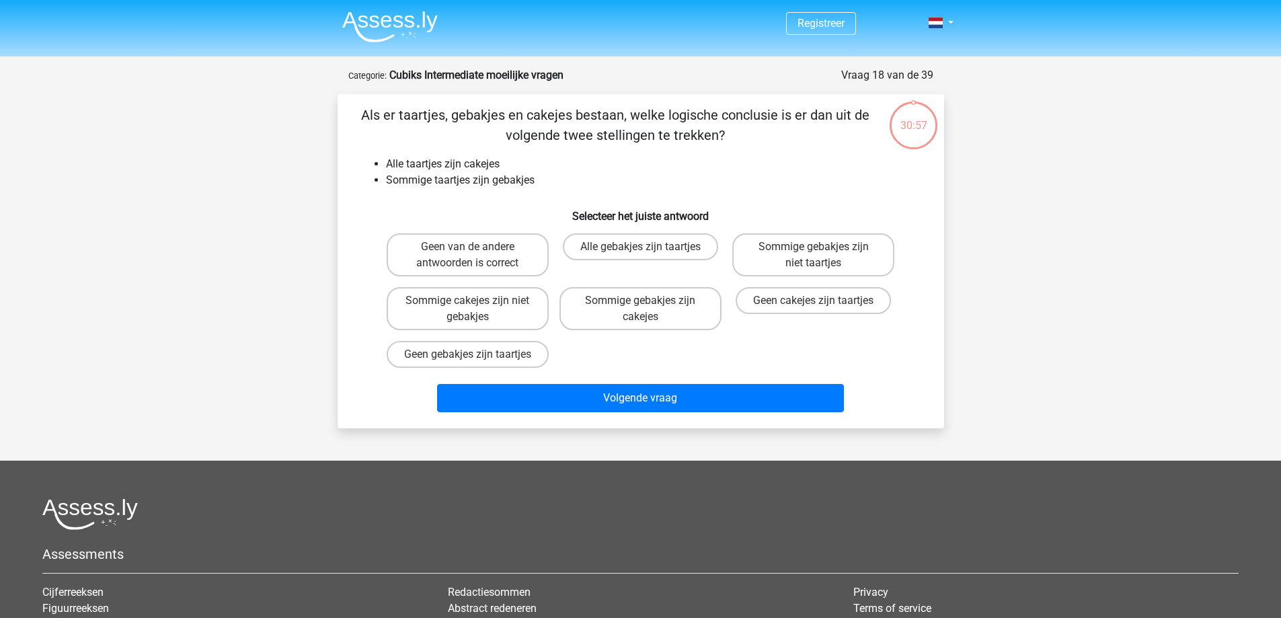
scroll to position [67, 0]
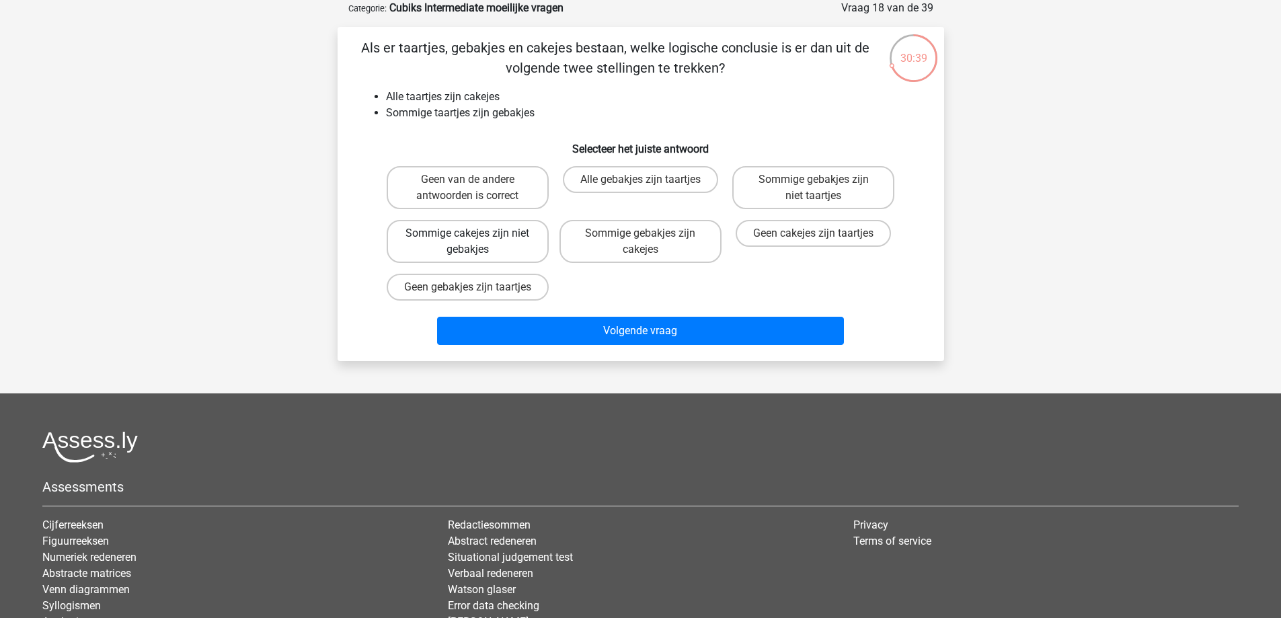
click at [483, 232] on label "Sommige cakejes zijn niet gebakjes" at bounding box center [468, 241] width 162 height 43
click at [476, 233] on input "Sommige cakejes zijn niet gebakjes" at bounding box center [471, 237] width 9 height 9
radio input "true"
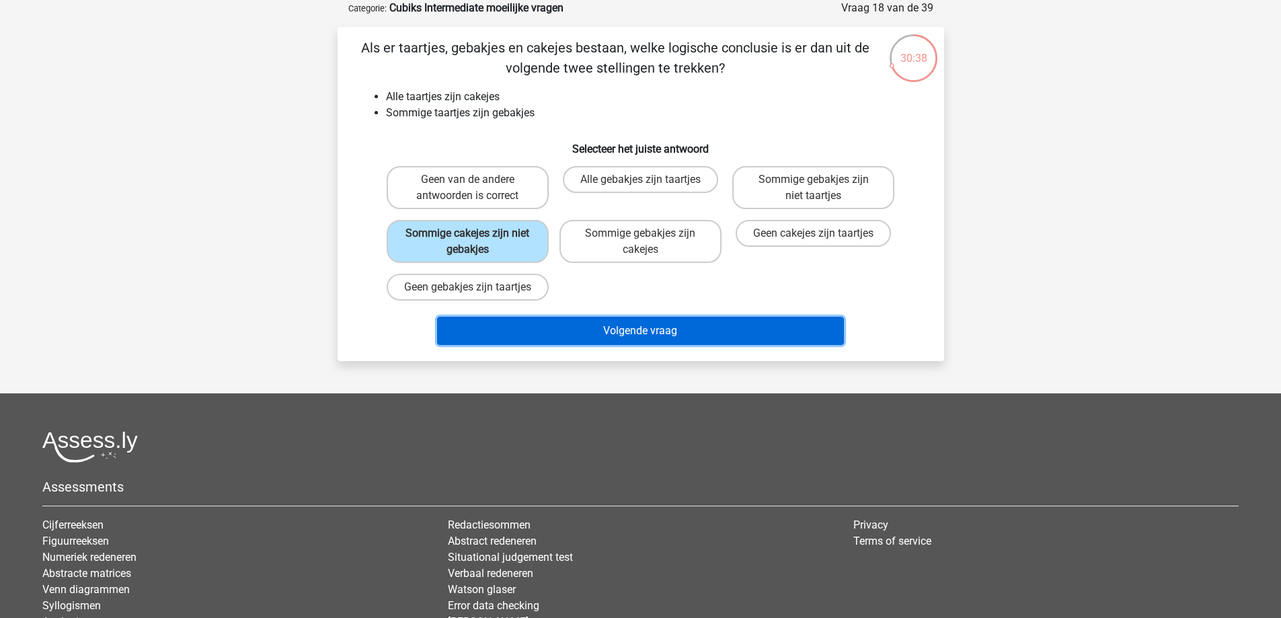
click at [727, 345] on button "Volgende vraag" at bounding box center [640, 331] width 407 height 28
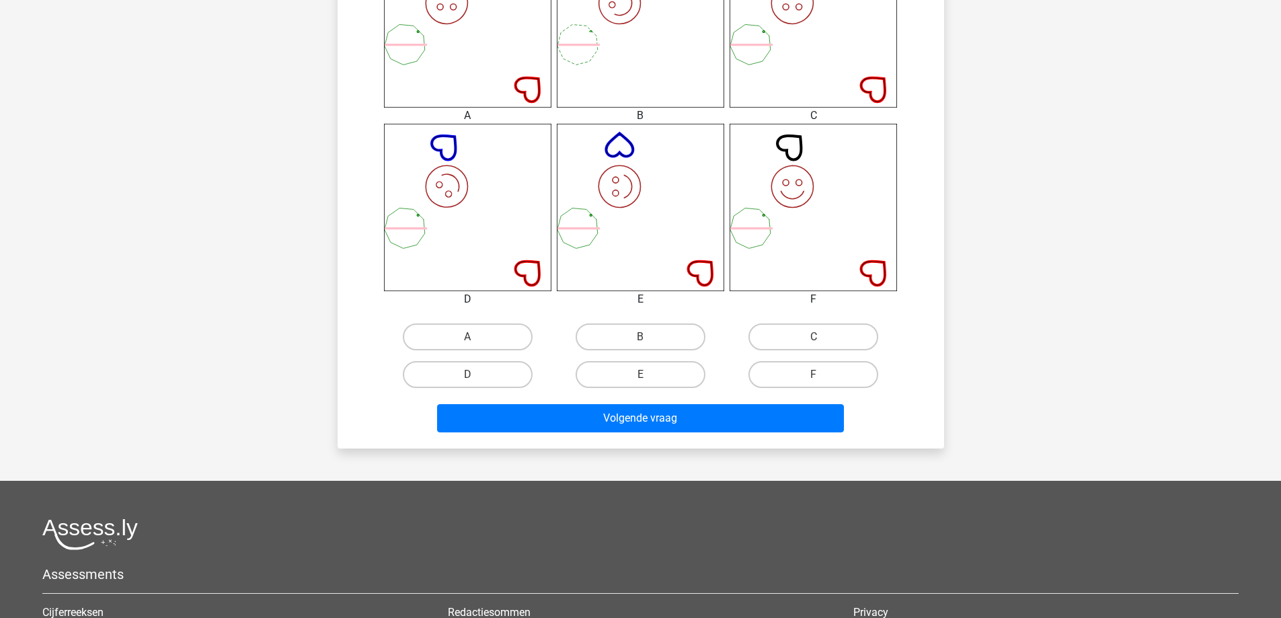
scroll to position [740, 0]
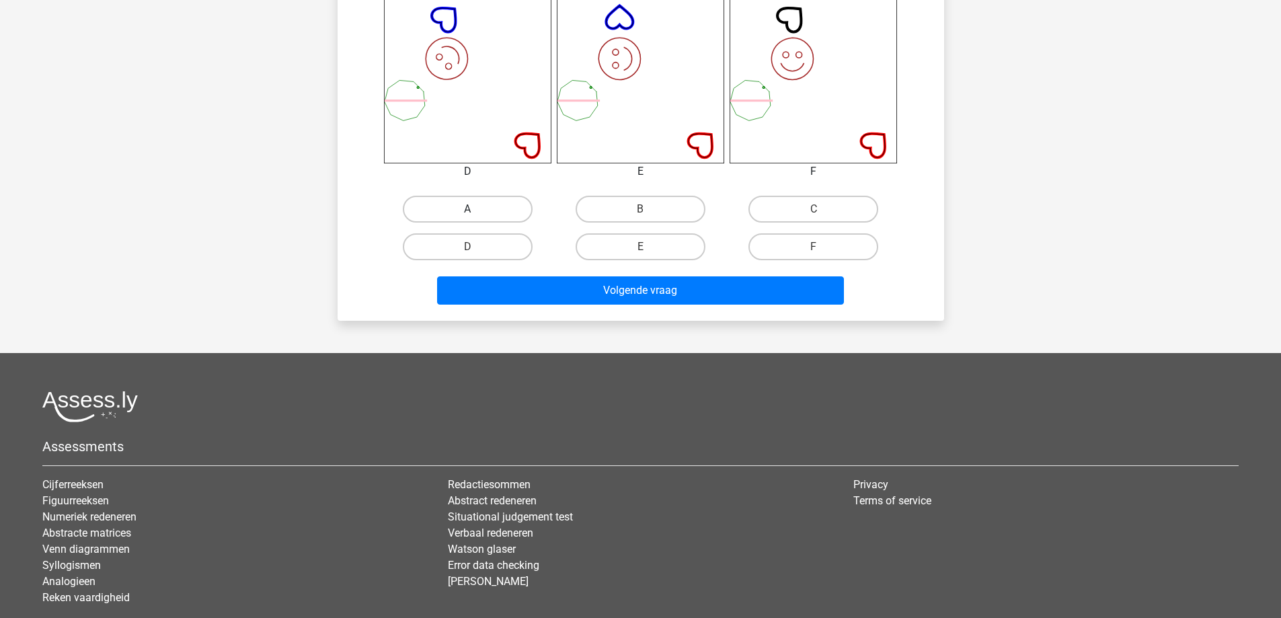
click at [486, 210] on label "A" at bounding box center [468, 209] width 130 height 27
click at [476, 210] on input "A" at bounding box center [471, 213] width 9 height 9
radio input "true"
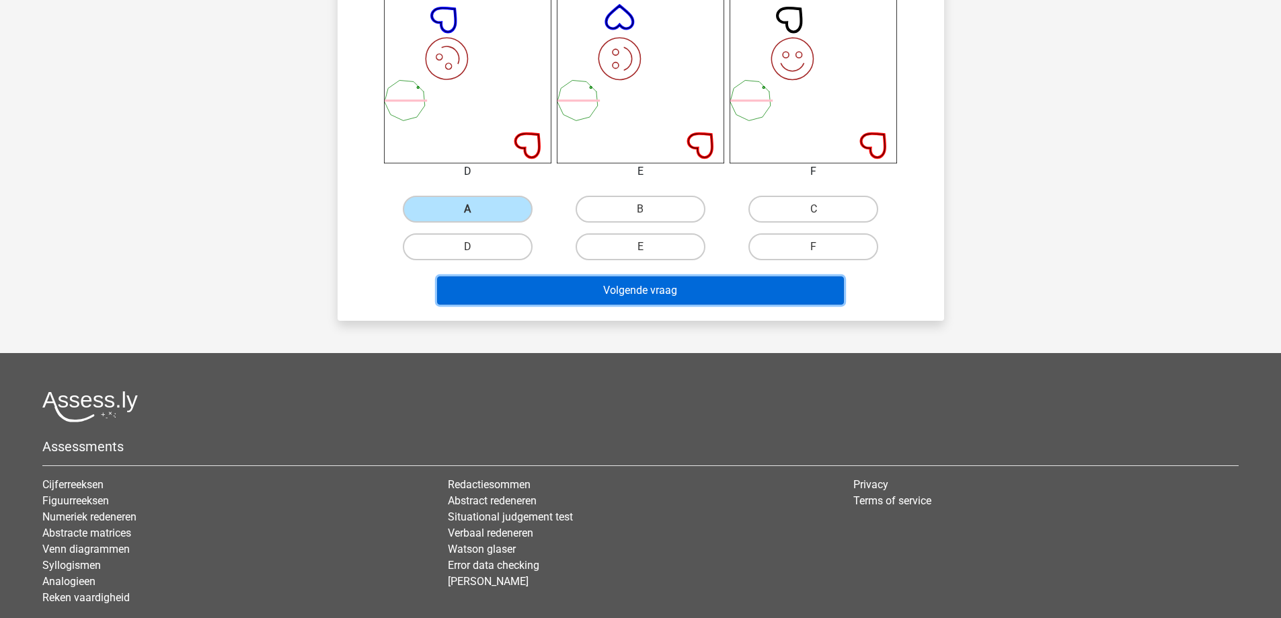
click at [596, 284] on button "Volgende vraag" at bounding box center [640, 290] width 407 height 28
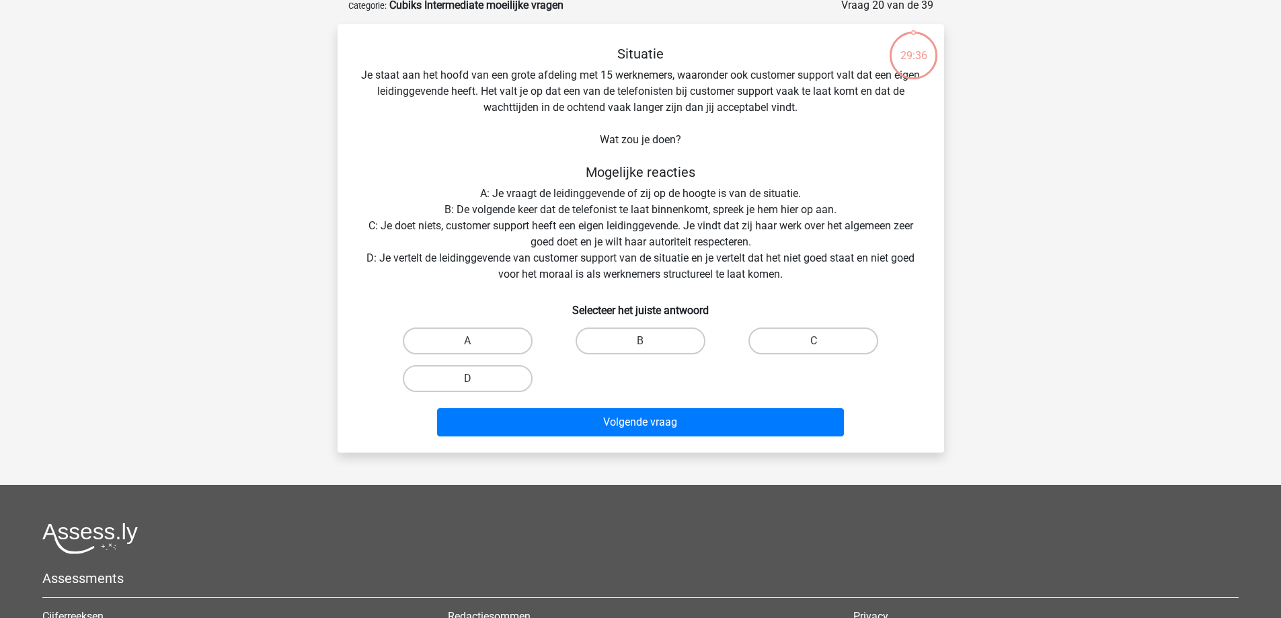
scroll to position [67, 0]
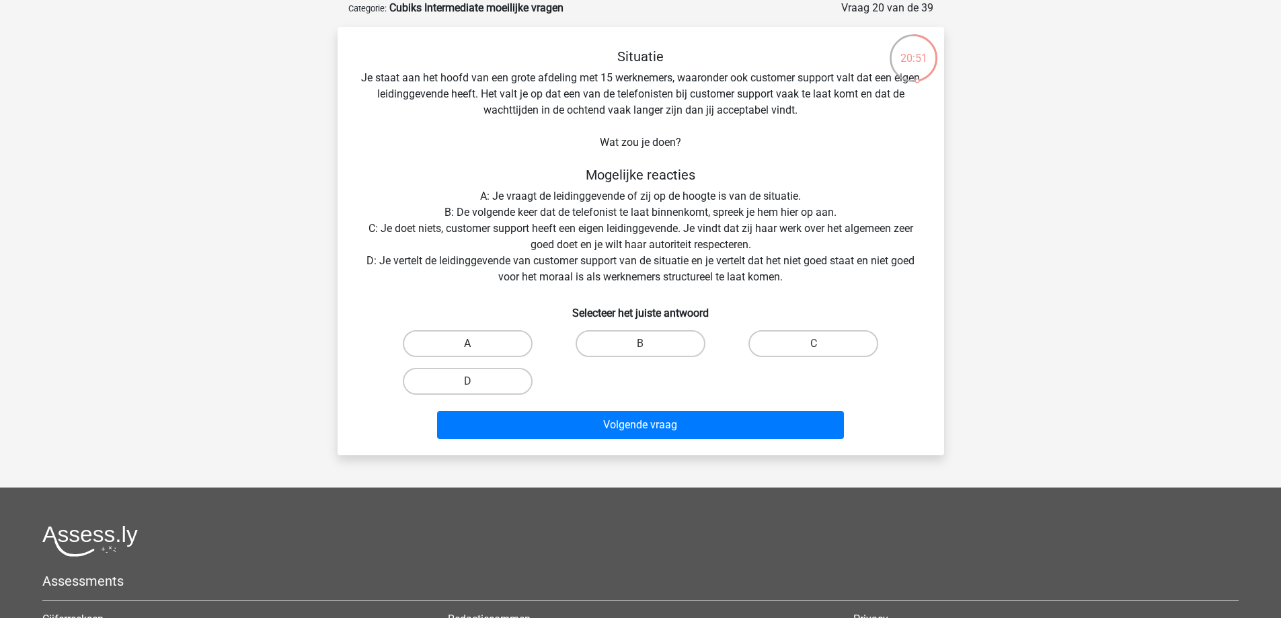
click at [462, 341] on label "A" at bounding box center [468, 343] width 130 height 27
click at [467, 344] on input "A" at bounding box center [471, 348] width 9 height 9
radio input "true"
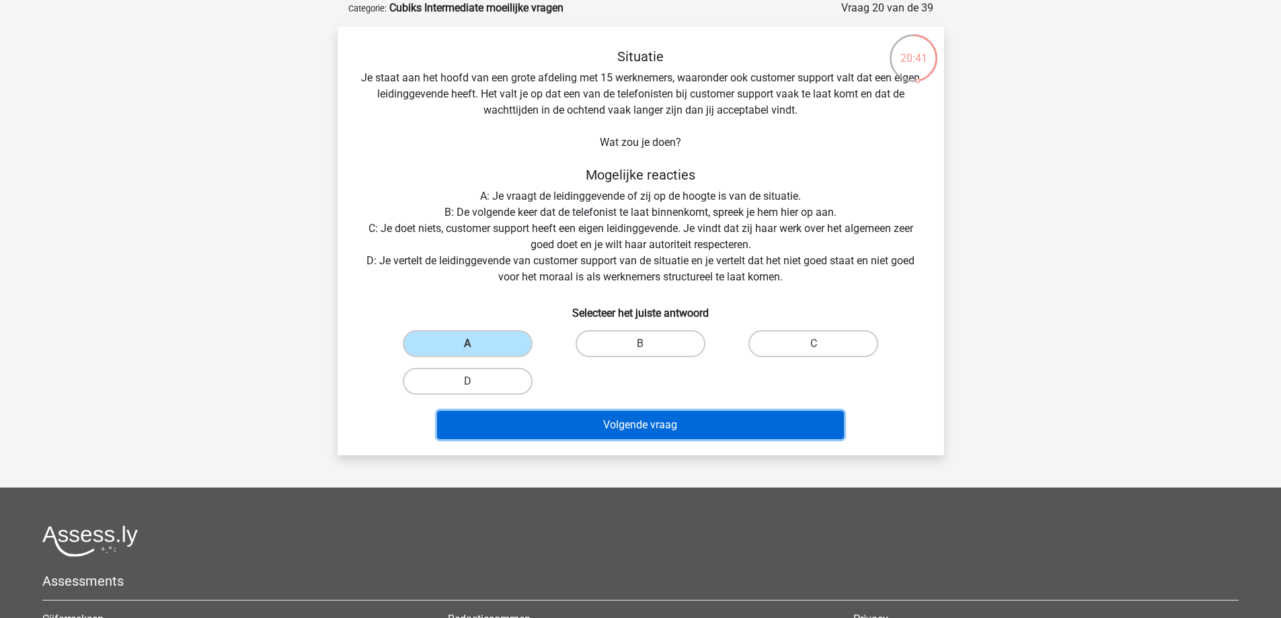
click at [623, 427] on button "Volgende vraag" at bounding box center [640, 425] width 407 height 28
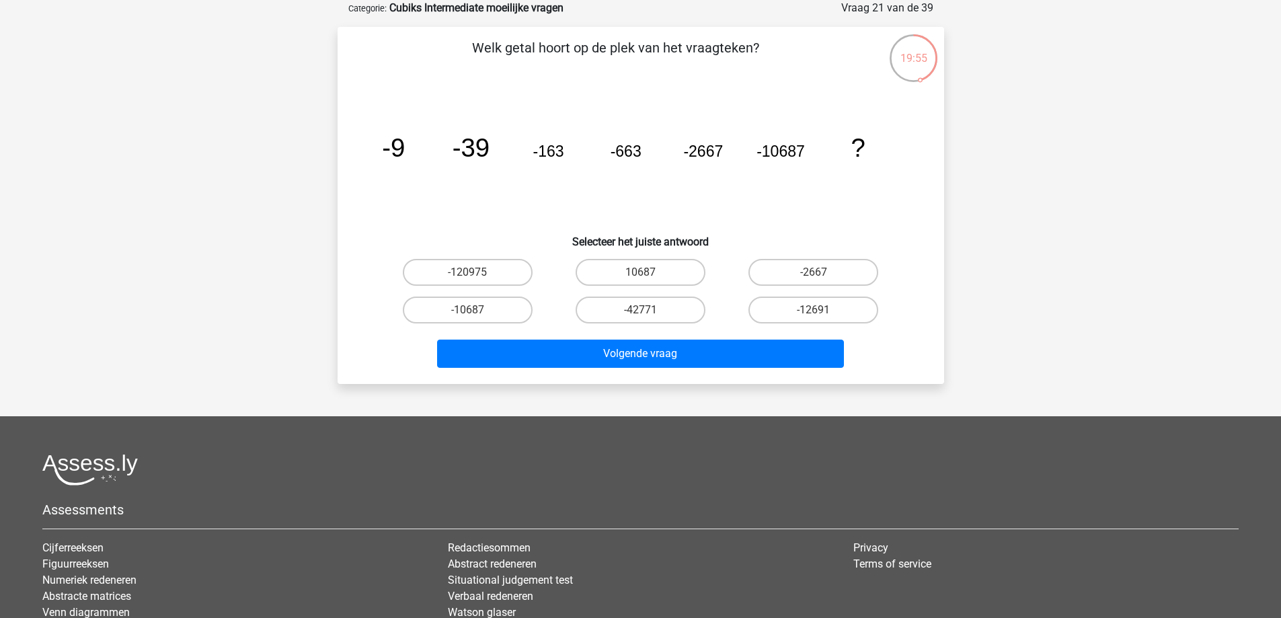
click at [476, 279] on input "-120975" at bounding box center [471, 276] width 9 height 9
radio input "true"
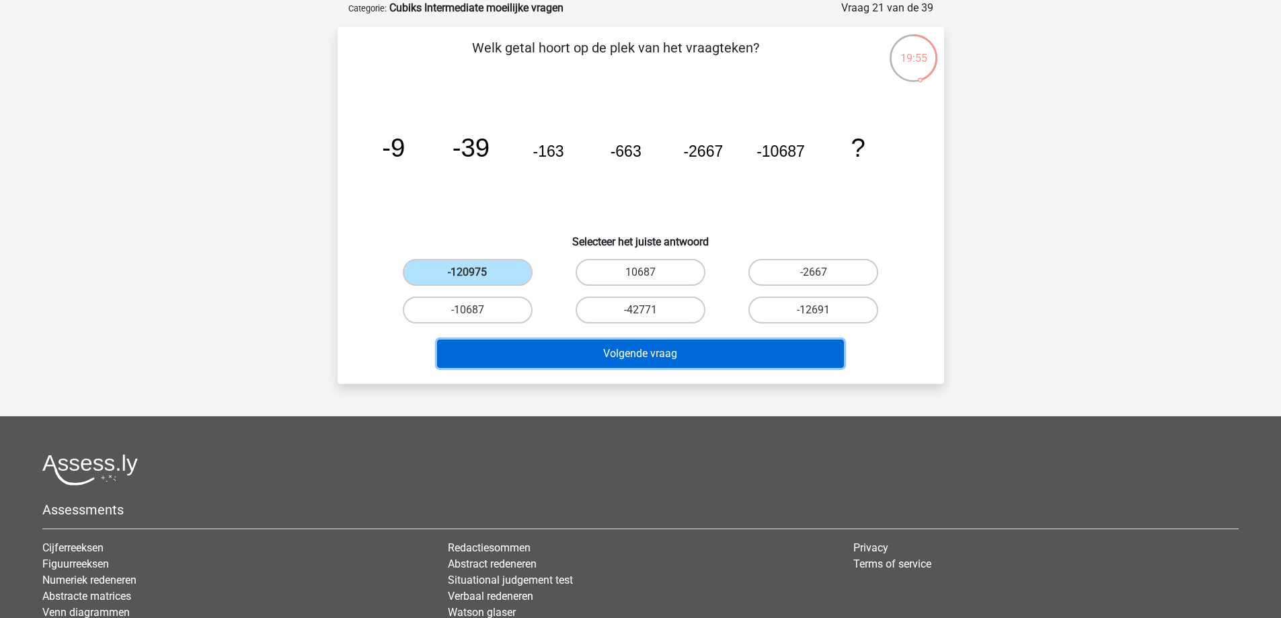
click at [649, 348] on button "Volgende vraag" at bounding box center [640, 354] width 407 height 28
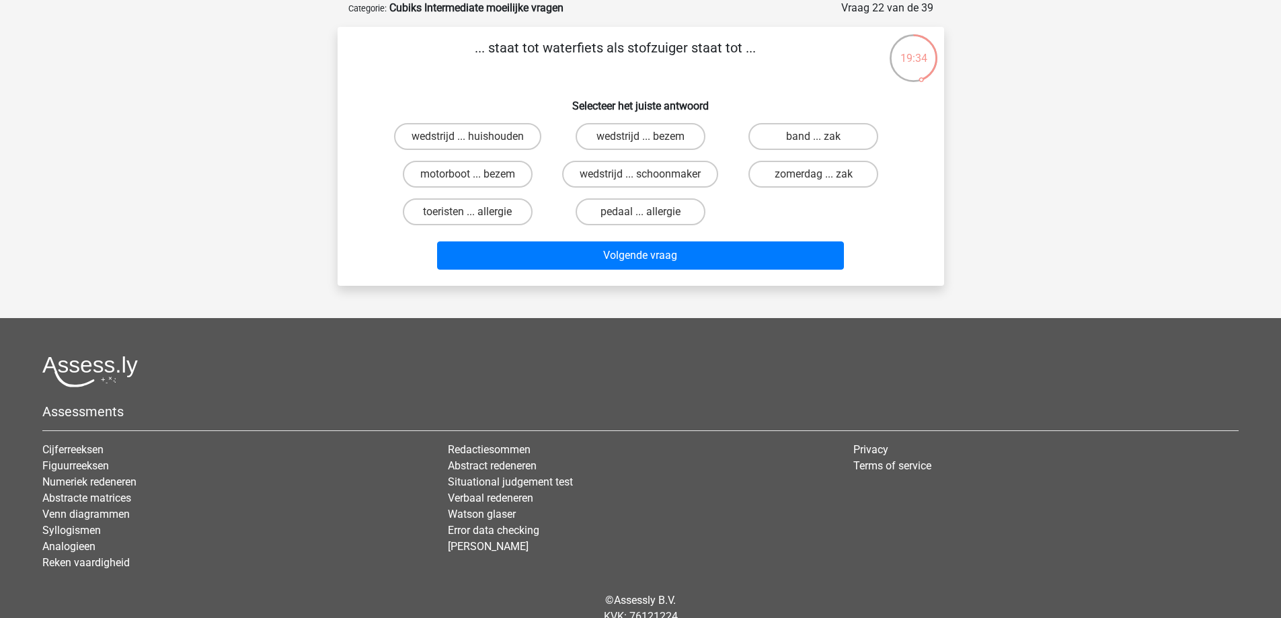
click at [468, 178] on input "motorboot ... bezem" at bounding box center [471, 178] width 9 height 9
radio input "true"
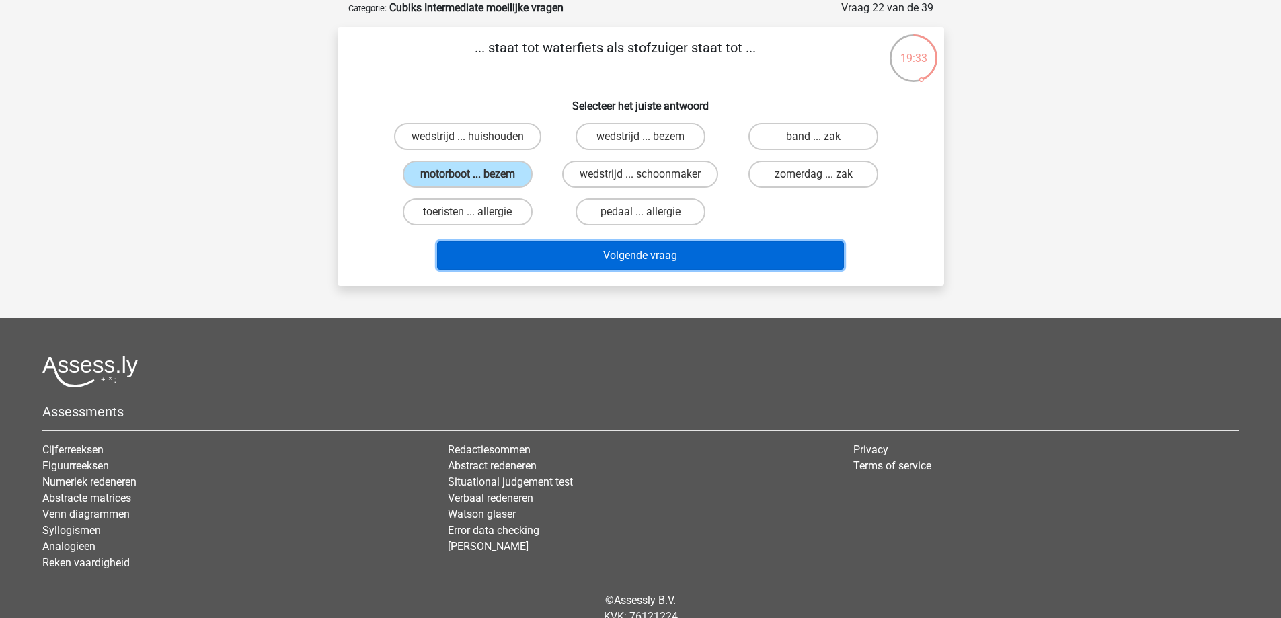
click at [652, 247] on button "Volgende vraag" at bounding box center [640, 255] width 407 height 28
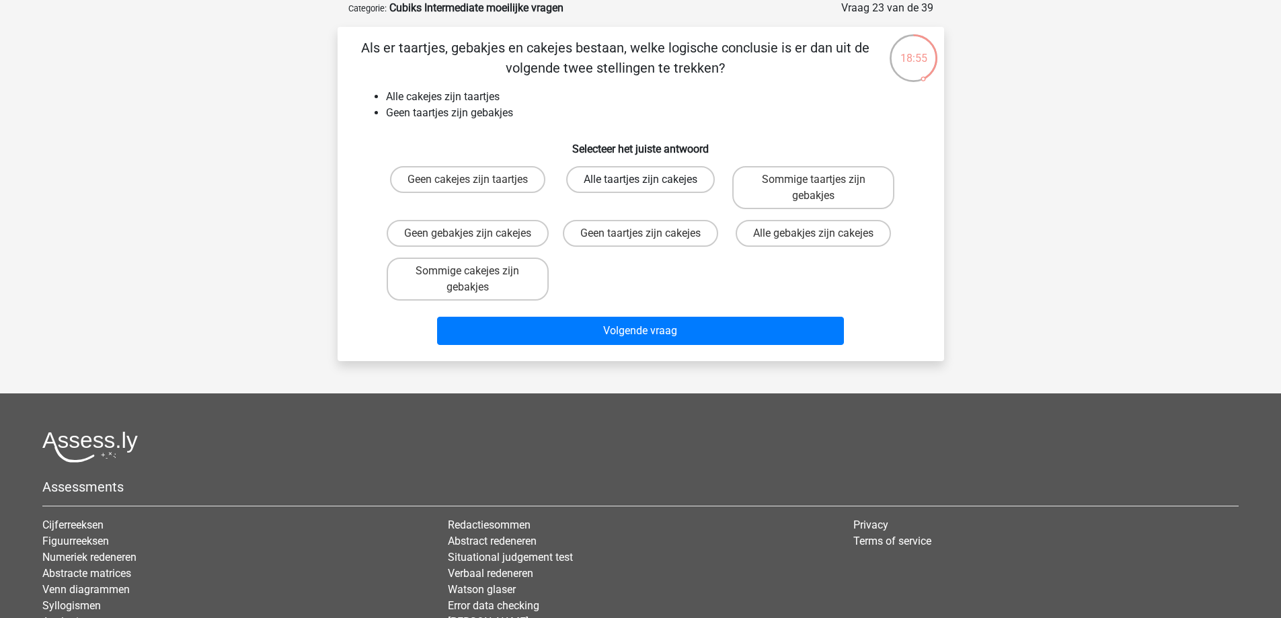
click at [644, 170] on label "Alle taartjes zijn cakejes" at bounding box center [640, 179] width 149 height 27
click at [644, 180] on input "Alle taartjes zijn cakejes" at bounding box center [644, 184] width 9 height 9
radio input "true"
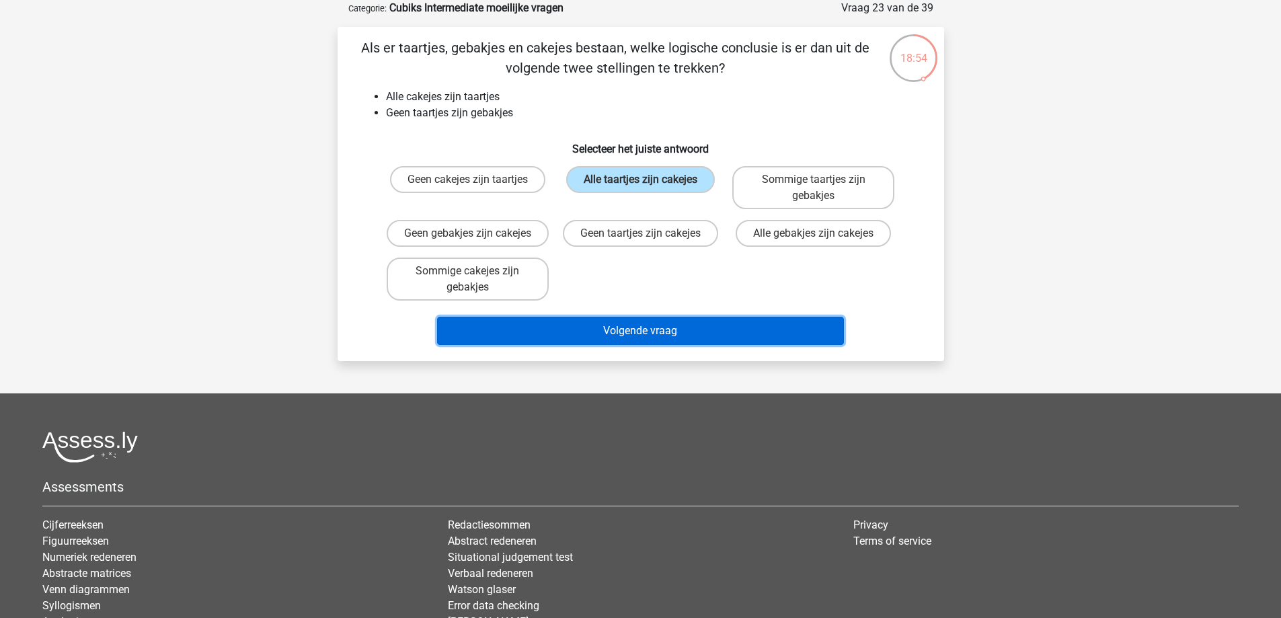
click at [675, 339] on button "Volgende vraag" at bounding box center [640, 331] width 407 height 28
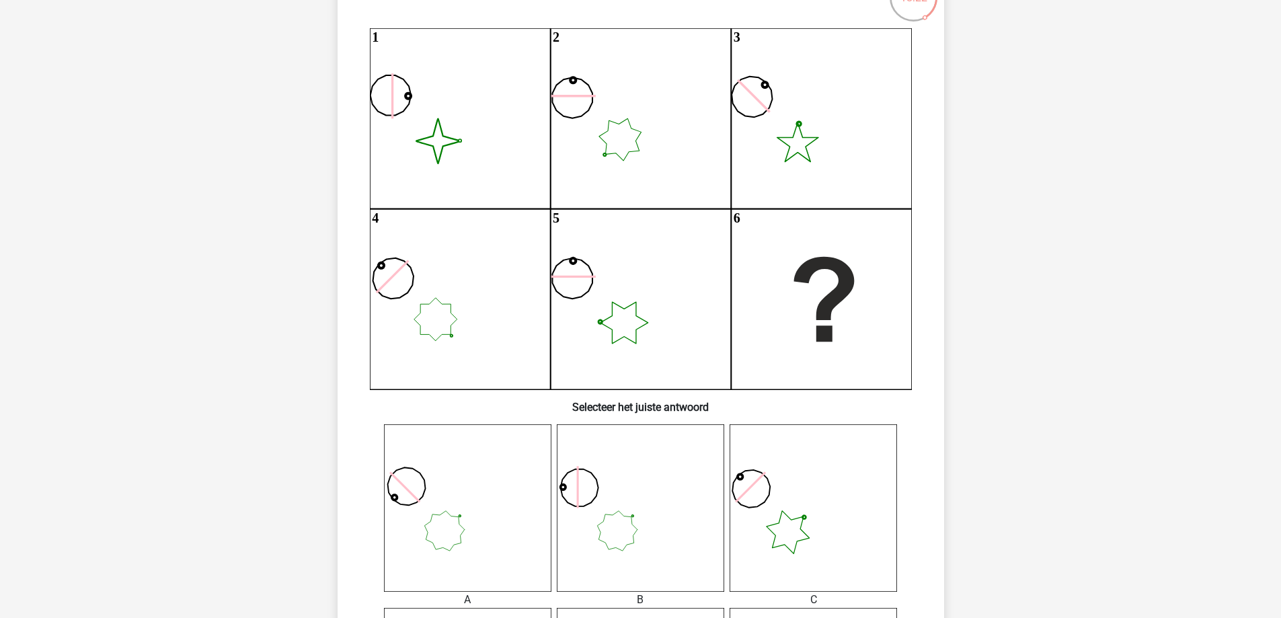
scroll to position [0, 0]
